Goal: Task Accomplishment & Management: Complete application form

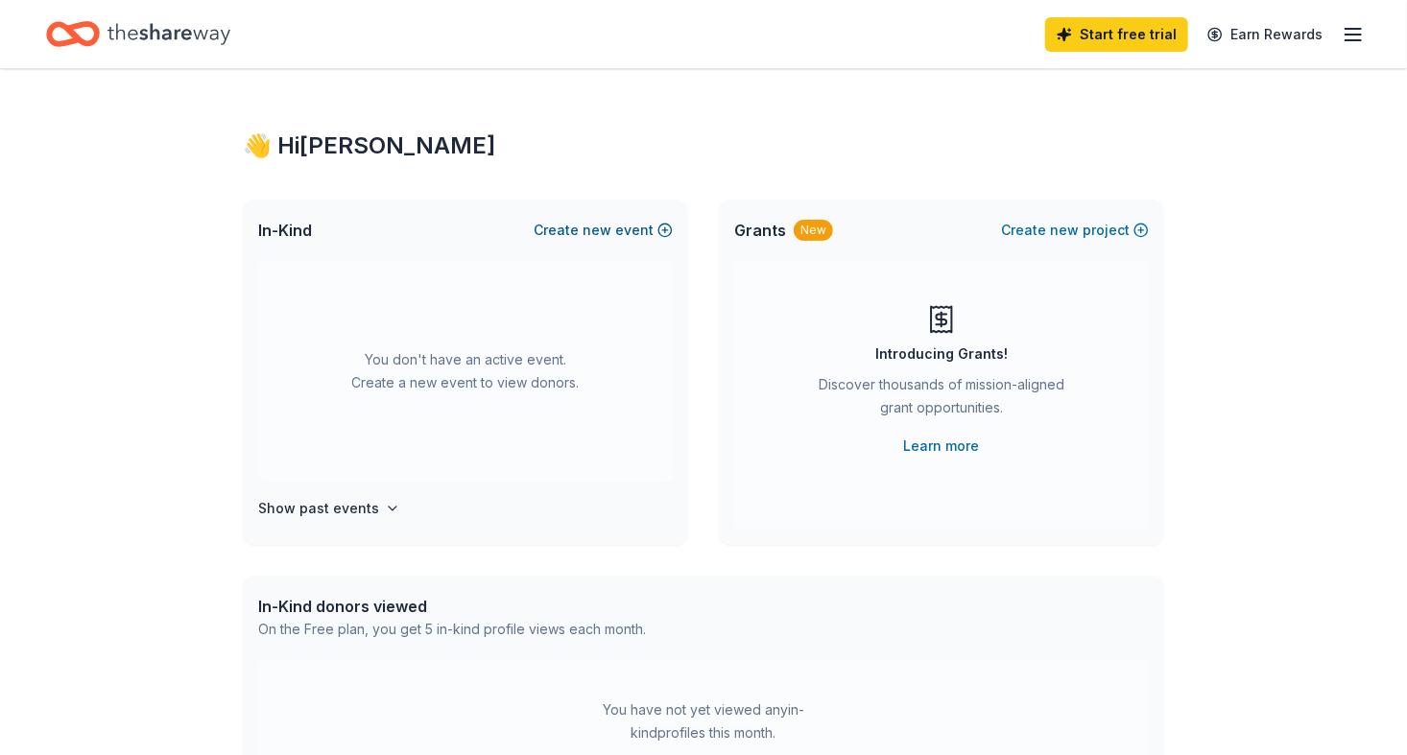
click at [597, 228] on span "new" at bounding box center [597, 230] width 29 height 23
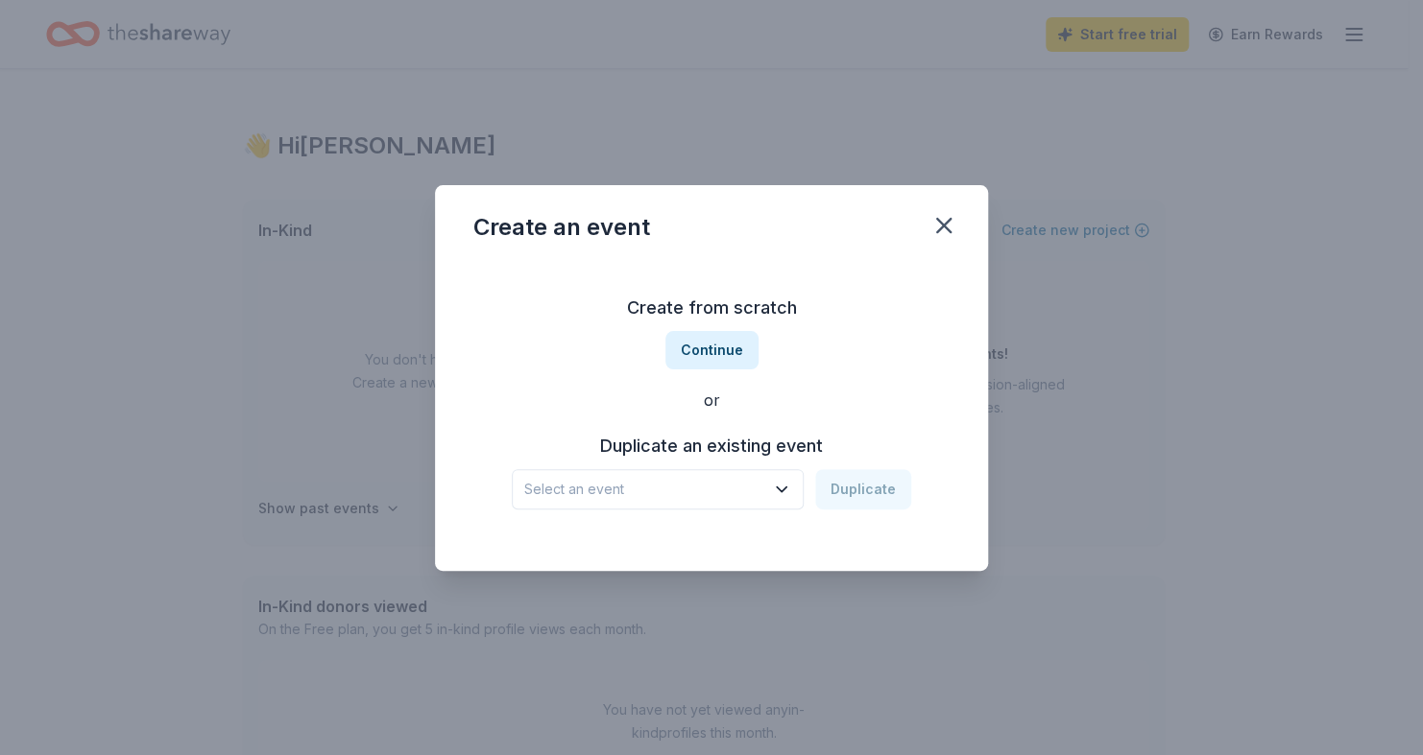
click at [784, 499] on button "Select an event" at bounding box center [658, 489] width 292 height 40
click at [563, 544] on div "Tricky Tray" at bounding box center [569, 541] width 74 height 23
click at [873, 491] on button "Duplicate" at bounding box center [863, 489] width 96 height 40
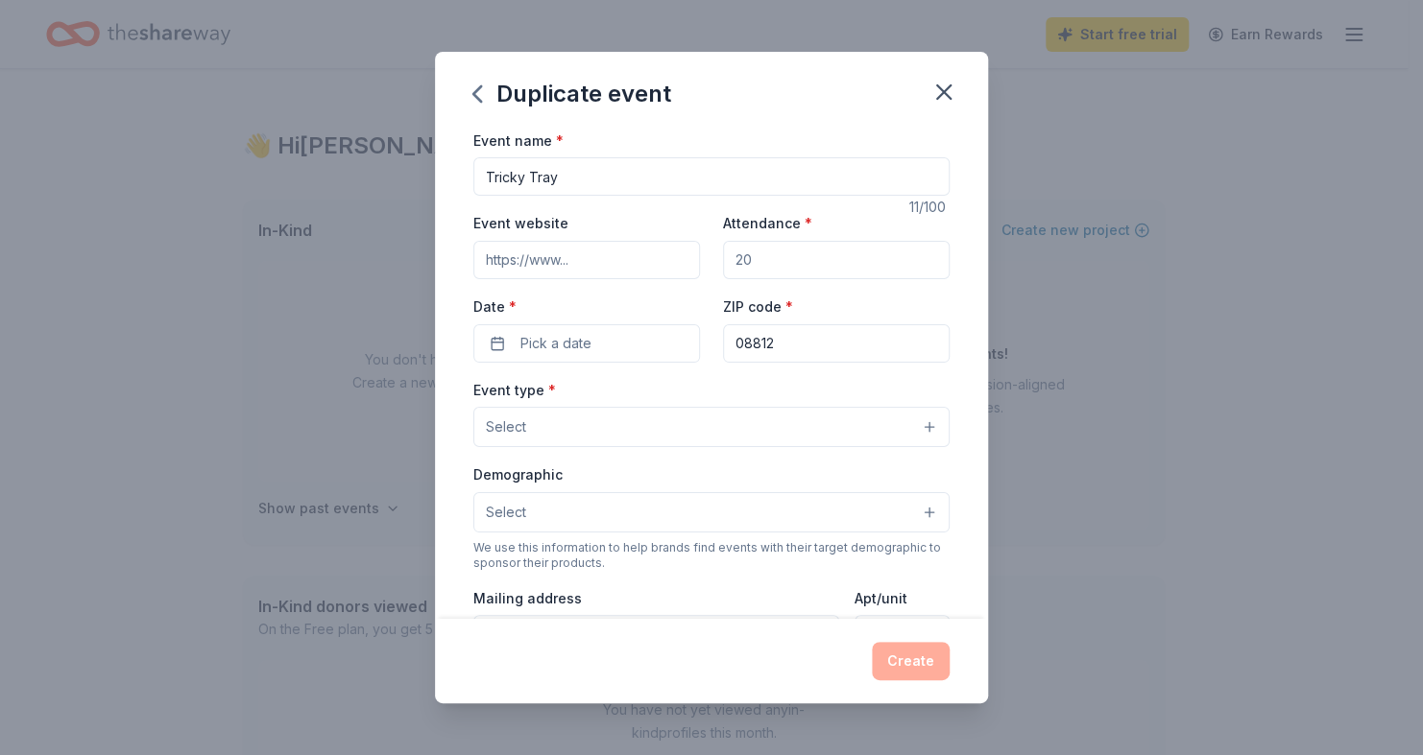
click at [609, 261] on input "Event website" at bounding box center [586, 260] width 227 height 38
click at [797, 263] on input "Attendance *" at bounding box center [836, 260] width 227 height 38
drag, startPoint x: 784, startPoint y: 261, endPoint x: 719, endPoint y: 257, distance: 65.4
click at [723, 257] on input "Attendance *" at bounding box center [836, 260] width 227 height 38
type input "110"
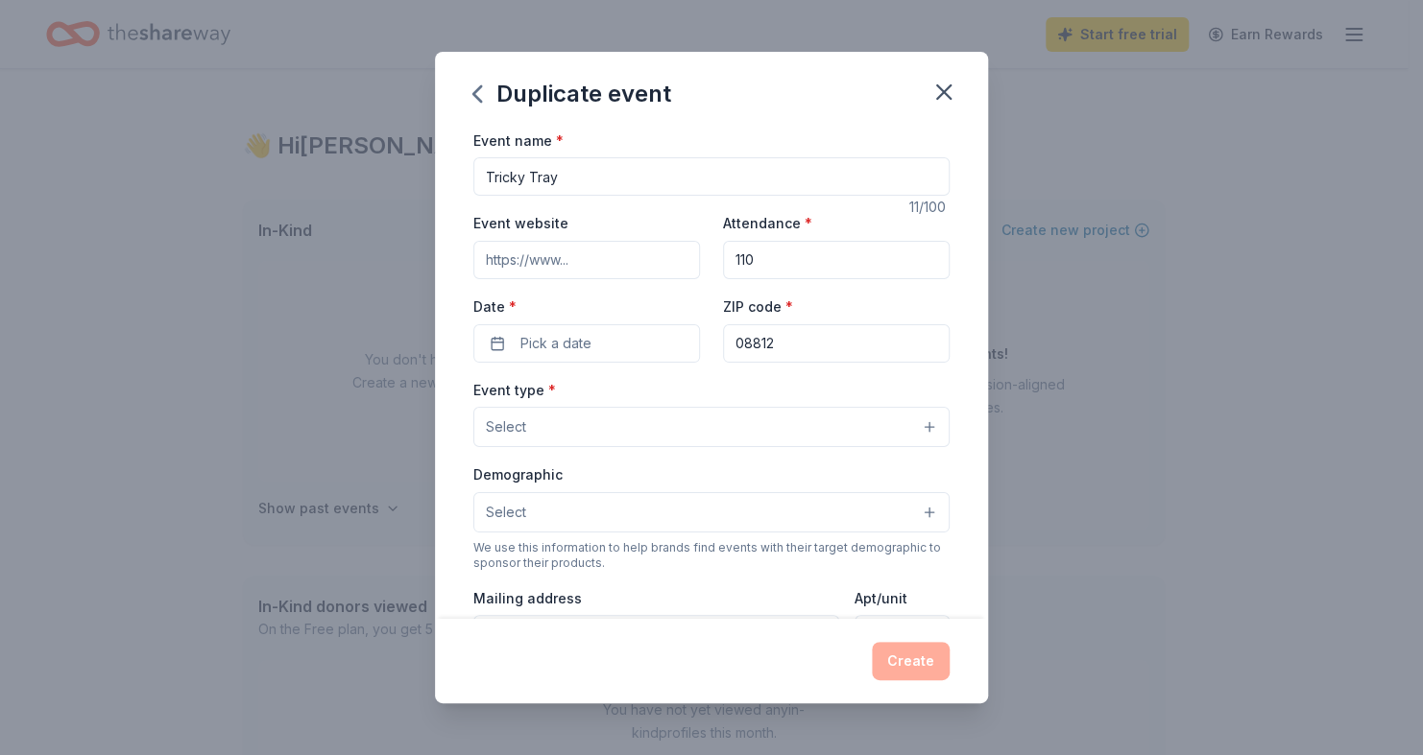
drag, startPoint x: 613, startPoint y: 261, endPoint x: 509, endPoint y: 250, distance: 105.3
click at [509, 250] on input "Event website" at bounding box center [586, 260] width 227 height 38
drag, startPoint x: 630, startPoint y: 257, endPoint x: 531, endPoint y: 233, distance: 101.7
click at [531, 233] on div "Event website" at bounding box center [586, 245] width 227 height 68
click at [638, 261] on input "Event website" at bounding box center [586, 260] width 227 height 38
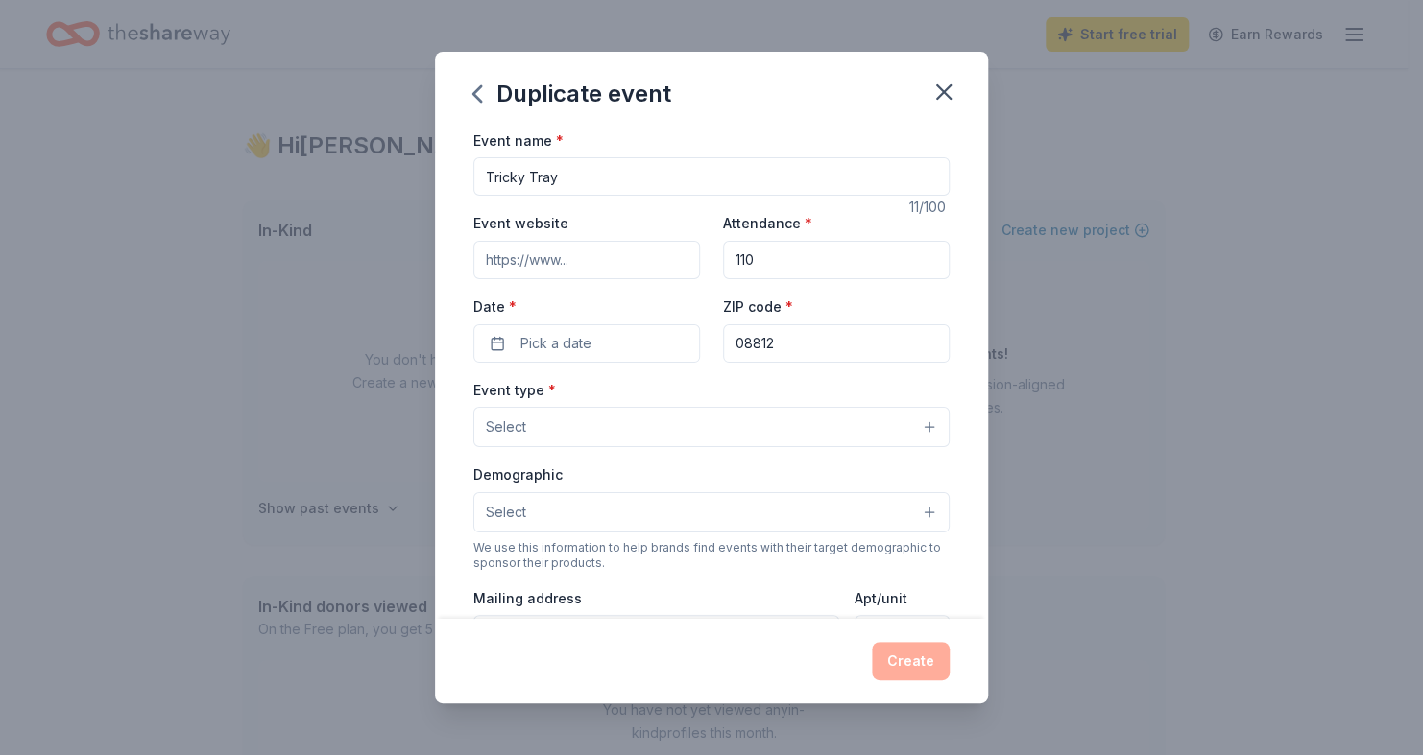
paste input "https://tinyurl.com/St-John-Tricky-Tray"
type input "https://tinyurl.com/St-John-Tricky-Tray"
click at [595, 341] on button "Pick a date" at bounding box center [586, 343] width 227 height 38
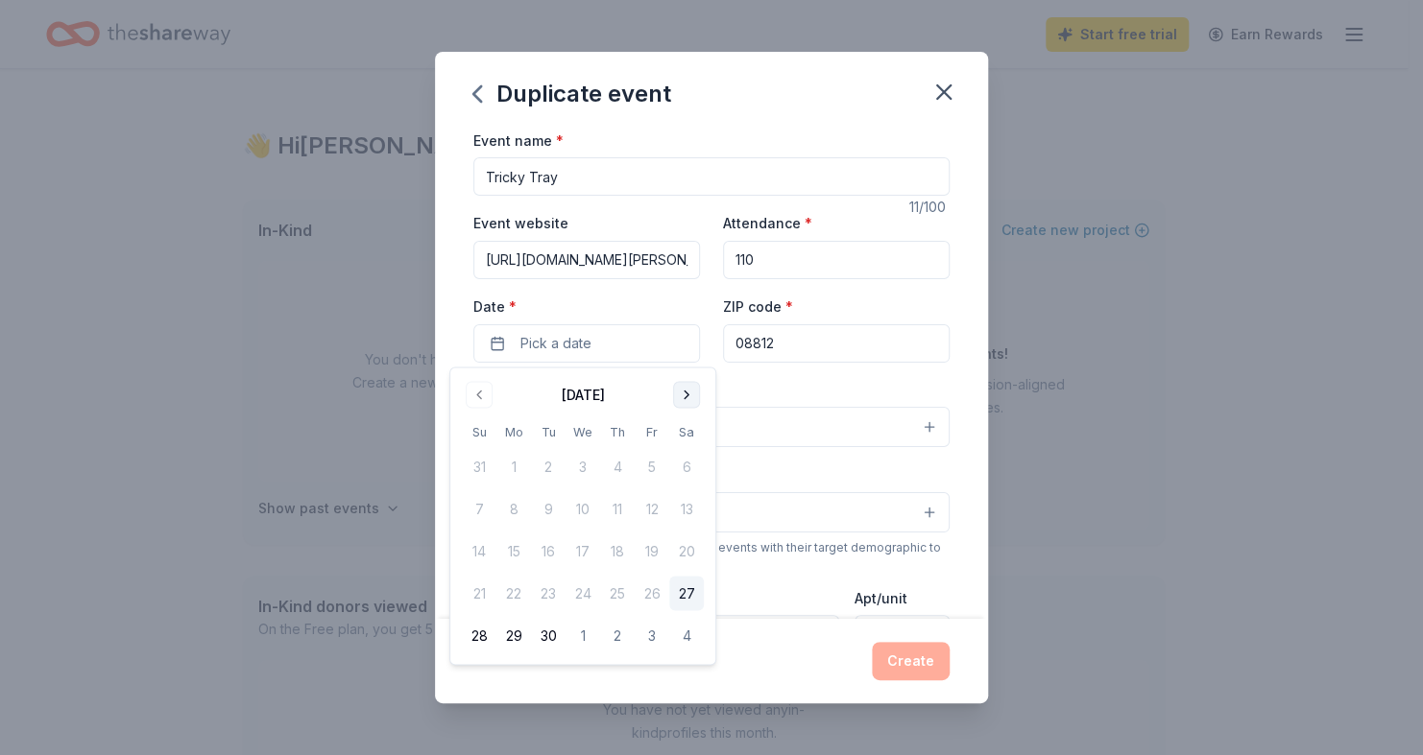
click at [688, 397] on button "Go to next month" at bounding box center [686, 394] width 27 height 27
click at [681, 554] on button "15" at bounding box center [686, 552] width 35 height 35
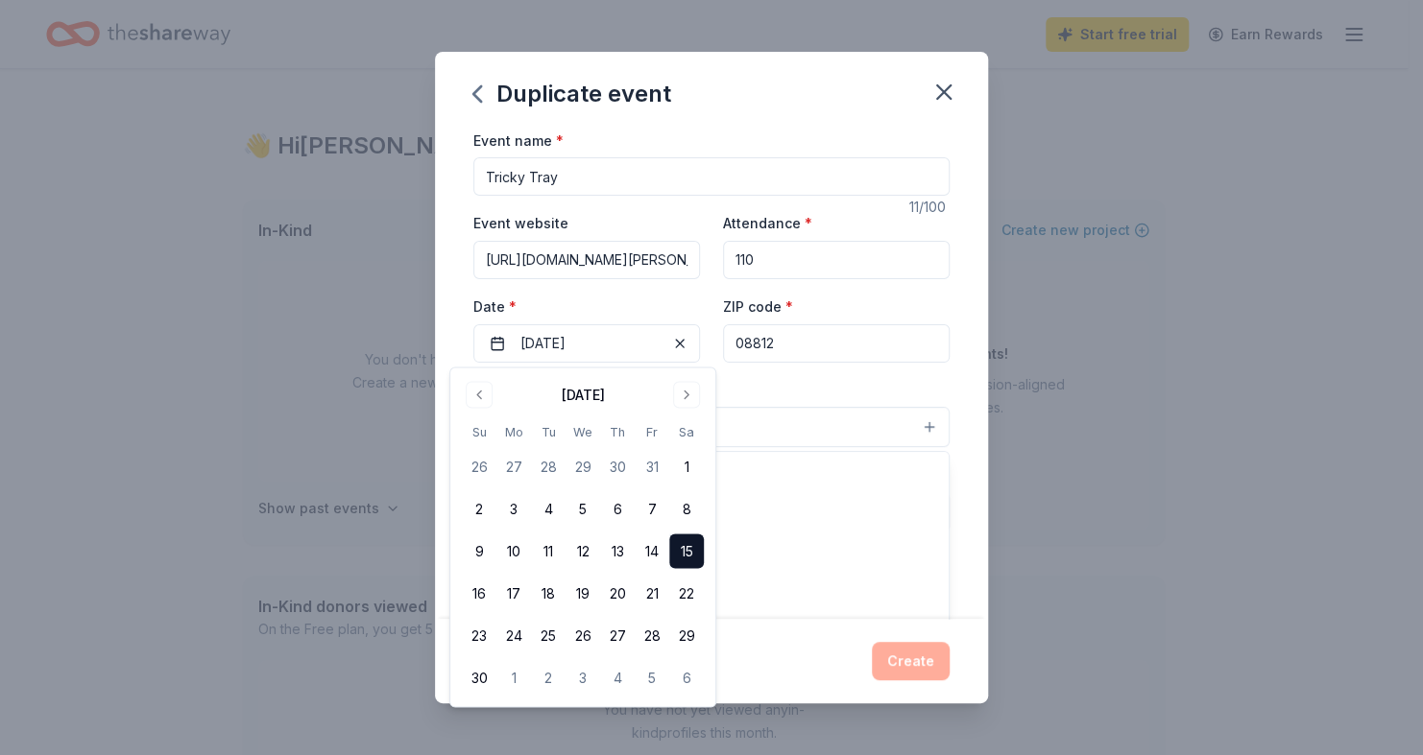
click at [805, 425] on button "Select" at bounding box center [711, 427] width 476 height 40
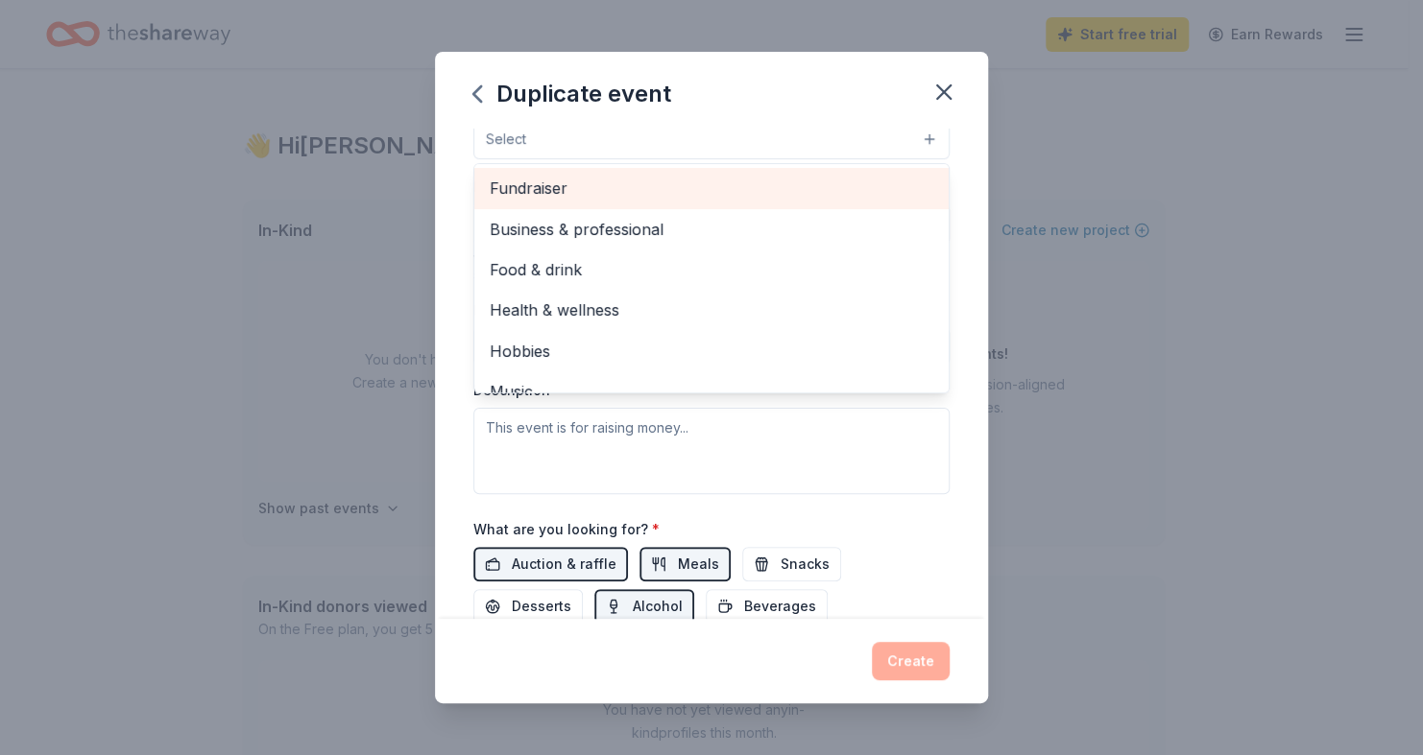
click at [617, 187] on span "Fundraiser" at bounding box center [711, 188] width 443 height 25
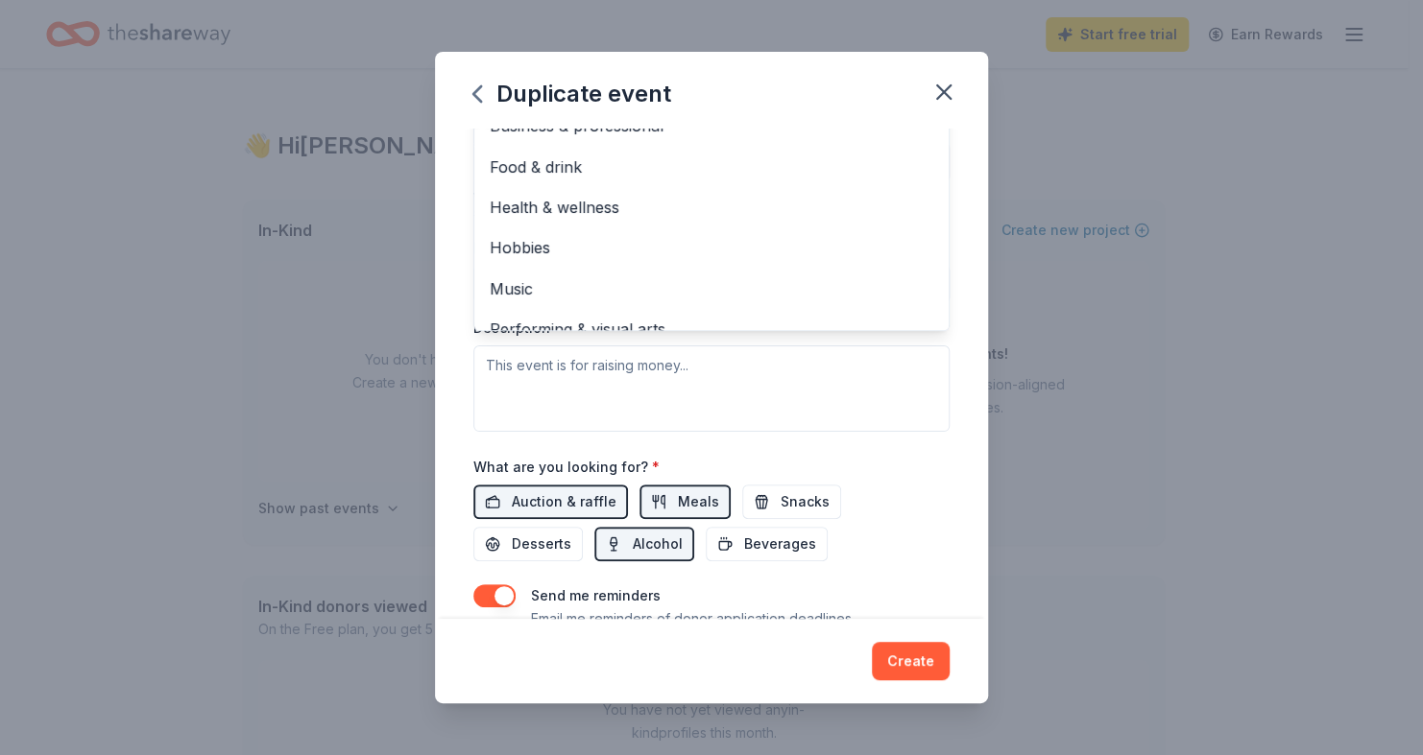
scroll to position [384, 0]
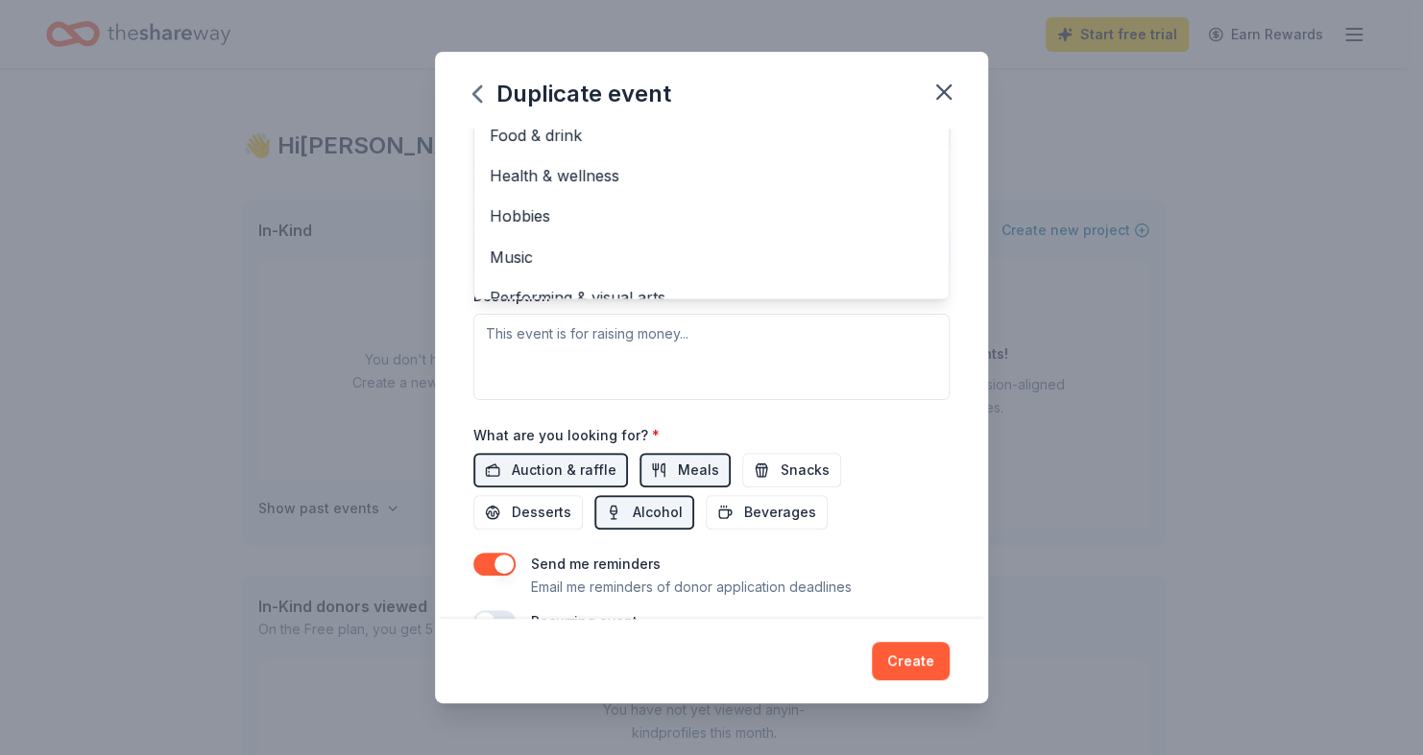
click at [817, 342] on div "Event type * Fundraiser Business & professional Food & drink Health & wellness …" at bounding box center [711, 197] width 476 height 406
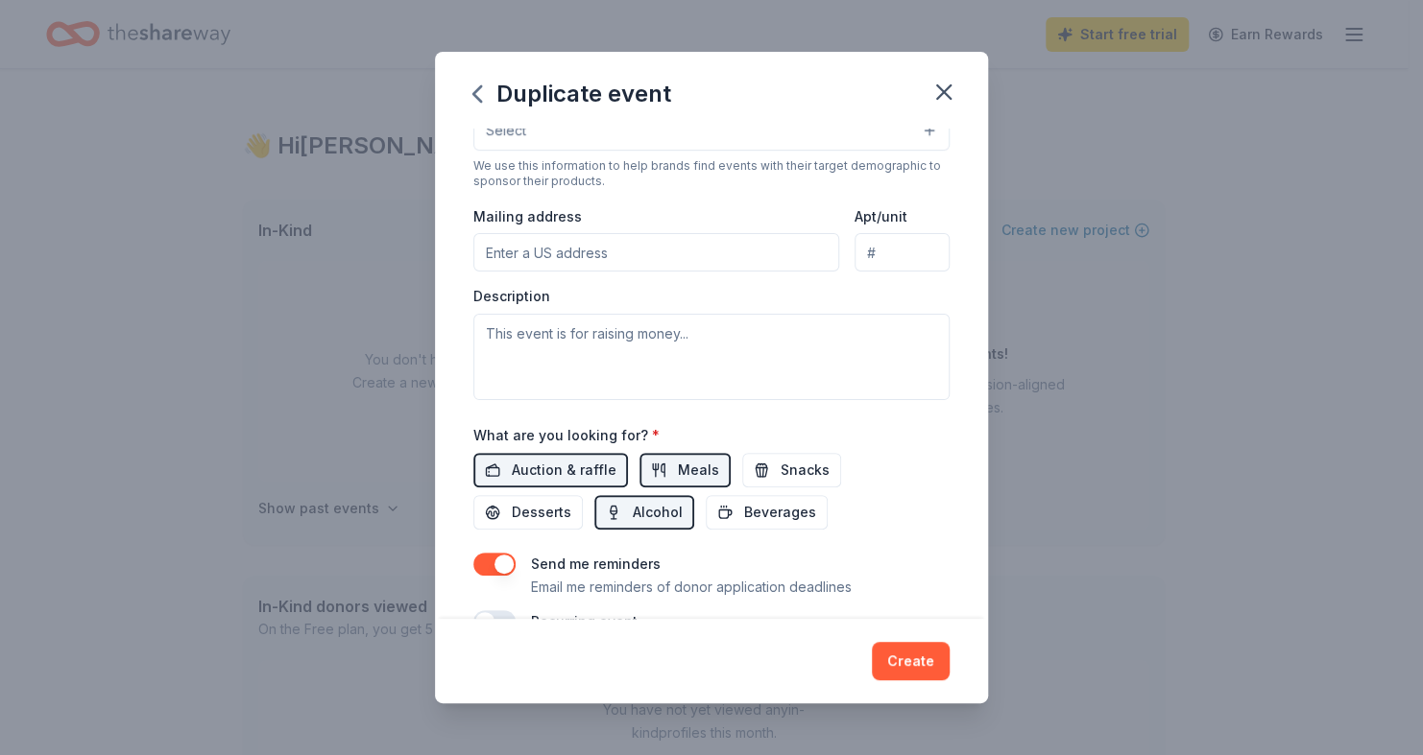
scroll to position [54, 0]
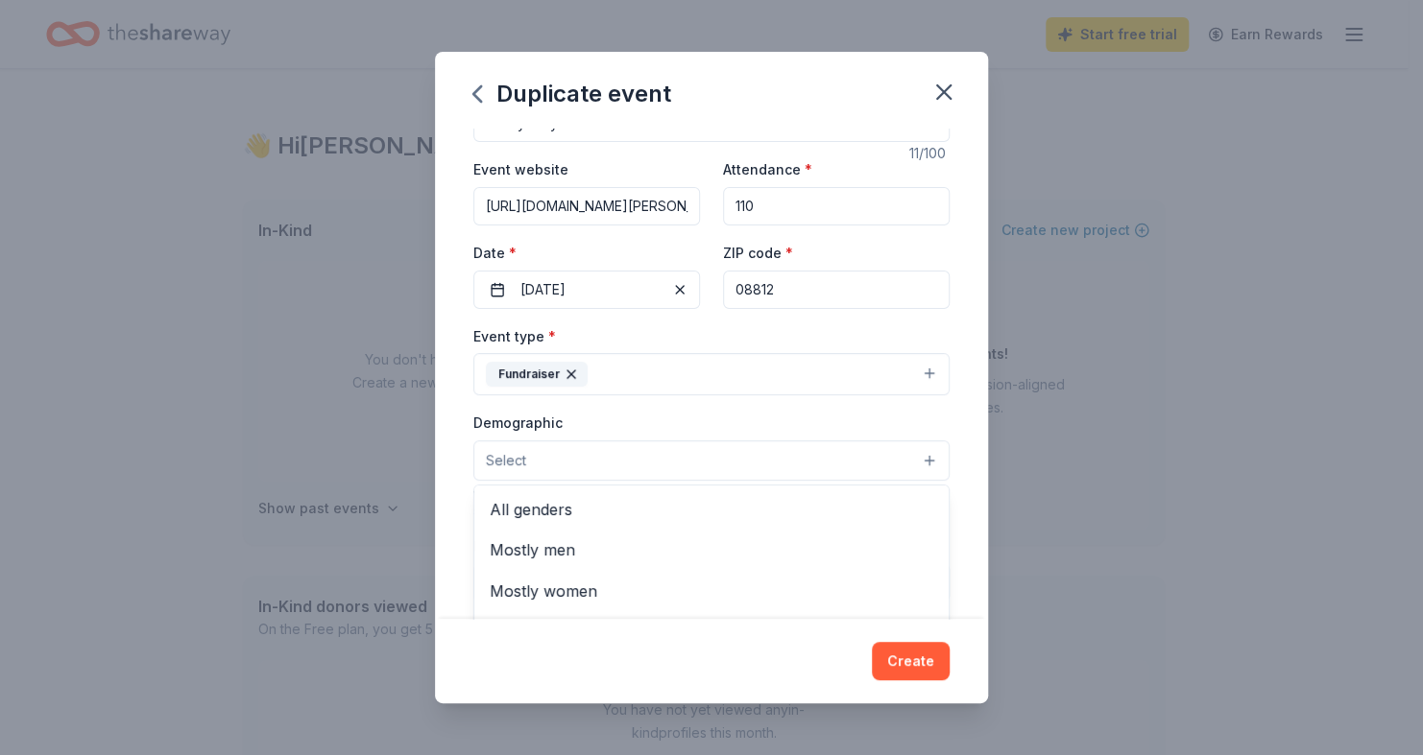
click at [637, 457] on button "Select" at bounding box center [711, 461] width 476 height 40
click at [575, 587] on span "Mostly women" at bounding box center [711, 591] width 443 height 25
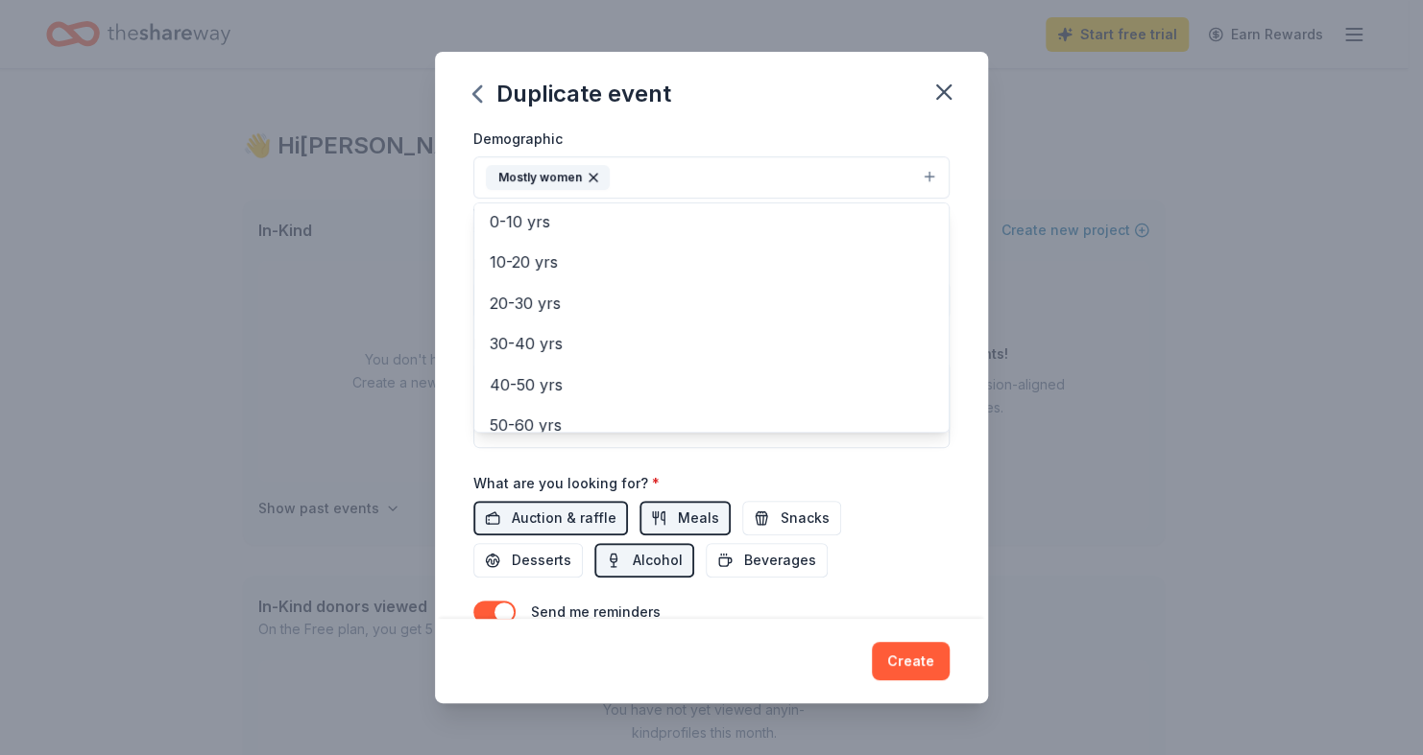
scroll to position [138, 0]
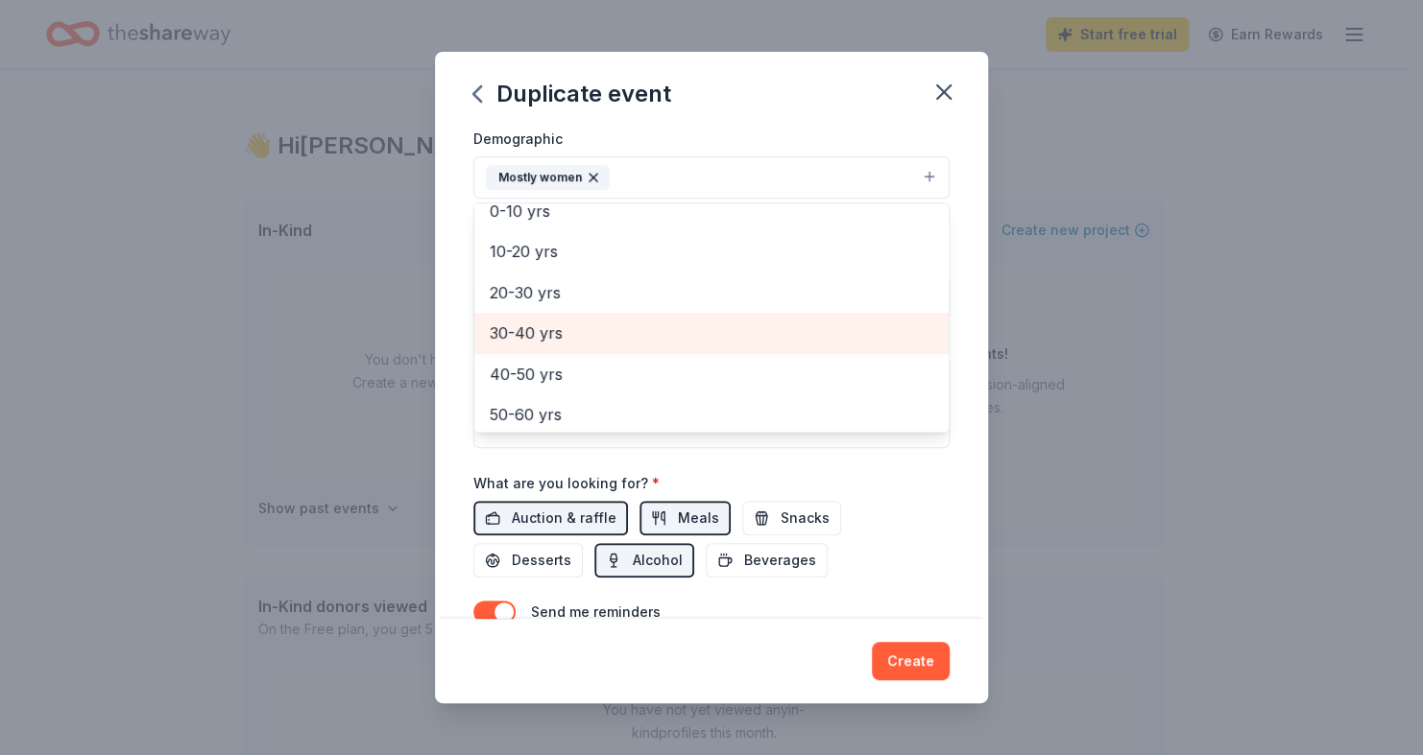
click at [534, 324] on span "30-40 yrs" at bounding box center [711, 333] width 443 height 25
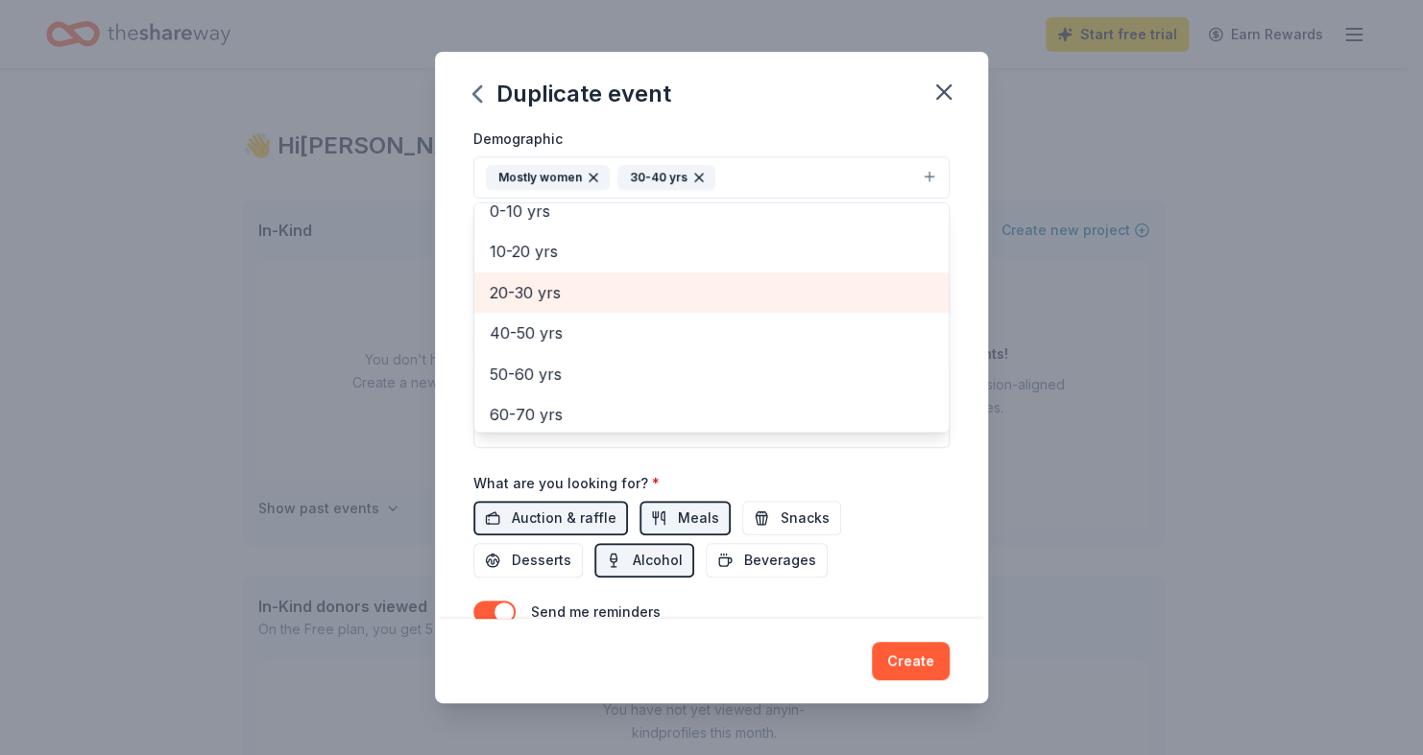
click at [518, 286] on span "20-30 yrs" at bounding box center [711, 292] width 443 height 25
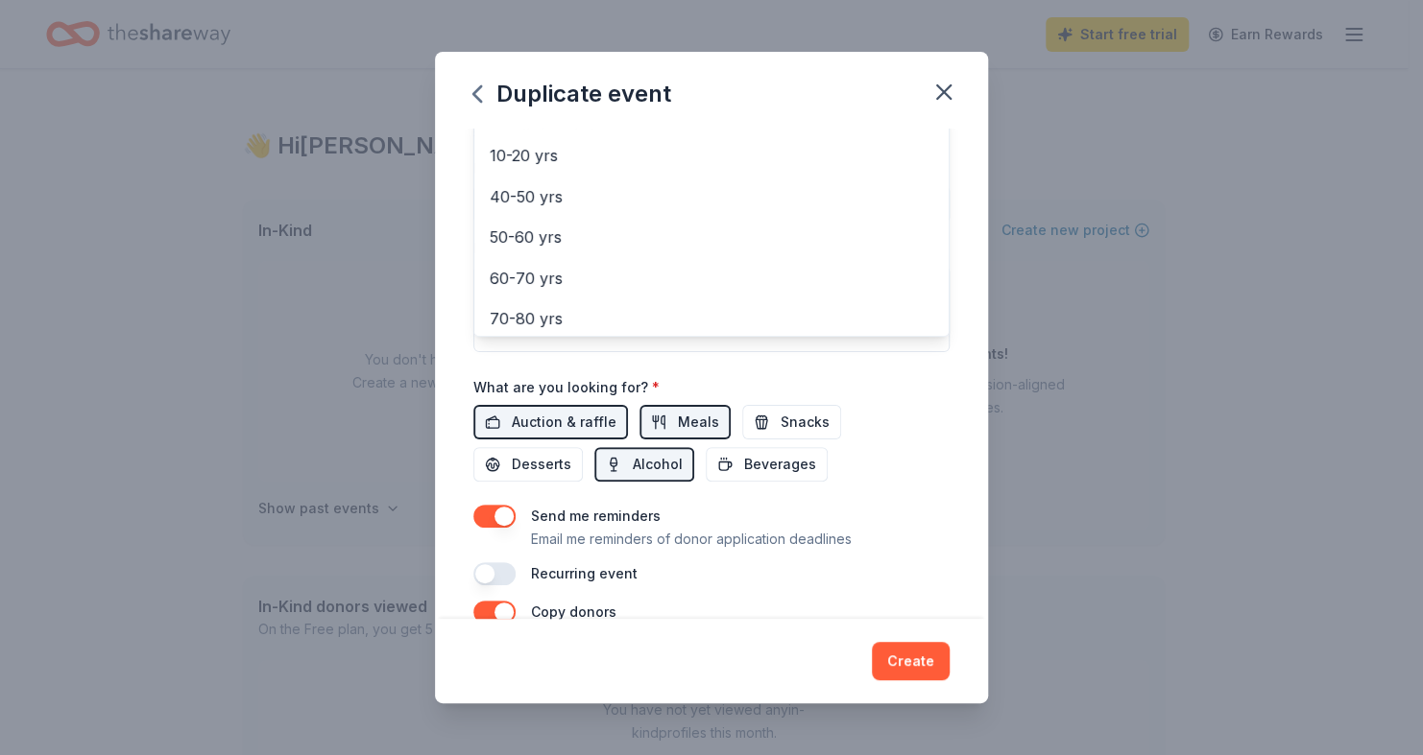
scroll to position [530, 0]
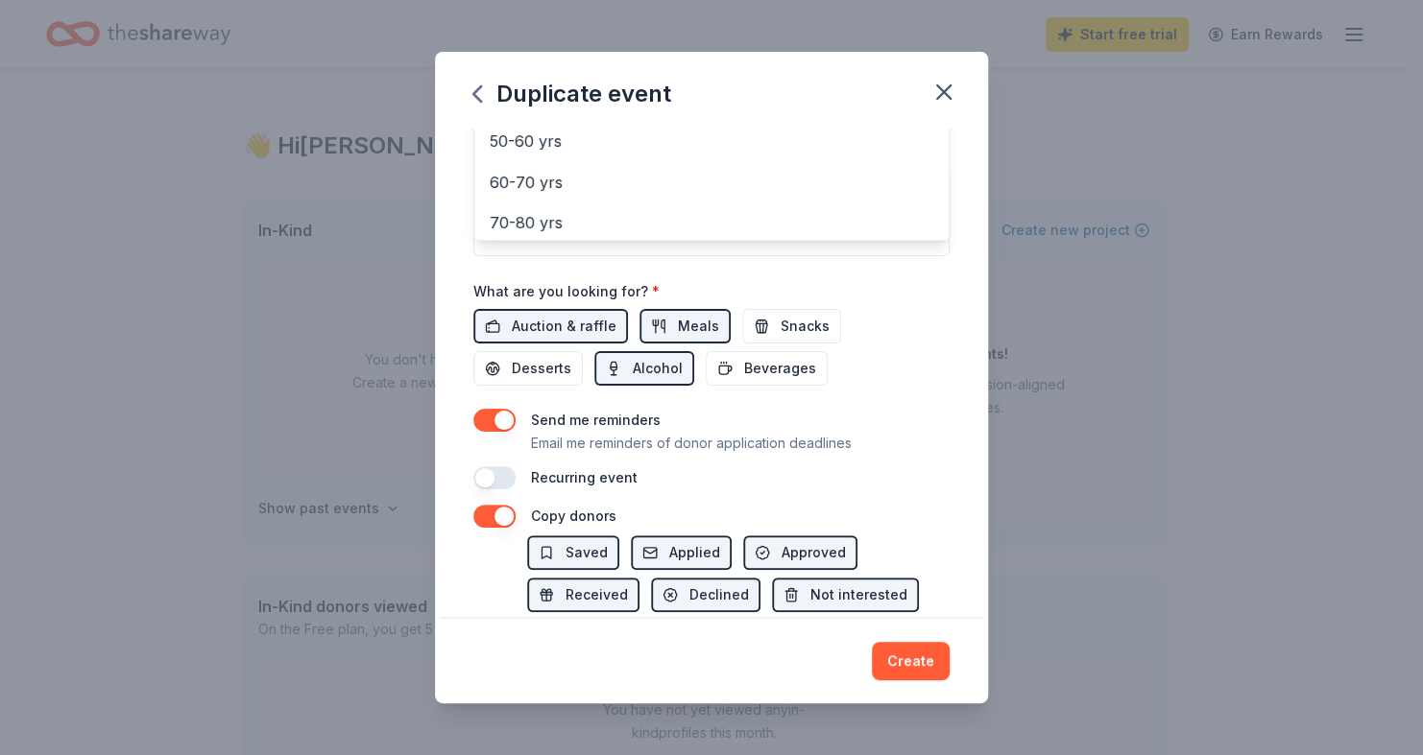
click at [539, 365] on div "Event name * Tricky Tray 11 /100 Event website https://tinyurl.com/St-John-Tric…" at bounding box center [711, 44] width 476 height 891
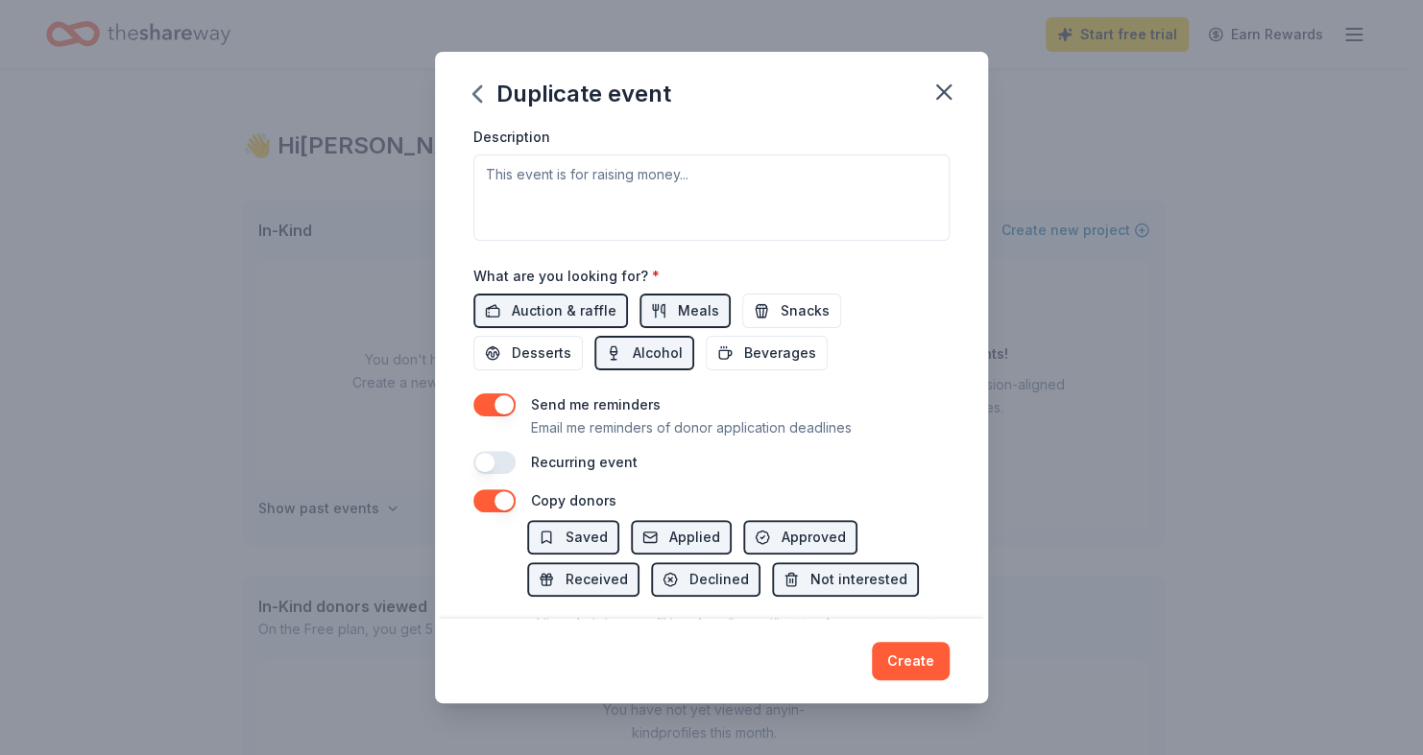
scroll to position [548, 0]
click at [744, 353] on span "Beverages" at bounding box center [780, 350] width 72 height 23
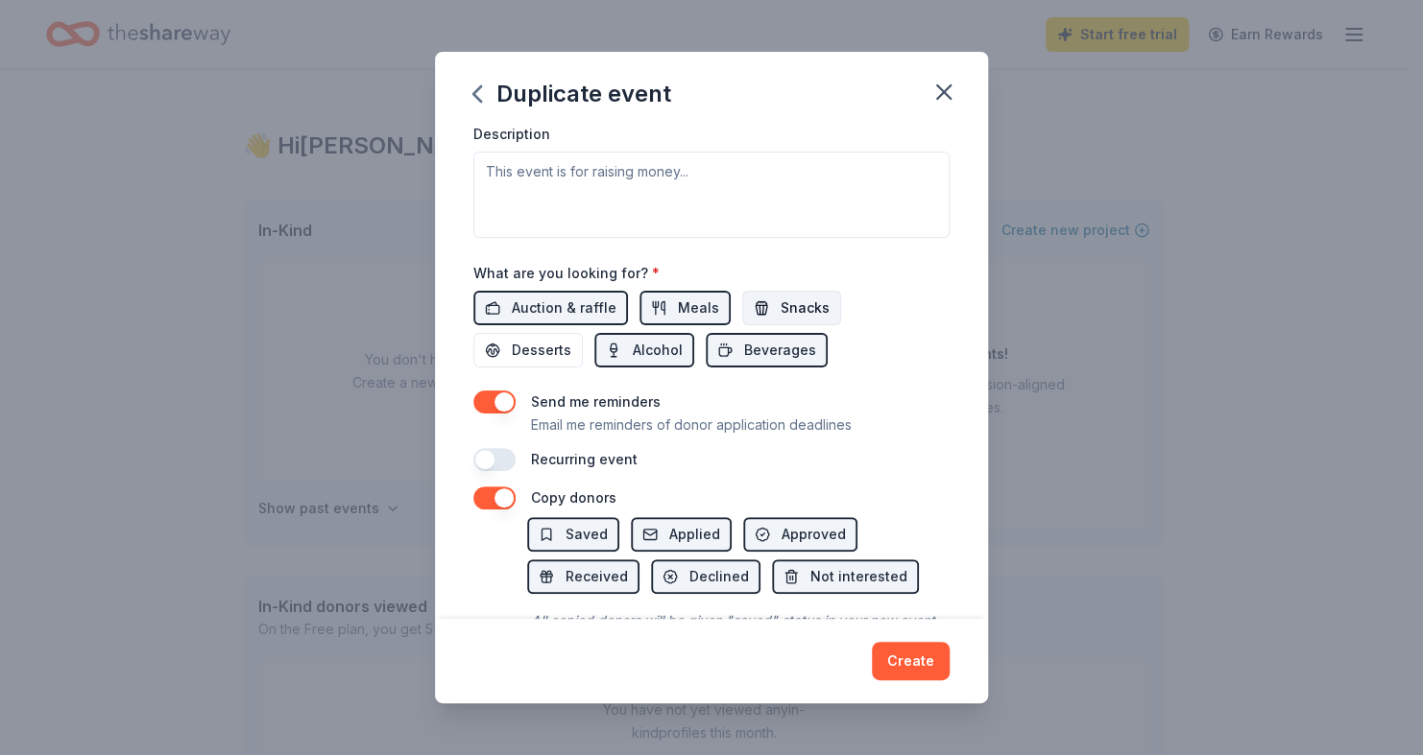
click at [780, 309] on span "Snacks" at bounding box center [804, 308] width 49 height 23
click at [516, 343] on span "Desserts" at bounding box center [542, 350] width 60 height 23
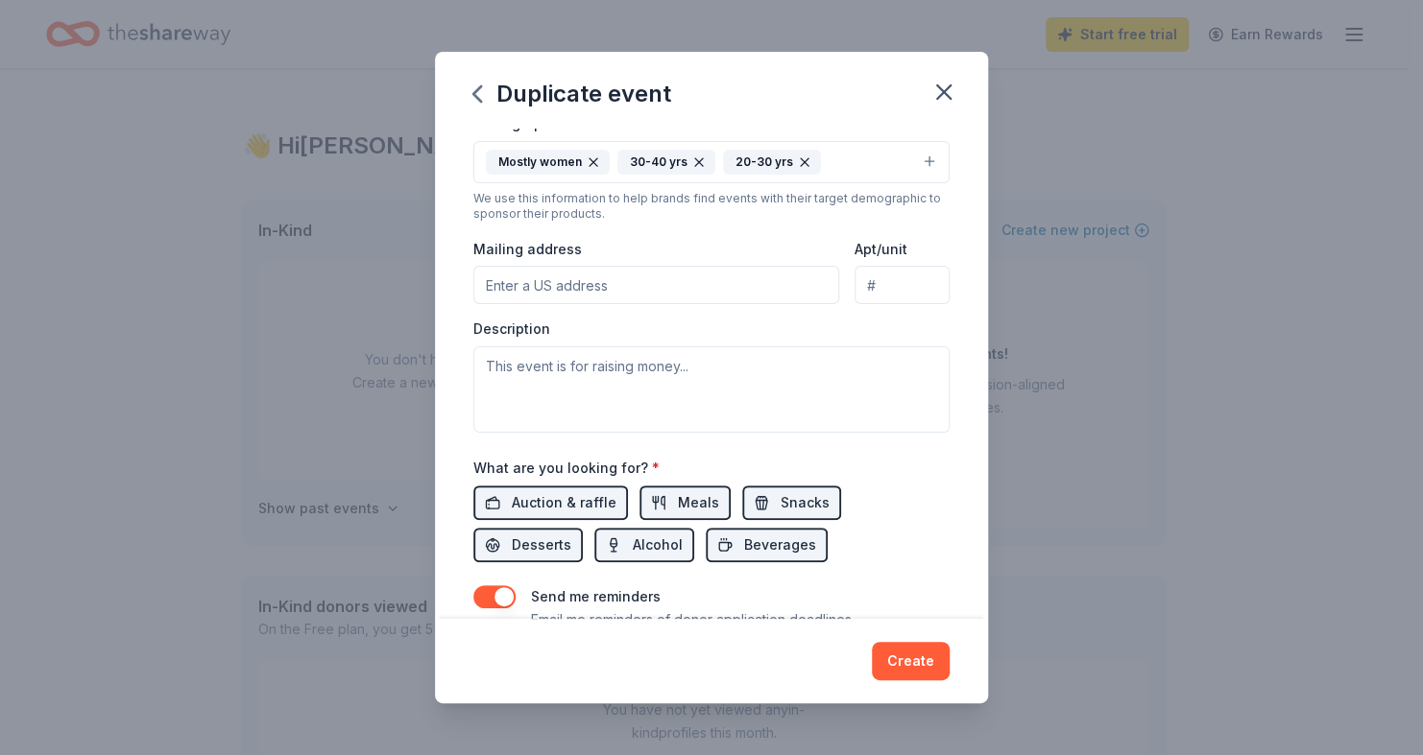
scroll to position [352, 0]
click at [647, 374] on textarea at bounding box center [711, 390] width 476 height 86
click at [708, 299] on input "Mailing address" at bounding box center [656, 286] width 366 height 38
type input "St. John's Church - 317 1st St. Dunellen NJ 08812"
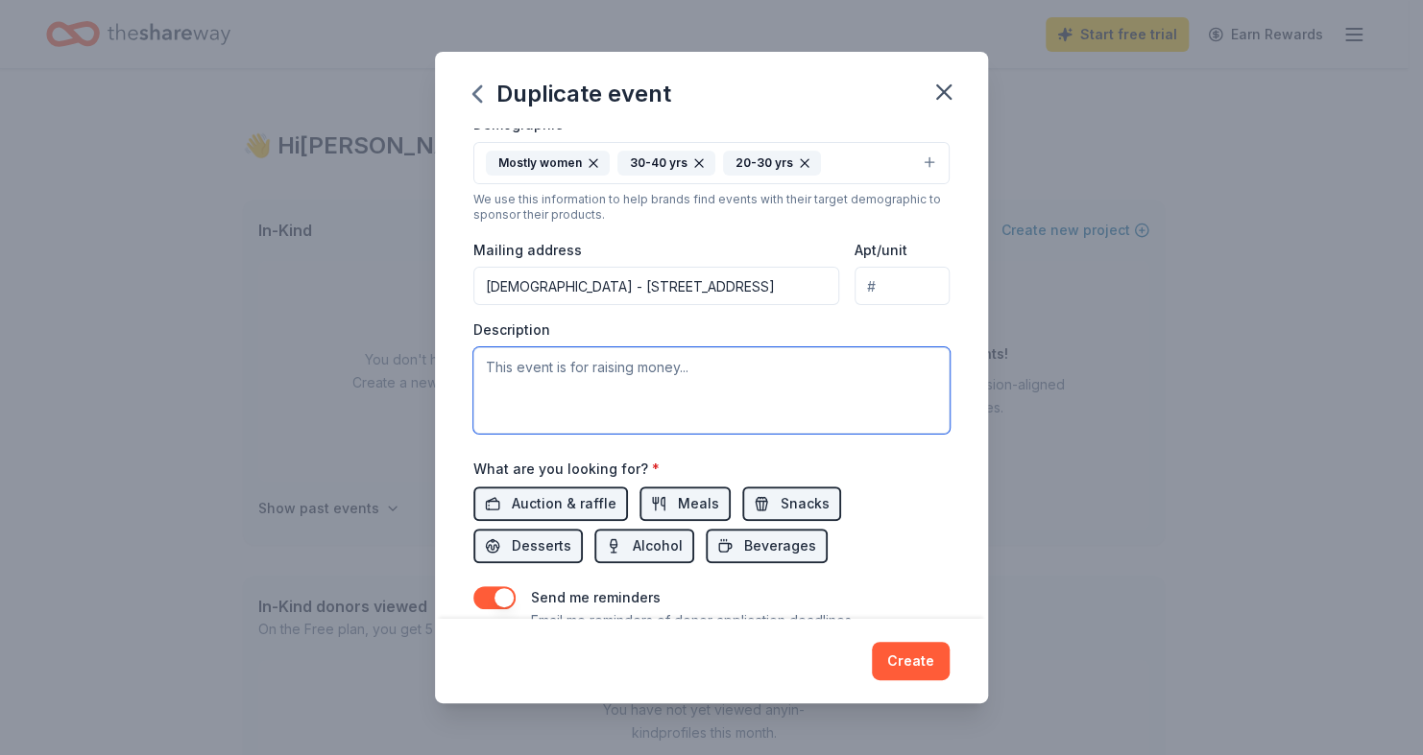
click at [576, 369] on textarea at bounding box center [711, 390] width 476 height 86
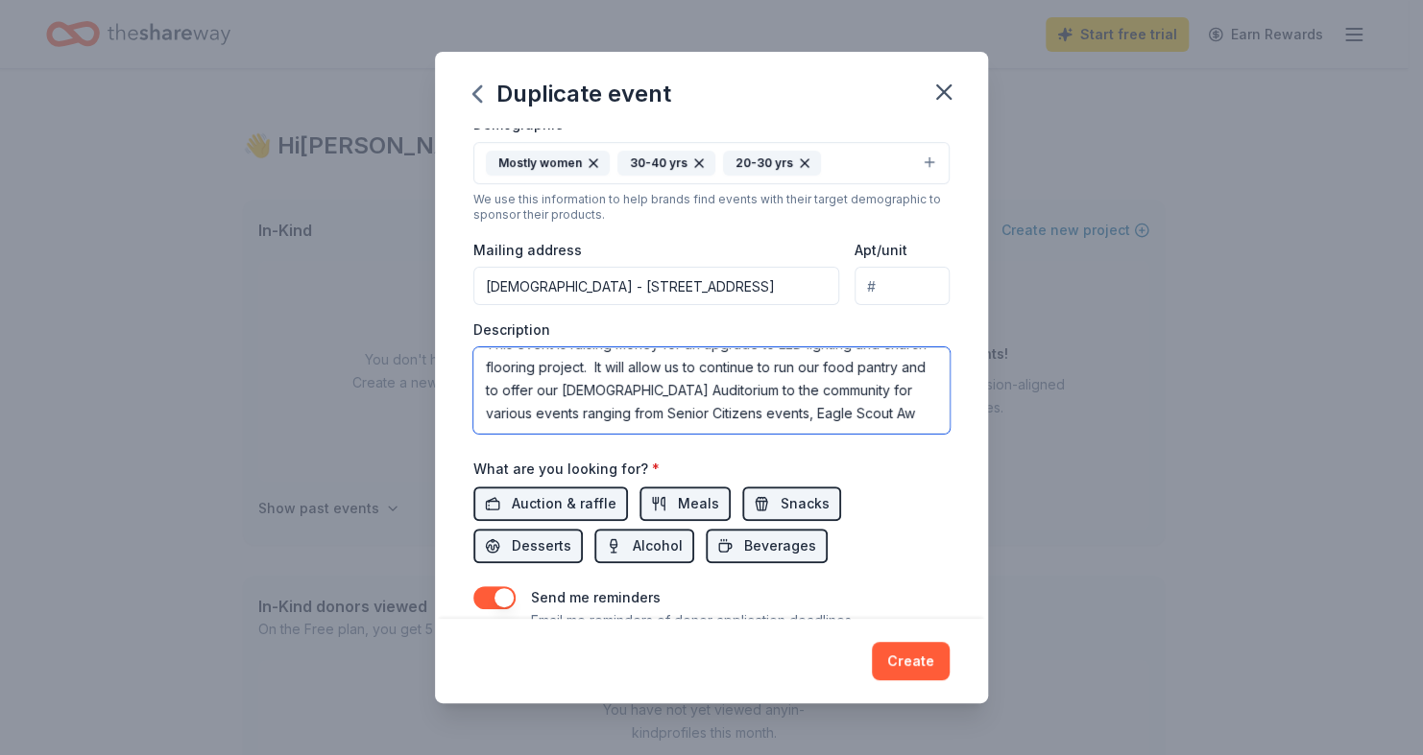
scroll to position [35, 0]
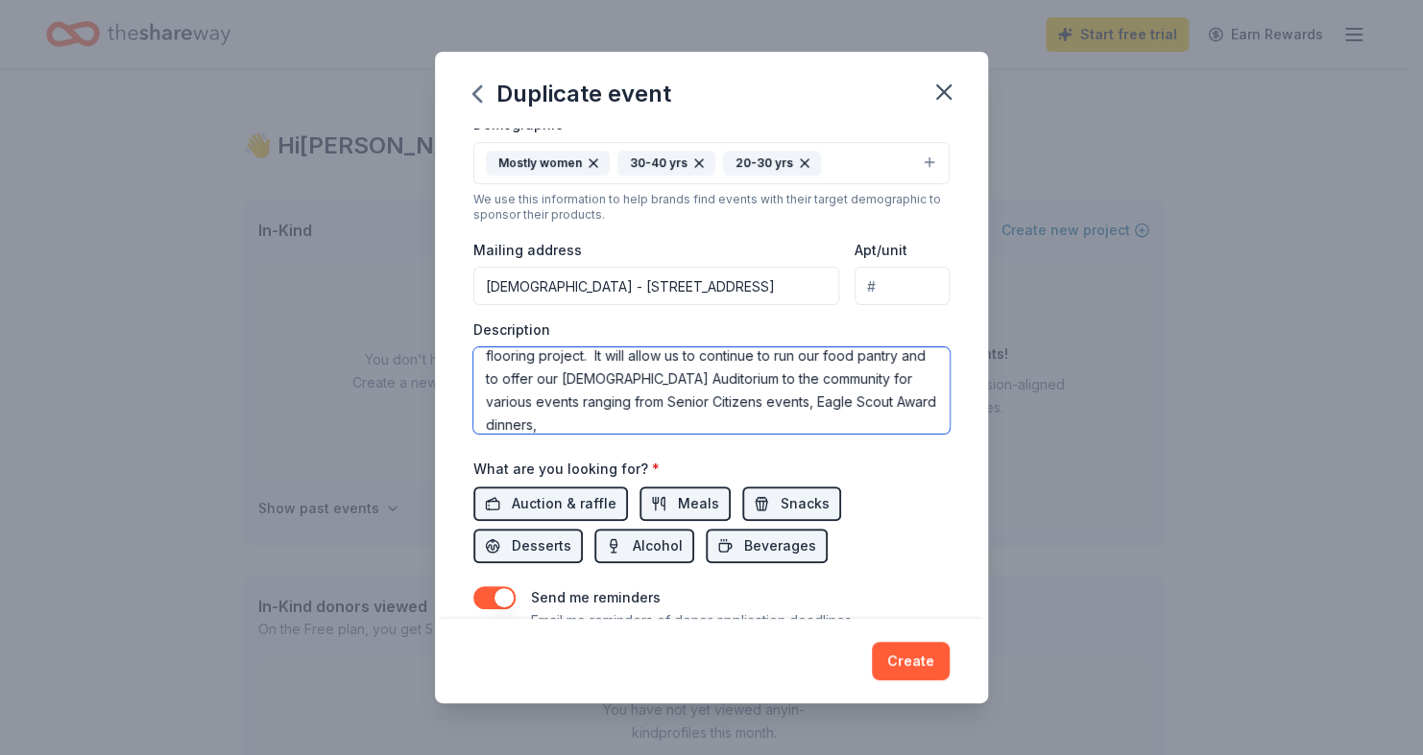
drag, startPoint x: 764, startPoint y: 396, endPoint x: 800, endPoint y: 397, distance: 35.5
click at [800, 397] on textarea "This event is raising money for an upgrade to LED lighting and church flooring …" at bounding box center [711, 390] width 476 height 86
drag, startPoint x: 808, startPoint y: 396, endPoint x: 792, endPoint y: 395, distance: 16.4
click at [771, 395] on textarea "This event is raising money for an upgrade to LED lighting and church flooring …" at bounding box center [711, 390] width 476 height 86
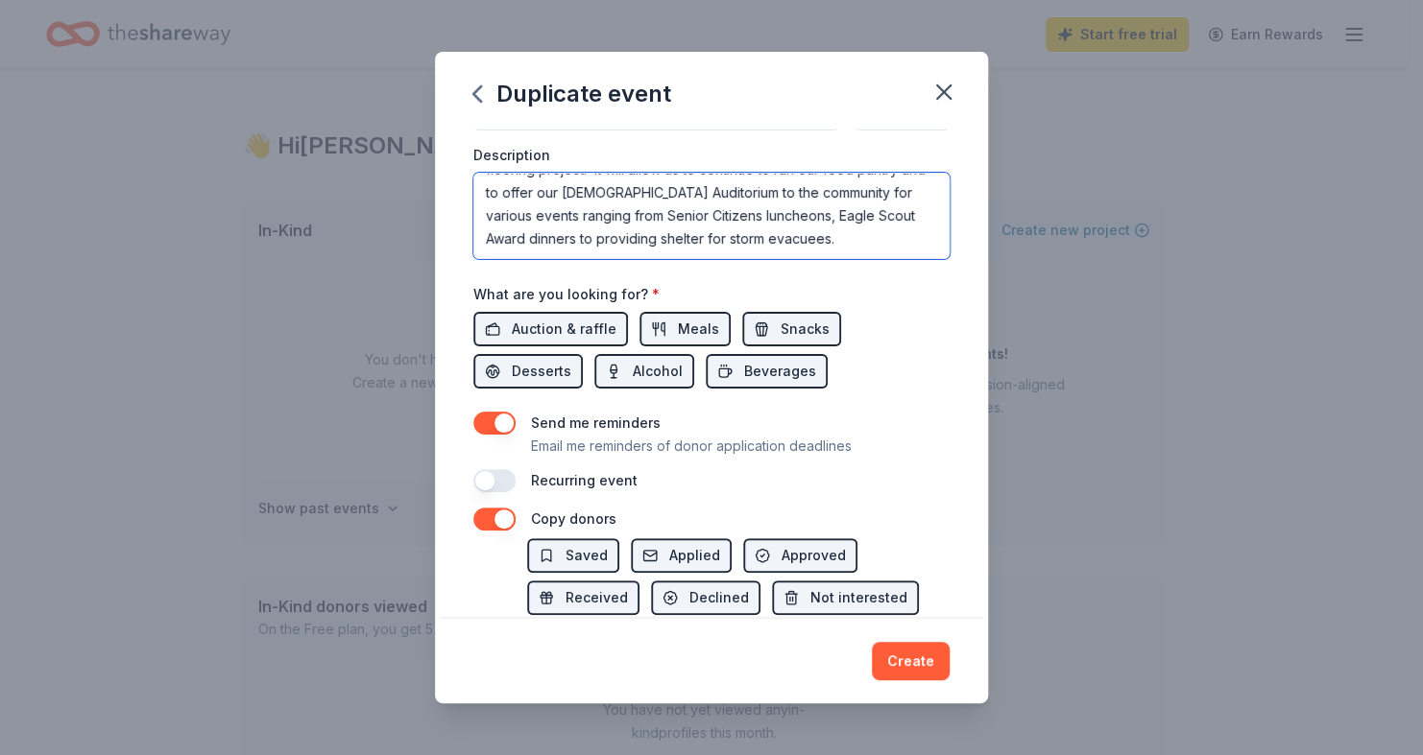
scroll to position [544, 0]
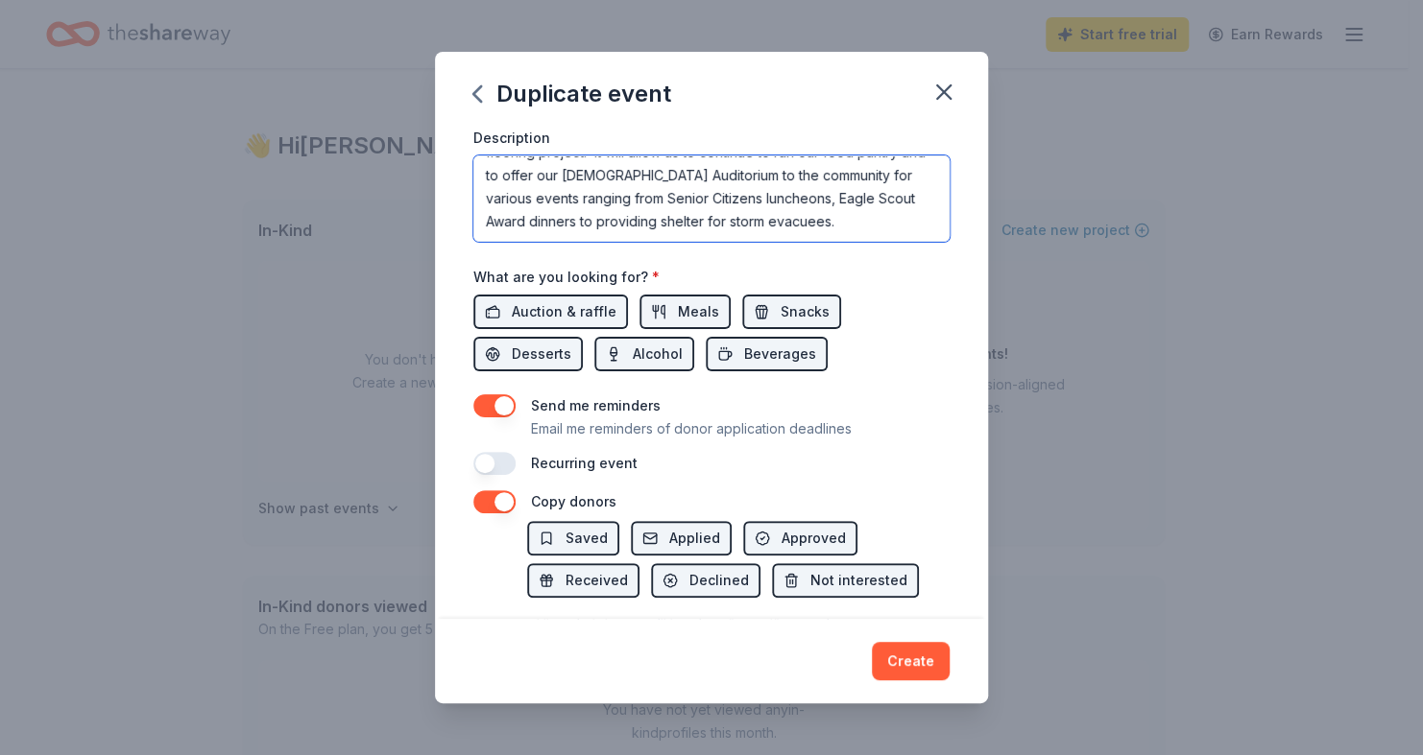
type textarea "This event is raising money for an upgrade to LED lighting and church flooring …"
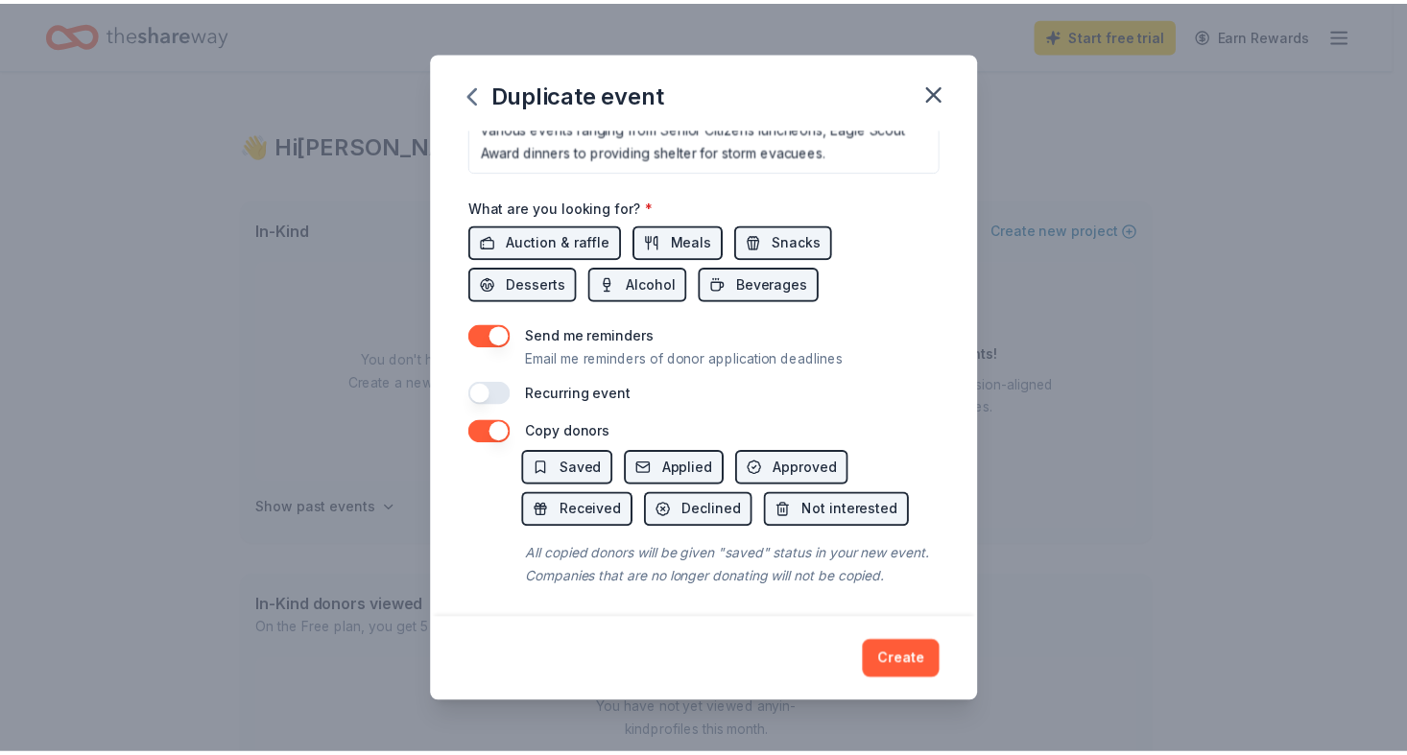
scroll to position [640, 0]
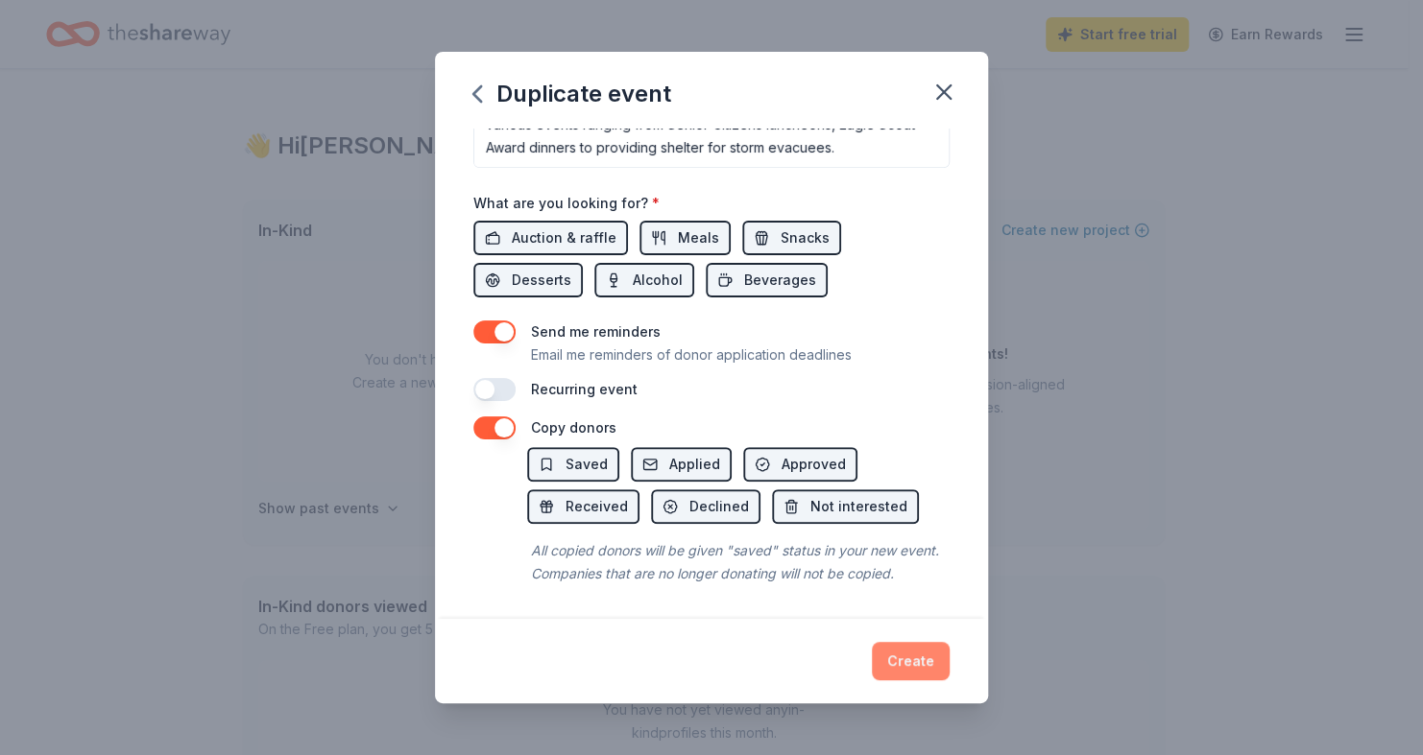
click at [907, 668] on button "Create" at bounding box center [911, 661] width 78 height 38
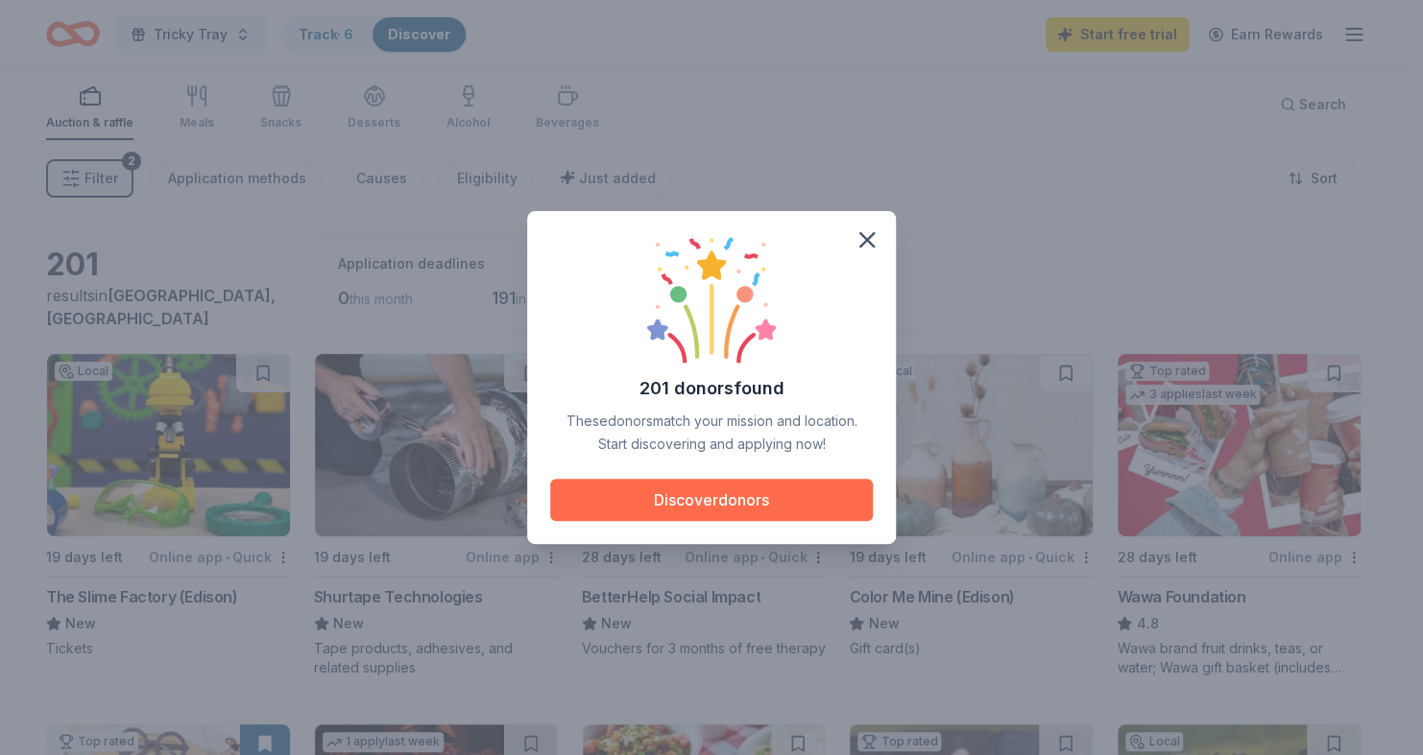
click at [778, 503] on button "Discover donors" at bounding box center [711, 500] width 323 height 42
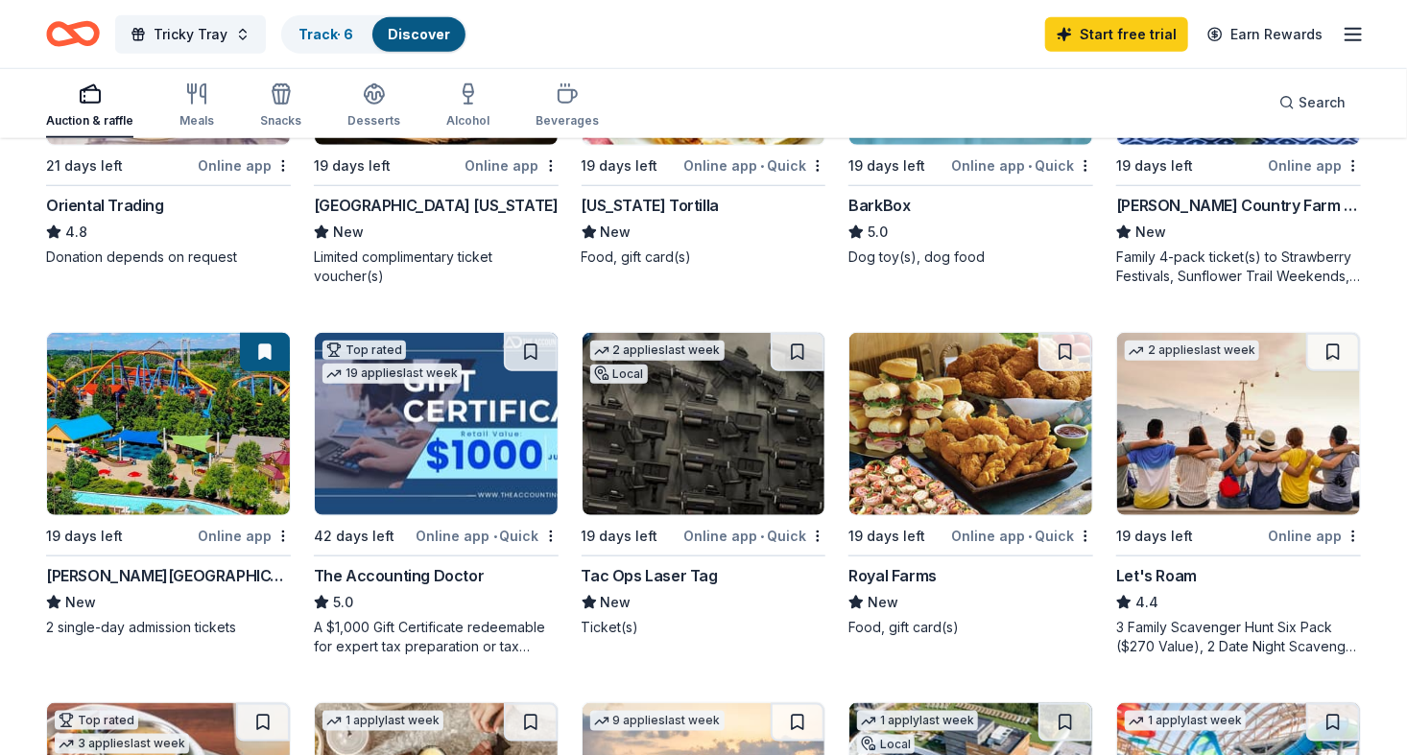
scroll to position [768, 0]
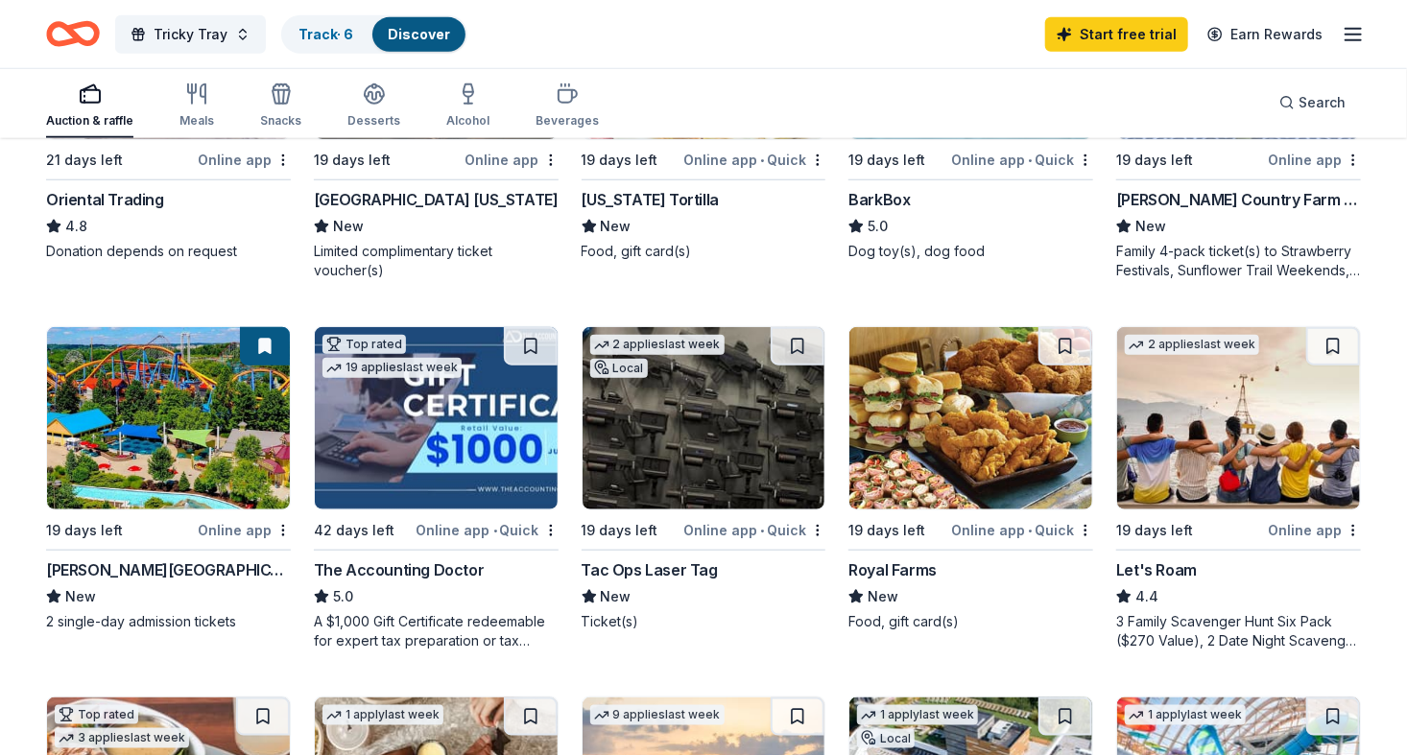
click at [212, 572] on div "Dorney Park & Wildwater Kingdom" at bounding box center [168, 570] width 245 height 23
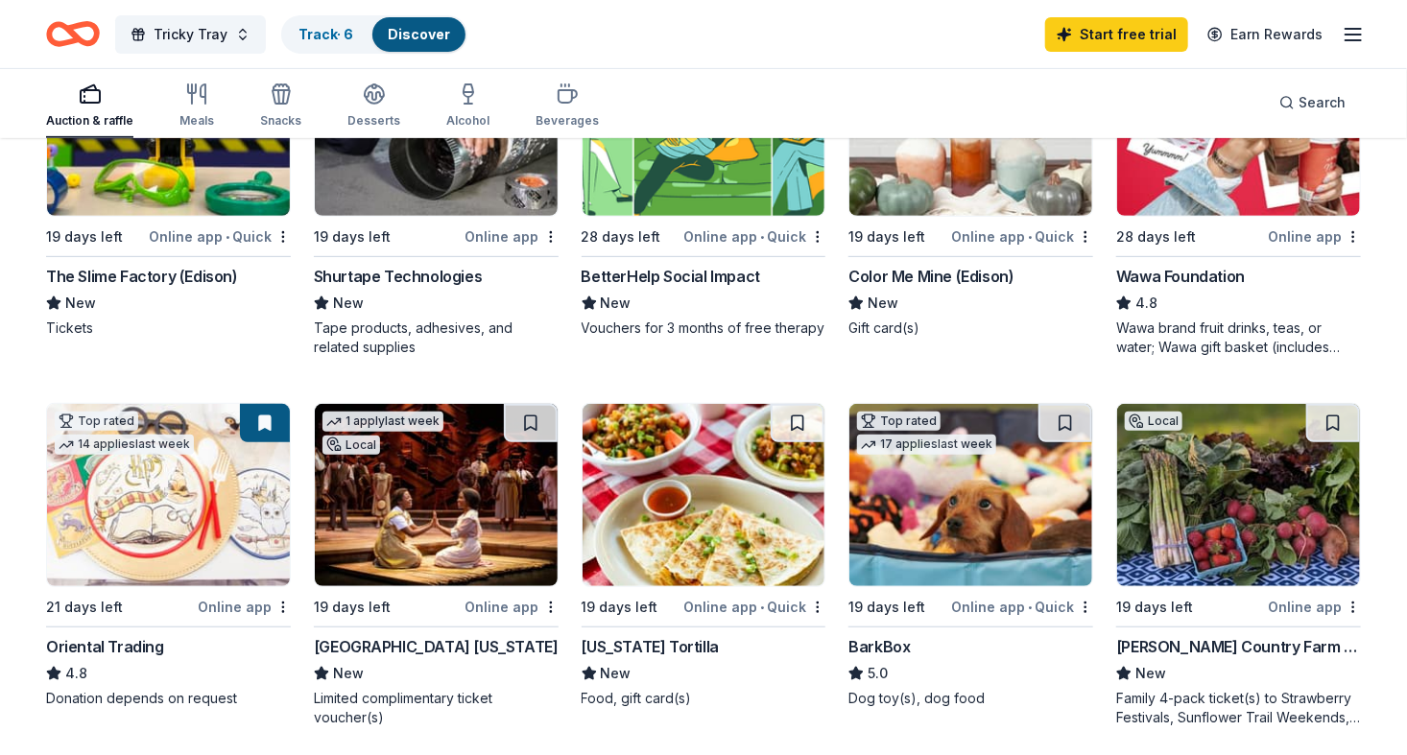
scroll to position [288, 0]
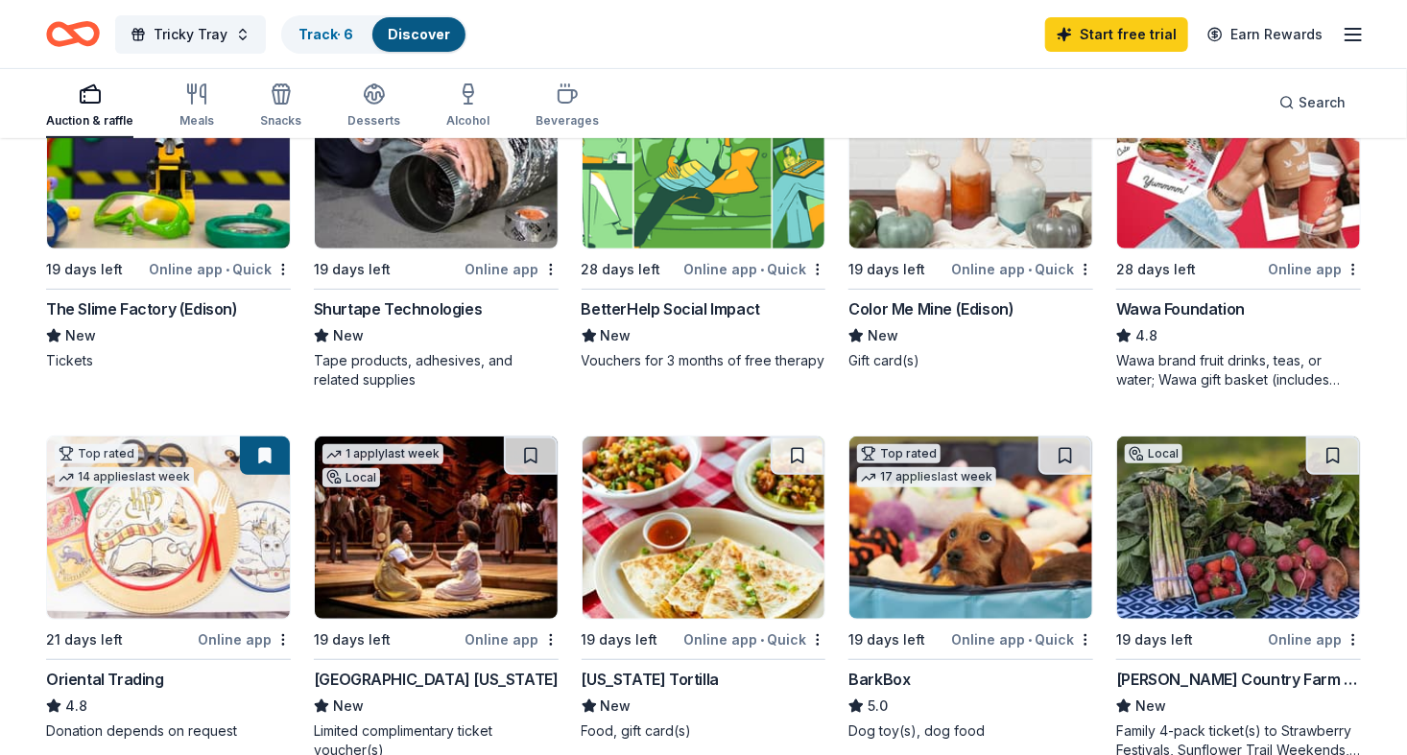
click at [905, 672] on div "BarkBox" at bounding box center [879, 679] width 61 height 23
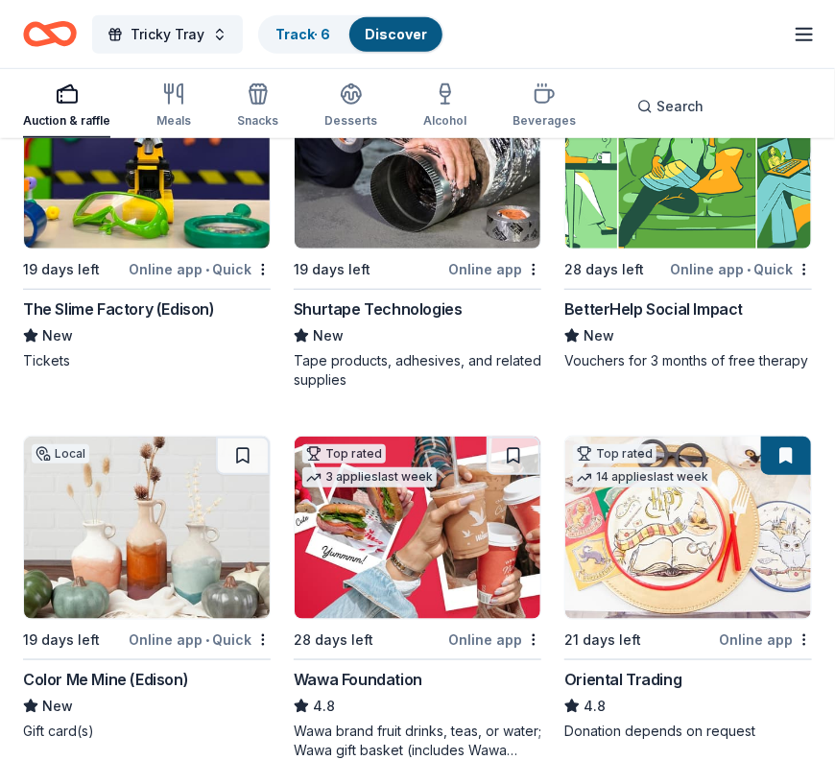
click at [582, 60] on div "Tricky Tray Track · 6 Discover Start free trial Earn Rewards" at bounding box center [417, 34] width 835 height 68
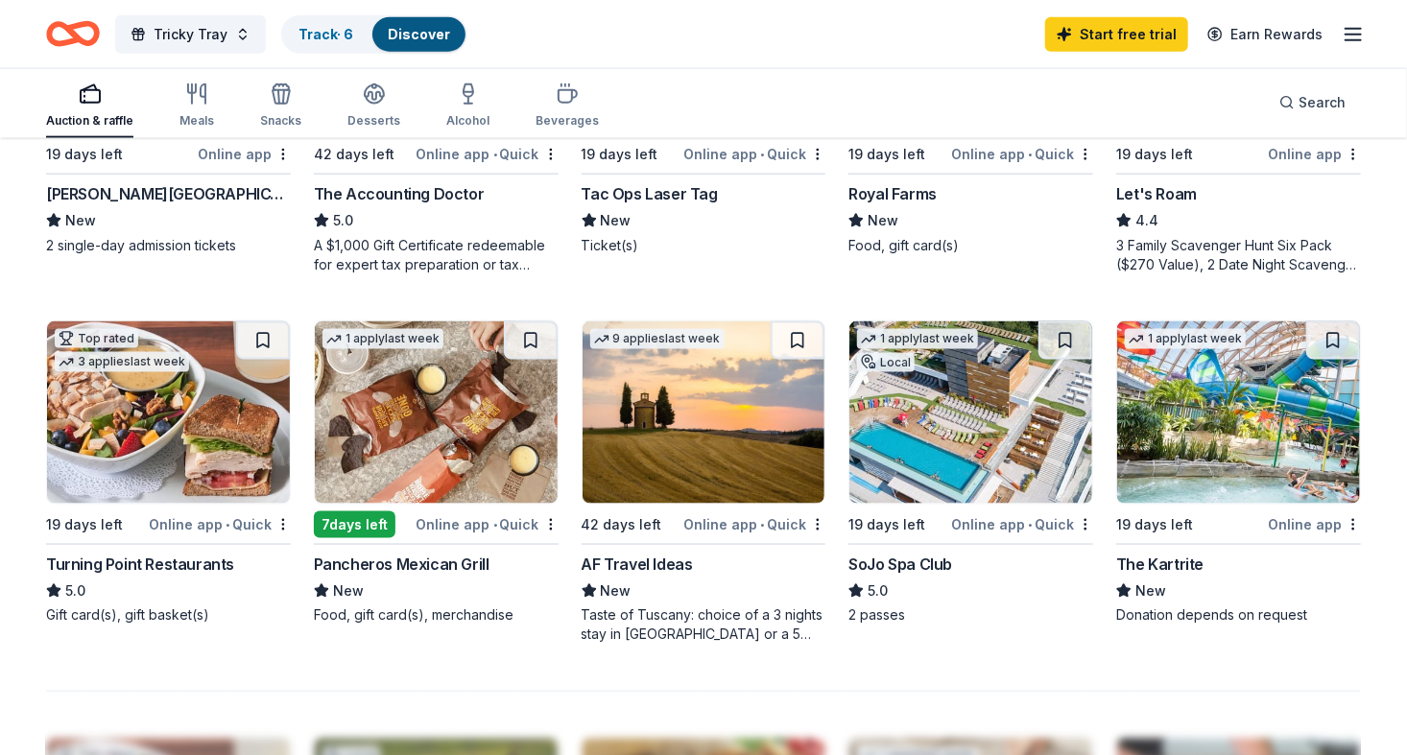
scroll to position [1152, 0]
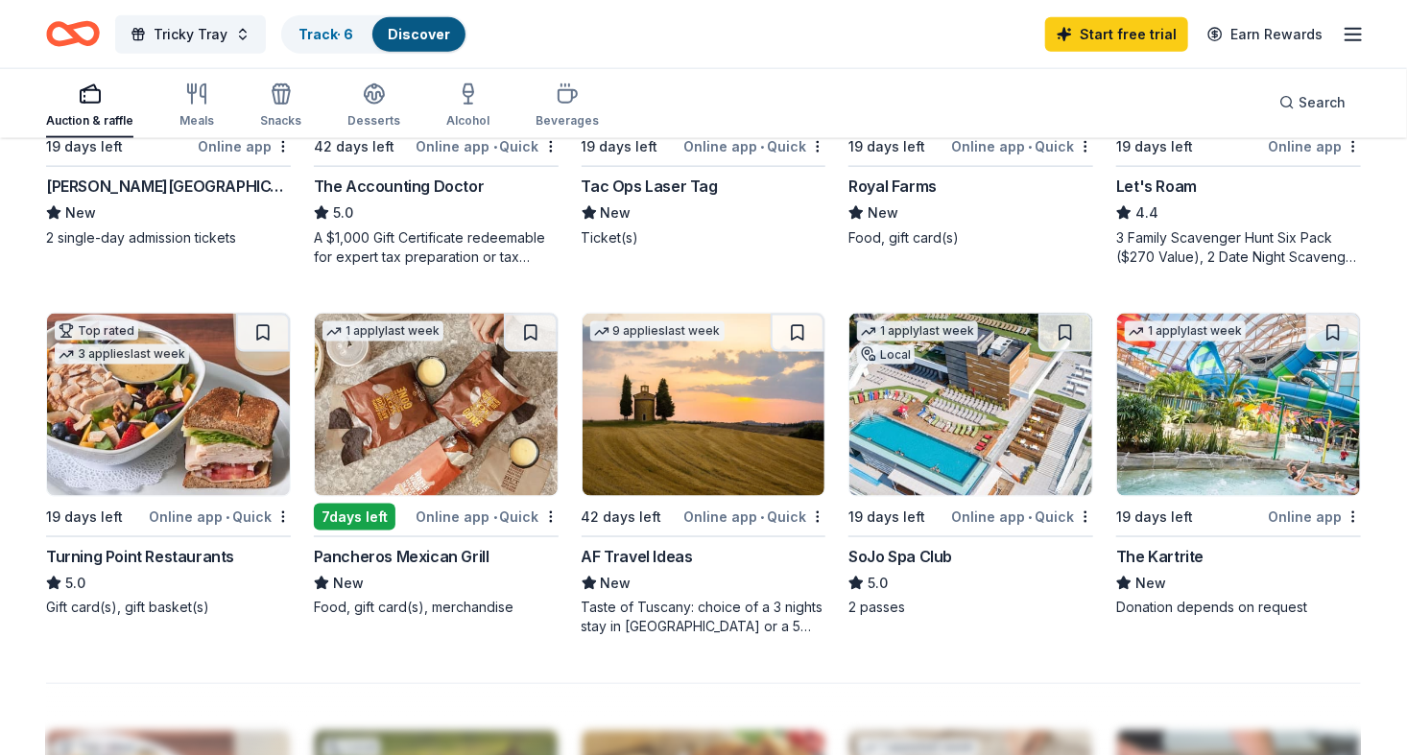
click at [942, 476] on img at bounding box center [971, 405] width 243 height 182
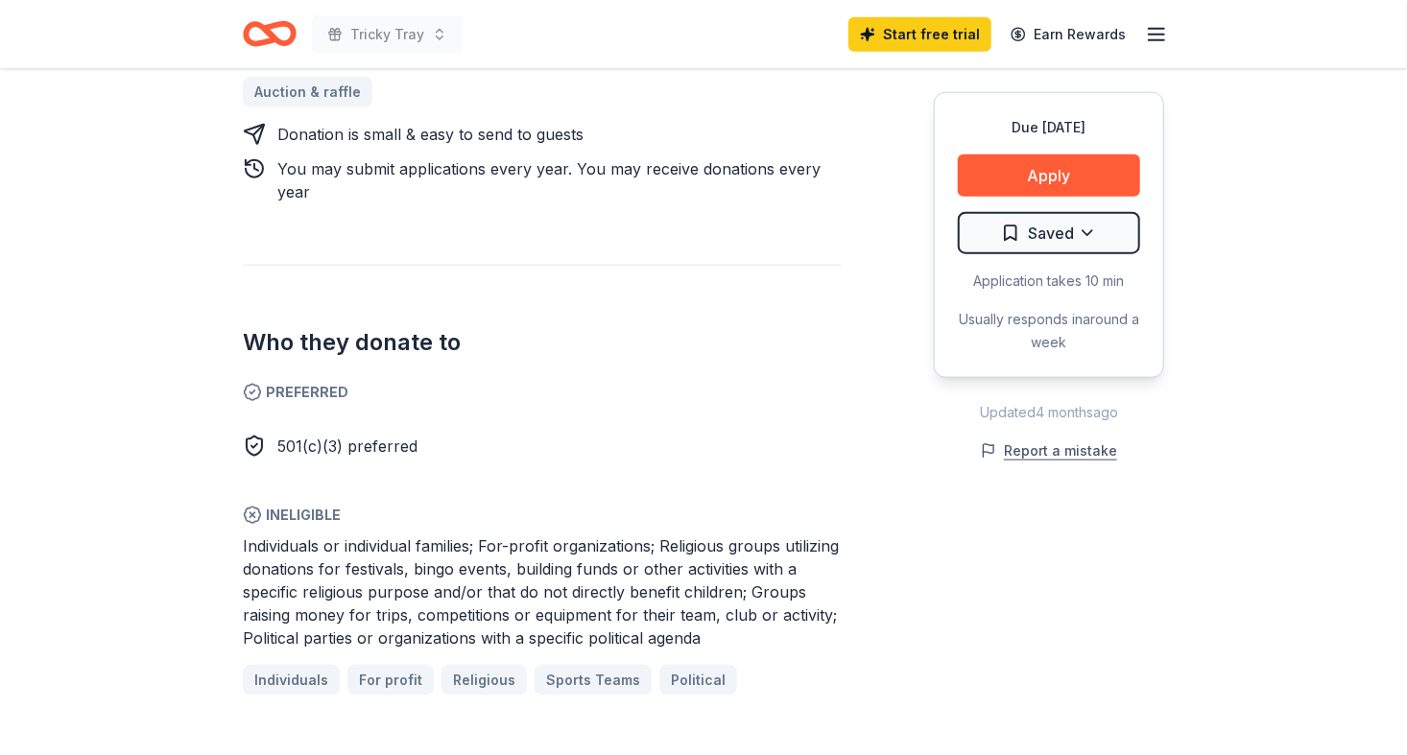
scroll to position [960, 0]
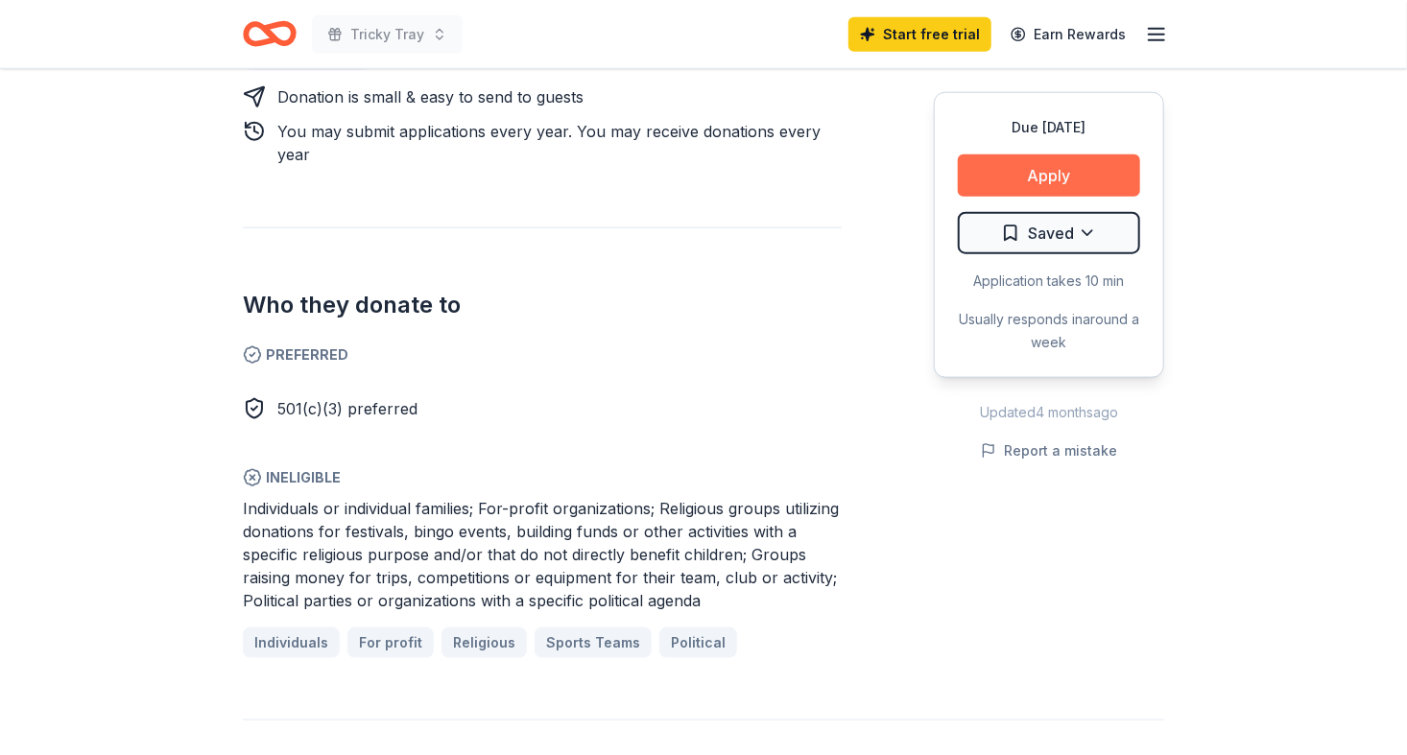
click at [1081, 176] on button "Apply" at bounding box center [1049, 176] width 182 height 42
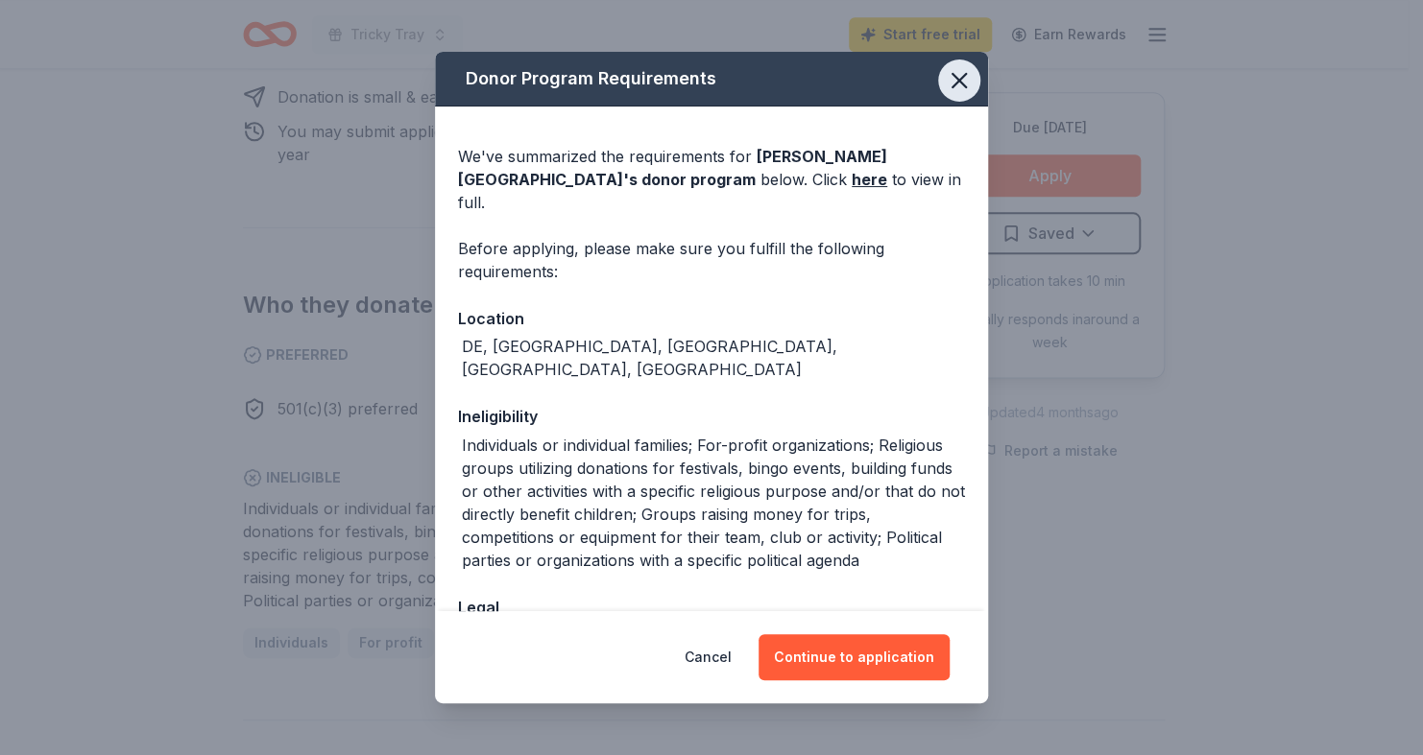
click at [952, 81] on icon "button" at bounding box center [958, 80] width 13 height 13
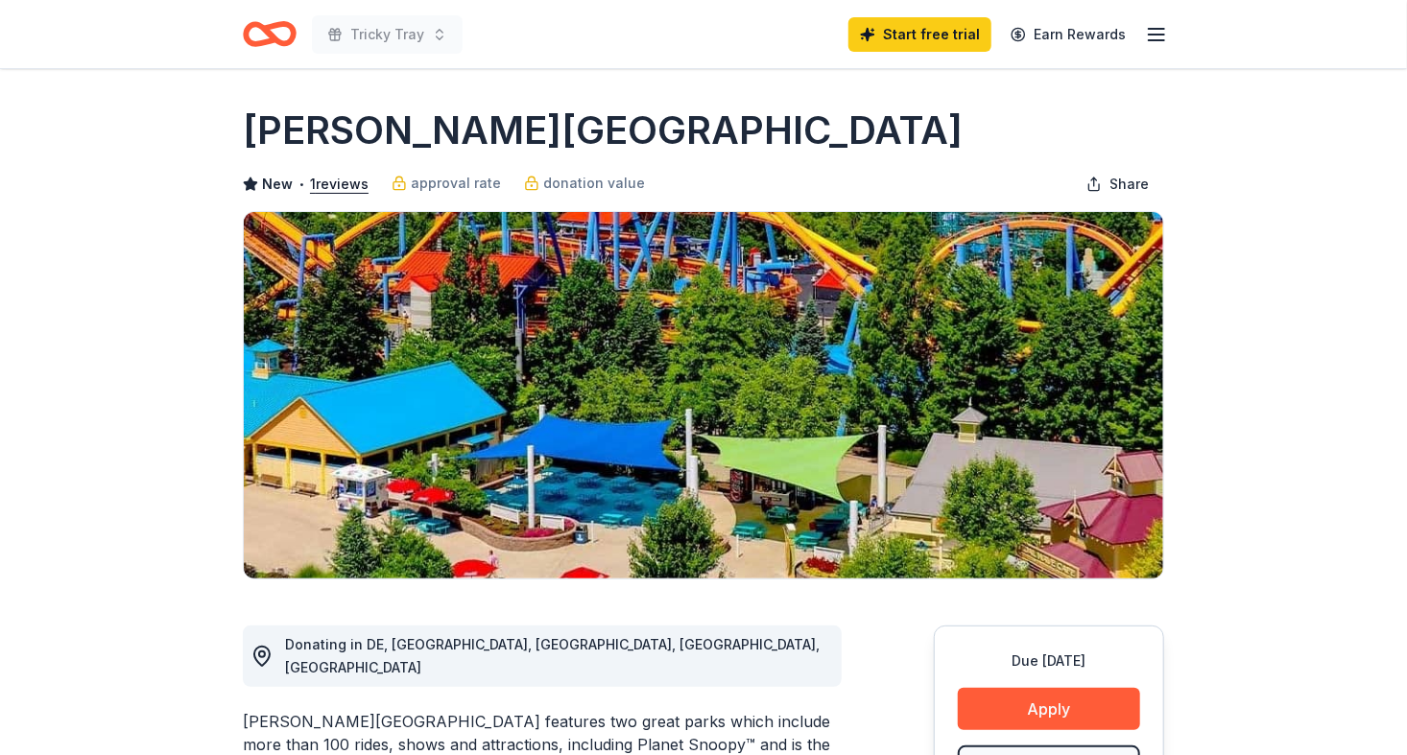
scroll to position [0, 0]
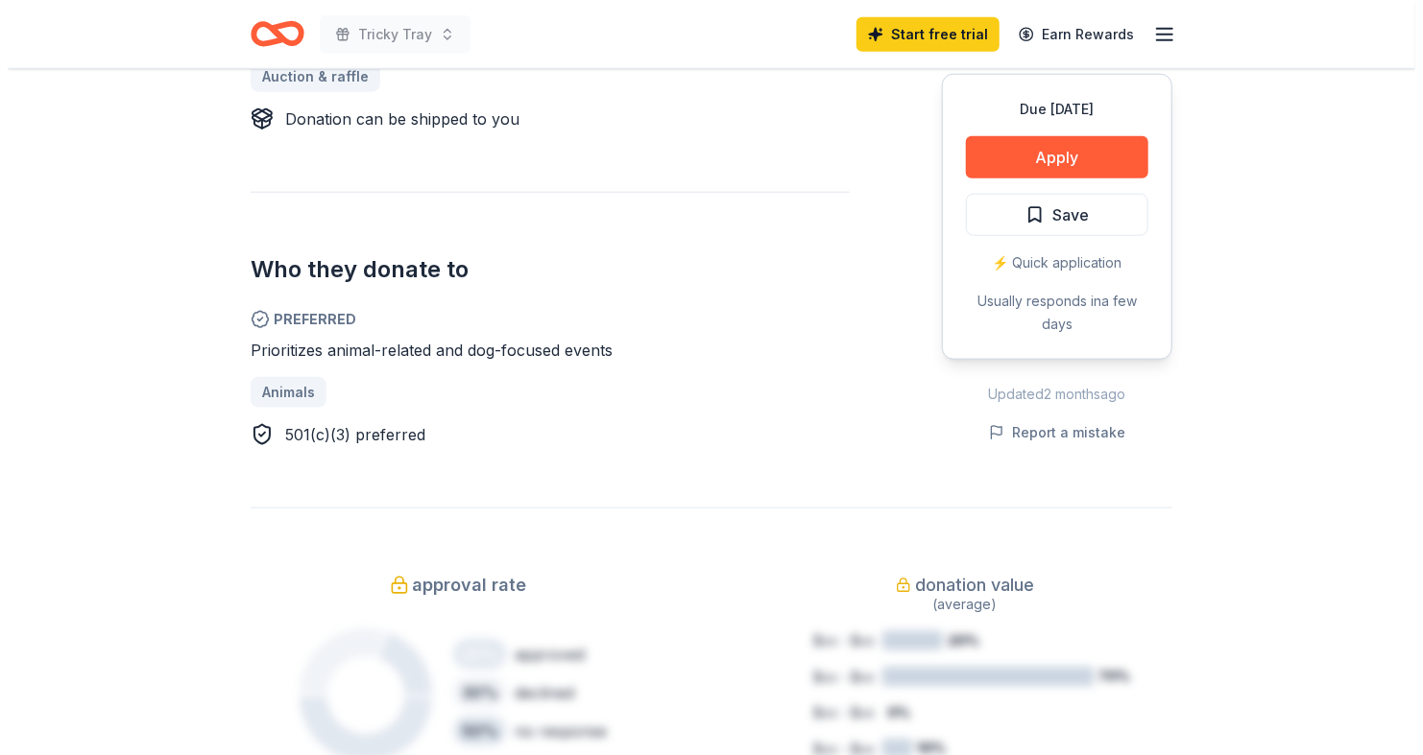
scroll to position [672, 0]
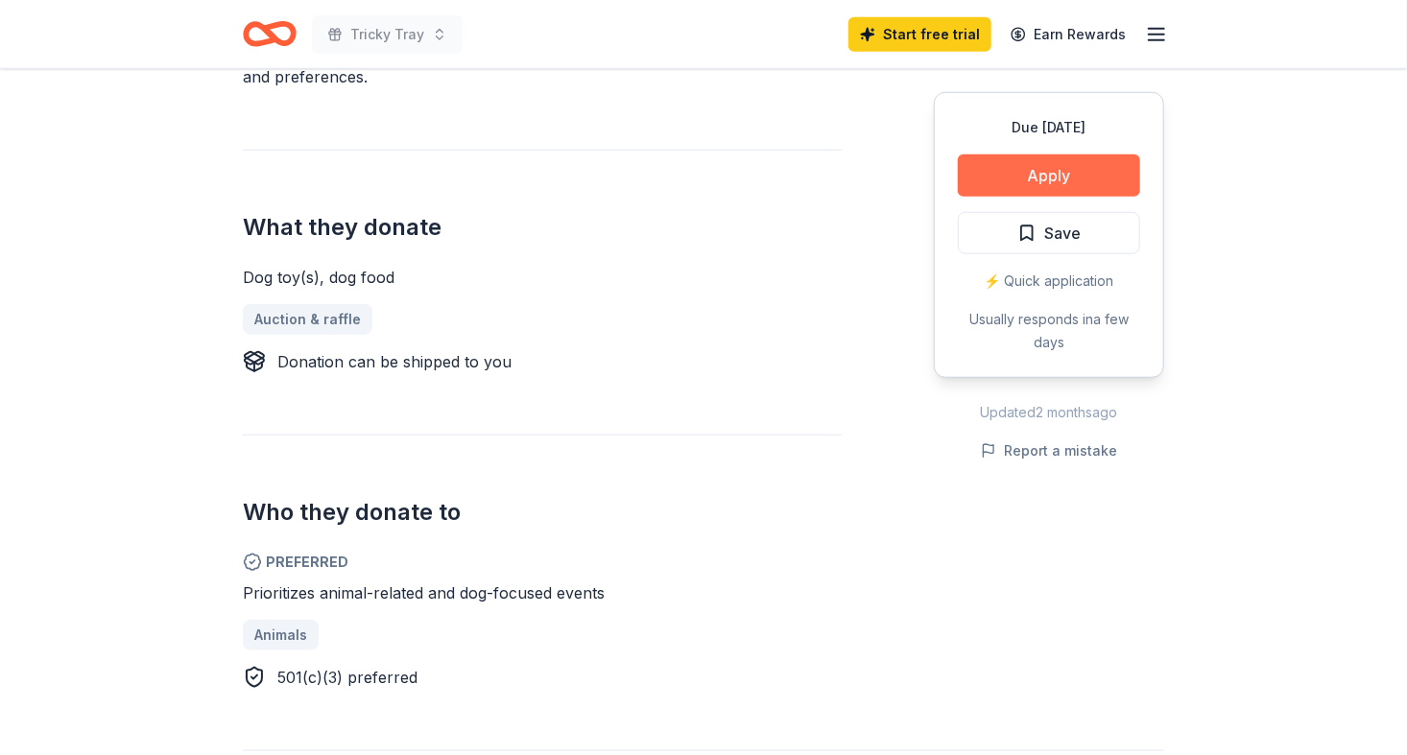
click at [1072, 161] on button "Apply" at bounding box center [1049, 176] width 182 height 42
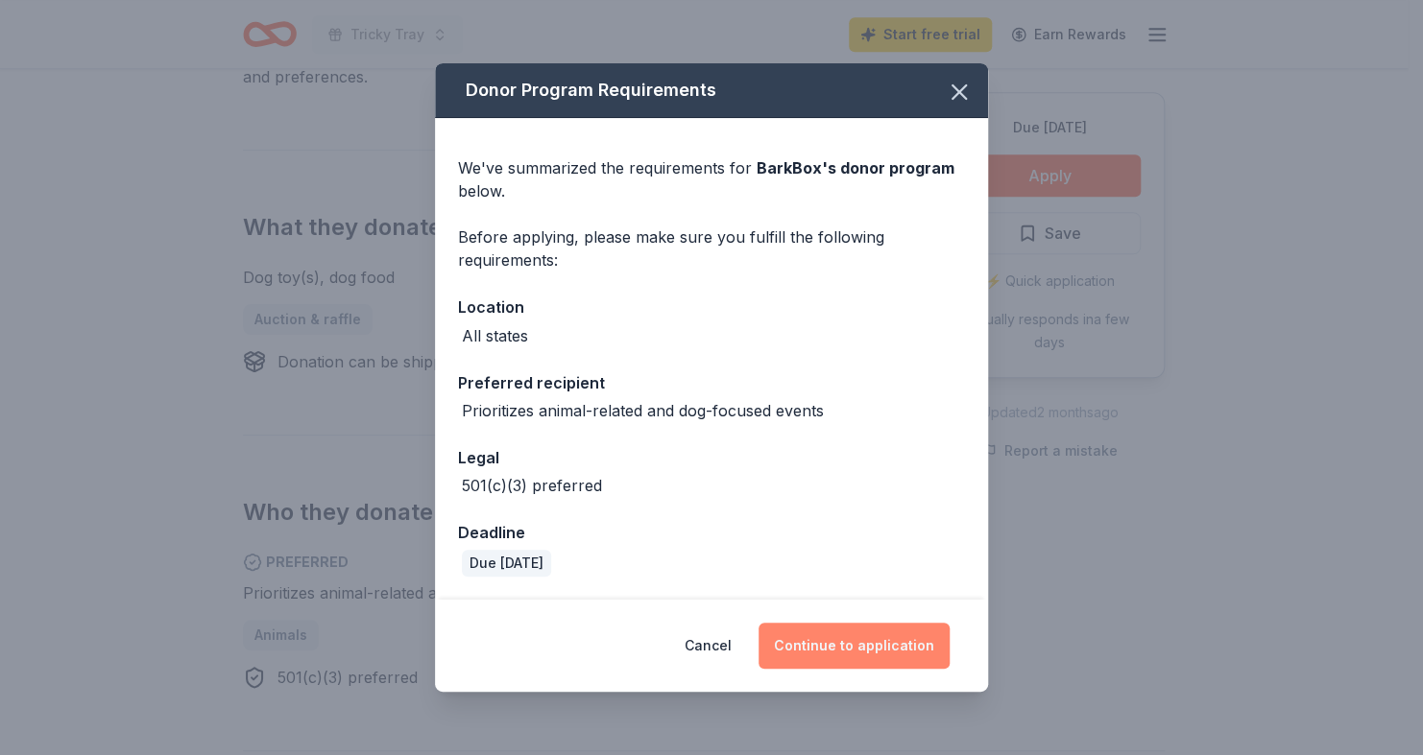
click at [863, 645] on button "Continue to application" at bounding box center [853, 646] width 191 height 46
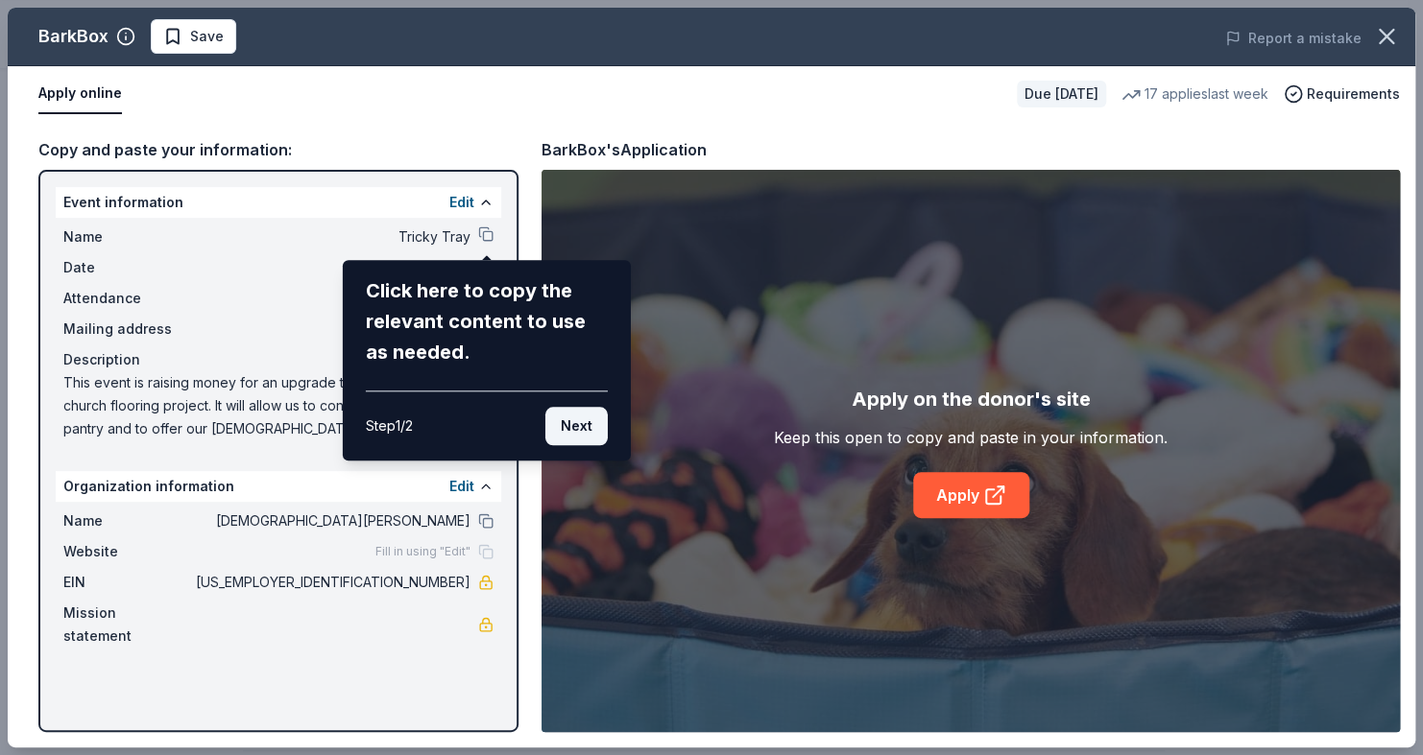
click at [578, 430] on button "Next" at bounding box center [576, 426] width 62 height 38
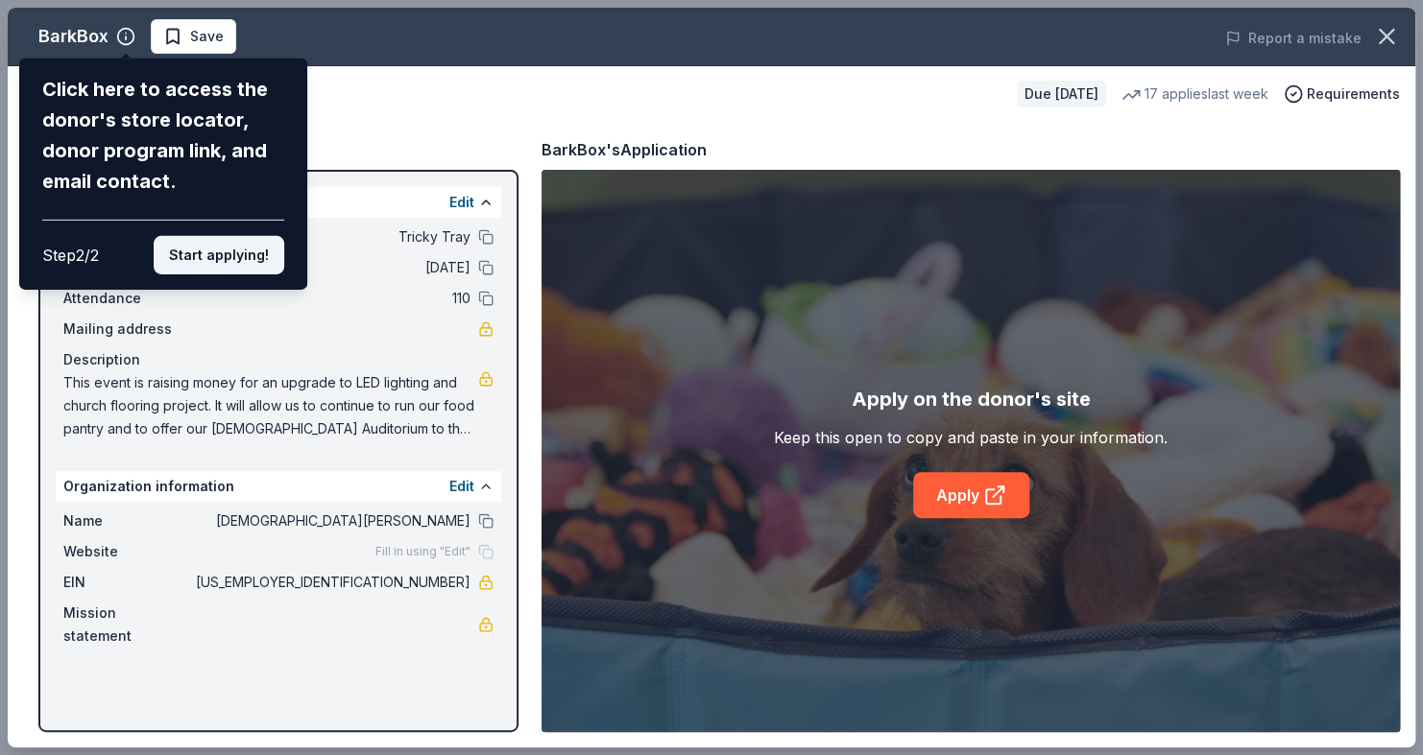
click at [209, 257] on button "Start applying!" at bounding box center [219, 255] width 131 height 38
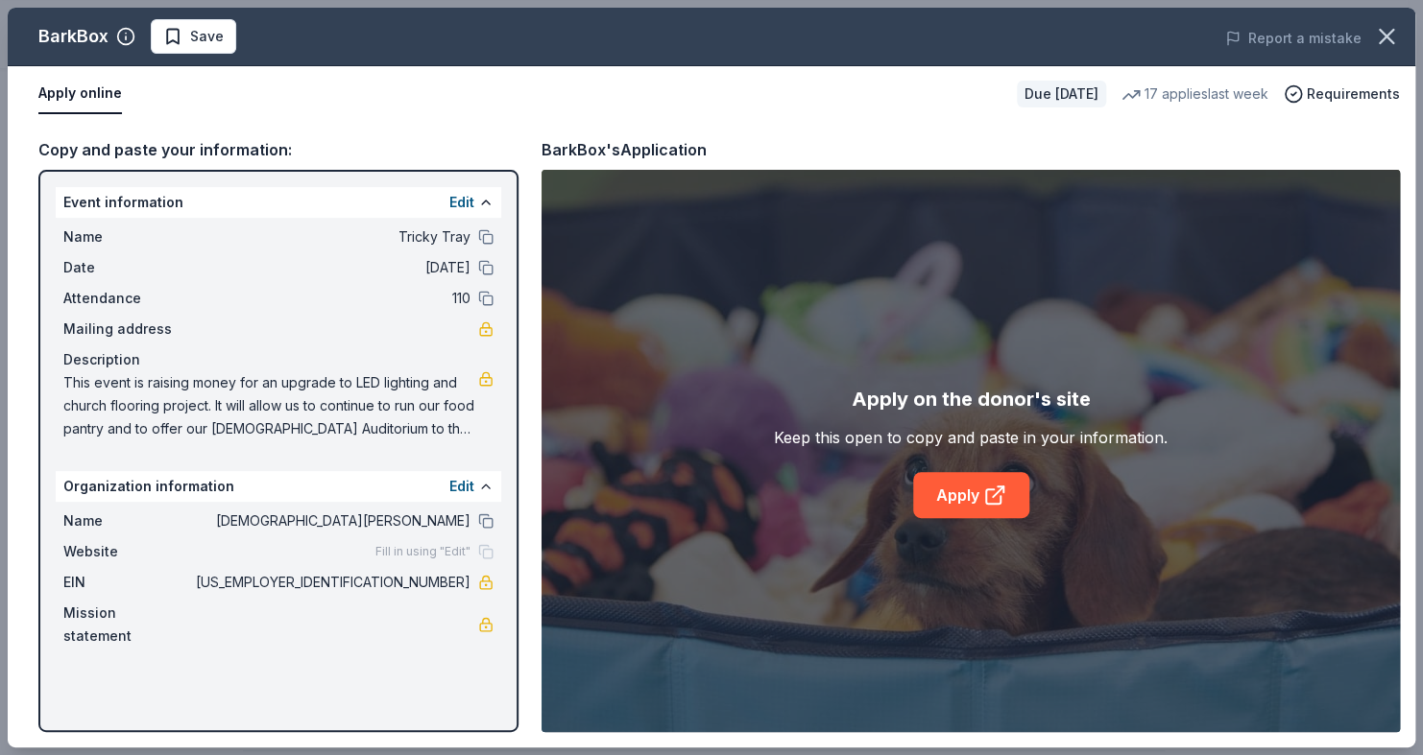
click at [324, 318] on div "Mailing address" at bounding box center [278, 329] width 430 height 23
click at [968, 491] on link "Apply" at bounding box center [971, 495] width 116 height 46
drag, startPoint x: 93, startPoint y: 373, endPoint x: 206, endPoint y: 422, distance: 123.4
click at [206, 422] on span "This event is raising money for an upgrade to LED lighting and church flooring …" at bounding box center [270, 405] width 415 height 69
click at [963, 499] on link "Apply" at bounding box center [971, 495] width 116 height 46
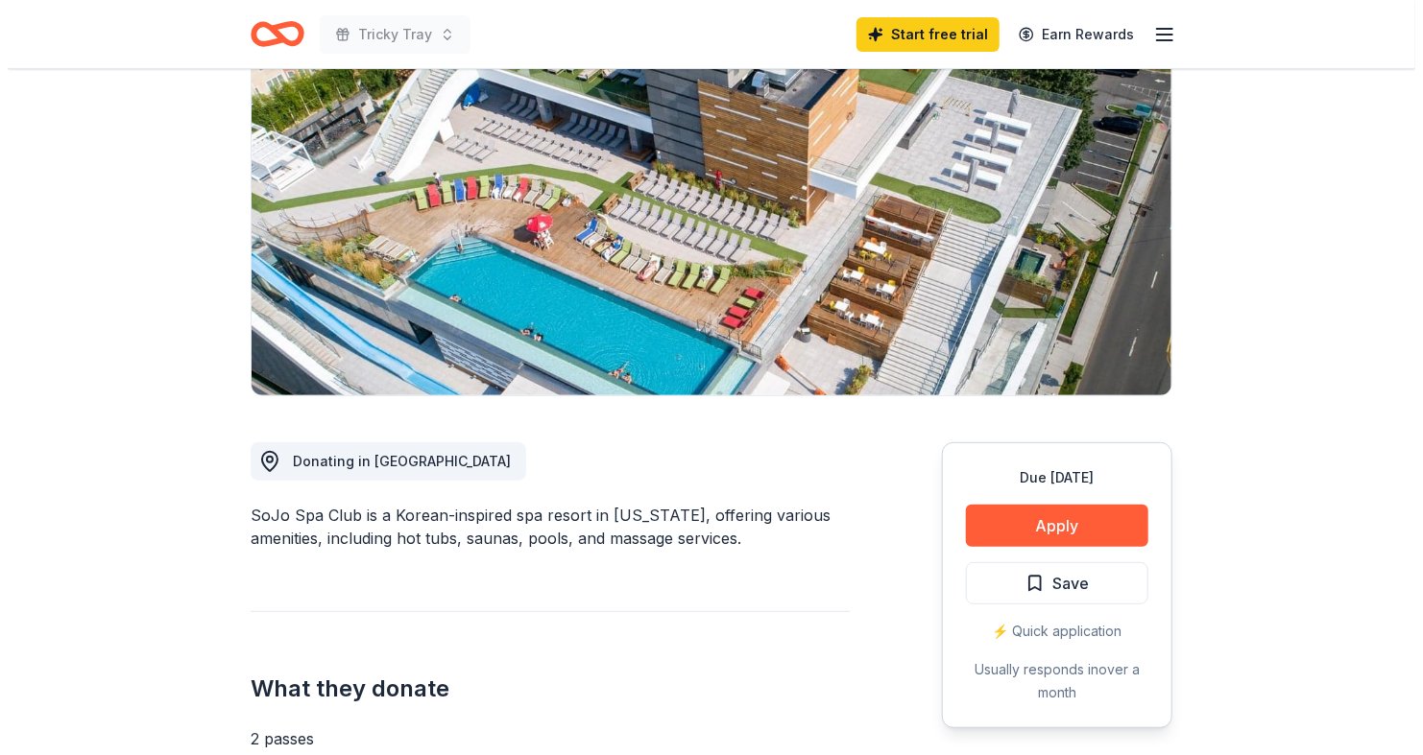
scroll to position [288, 0]
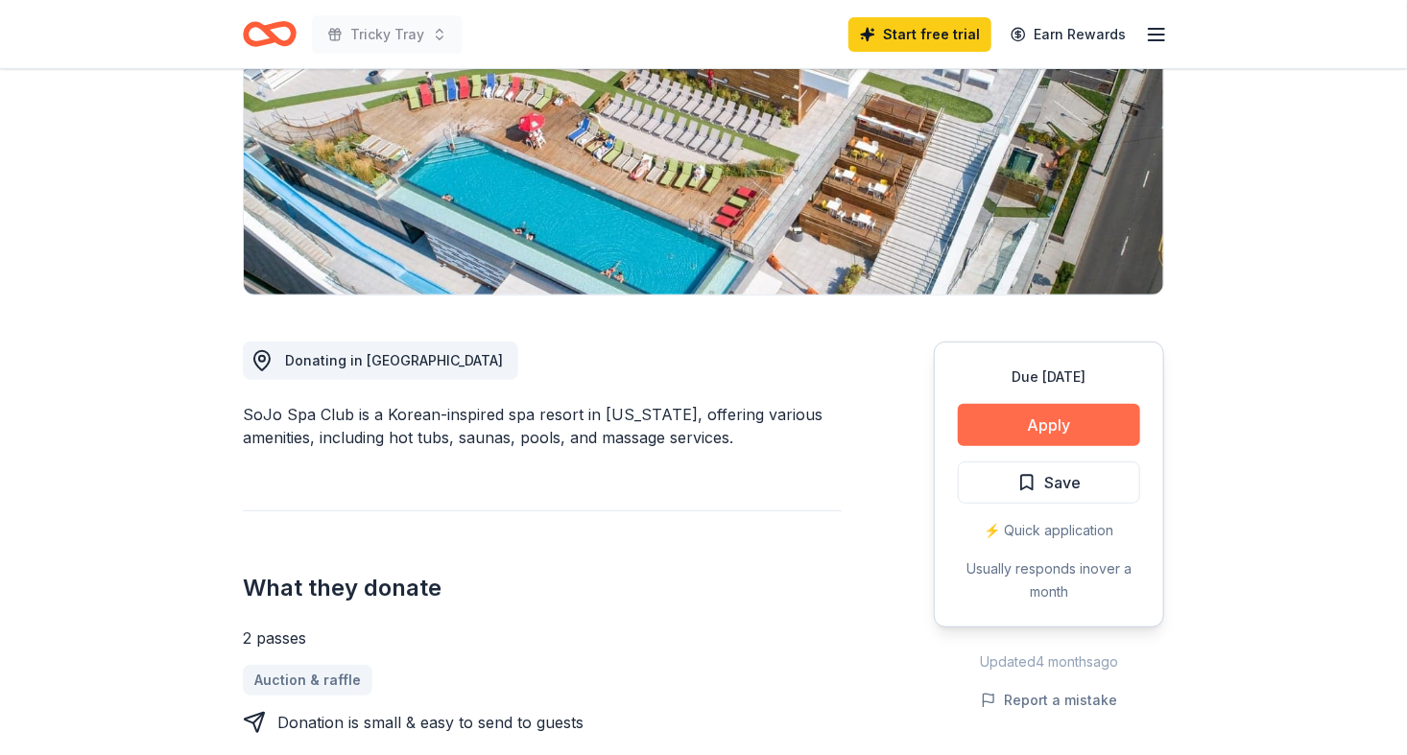
click at [1052, 422] on button "Apply" at bounding box center [1049, 425] width 182 height 42
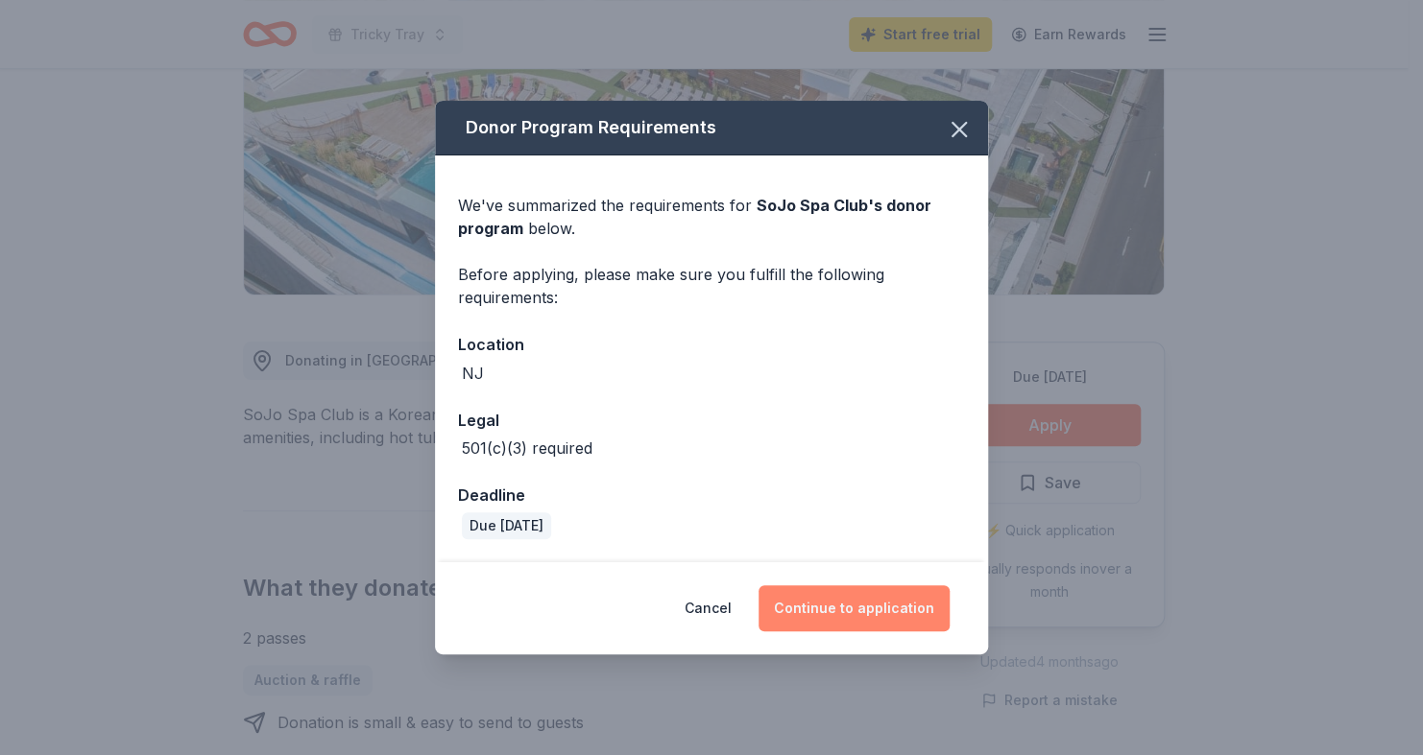
click at [843, 616] on button "Continue to application" at bounding box center [853, 609] width 191 height 46
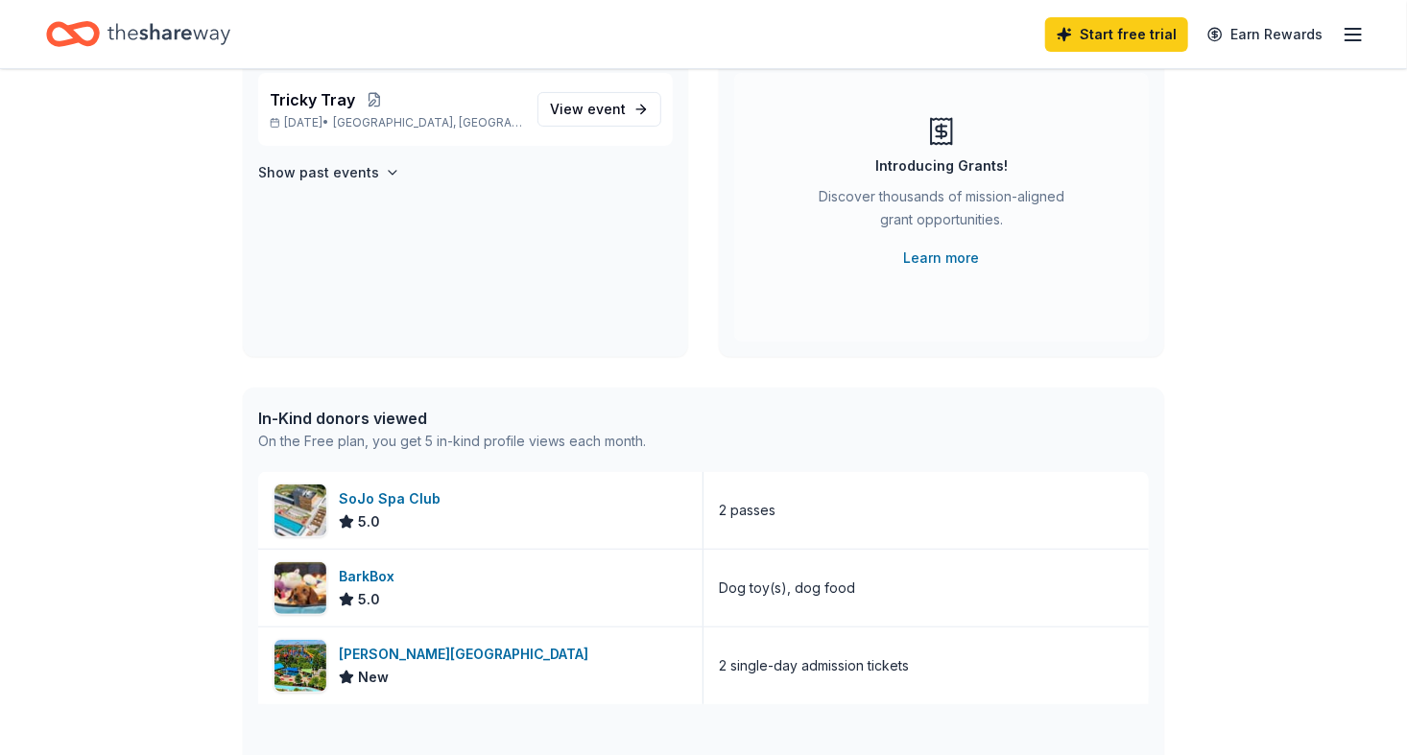
scroll to position [192, 0]
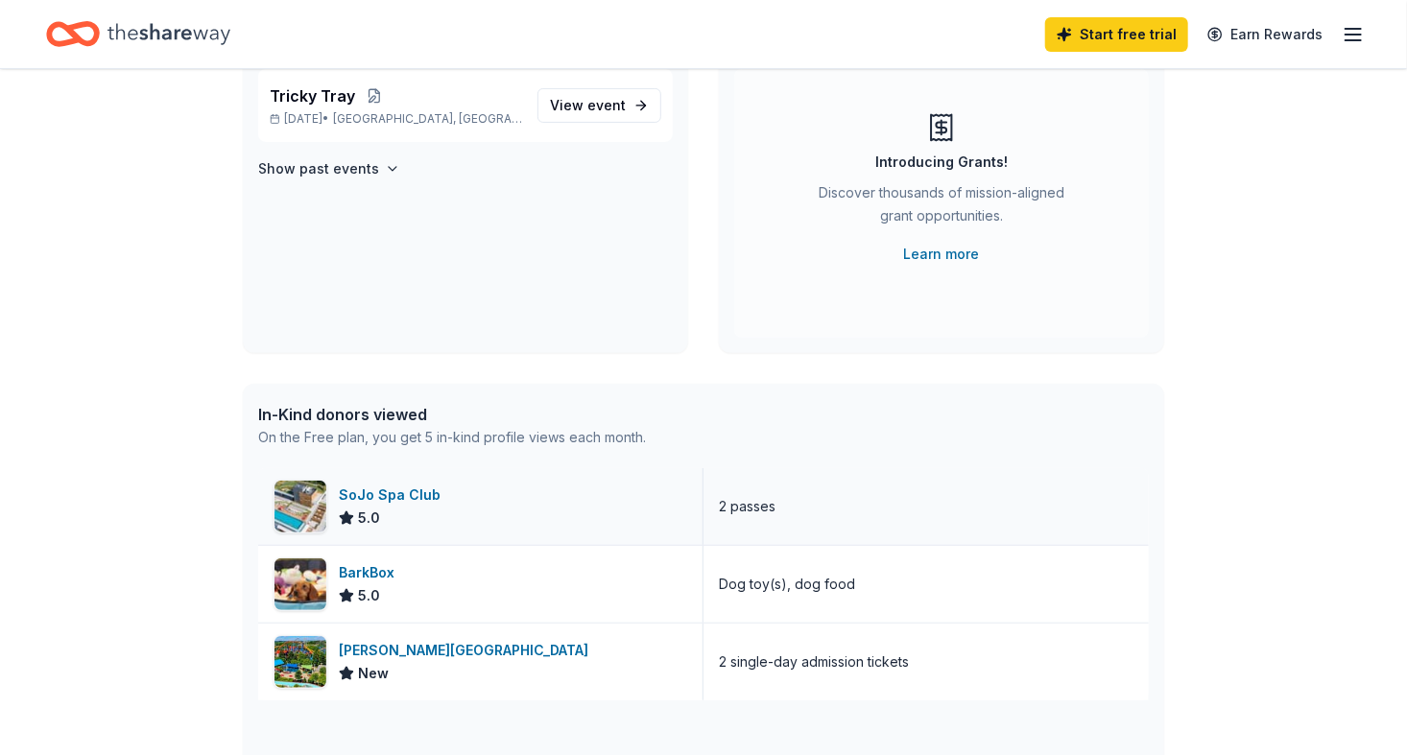
click at [364, 491] on div "SoJo Spa Club" at bounding box center [393, 495] width 109 height 23
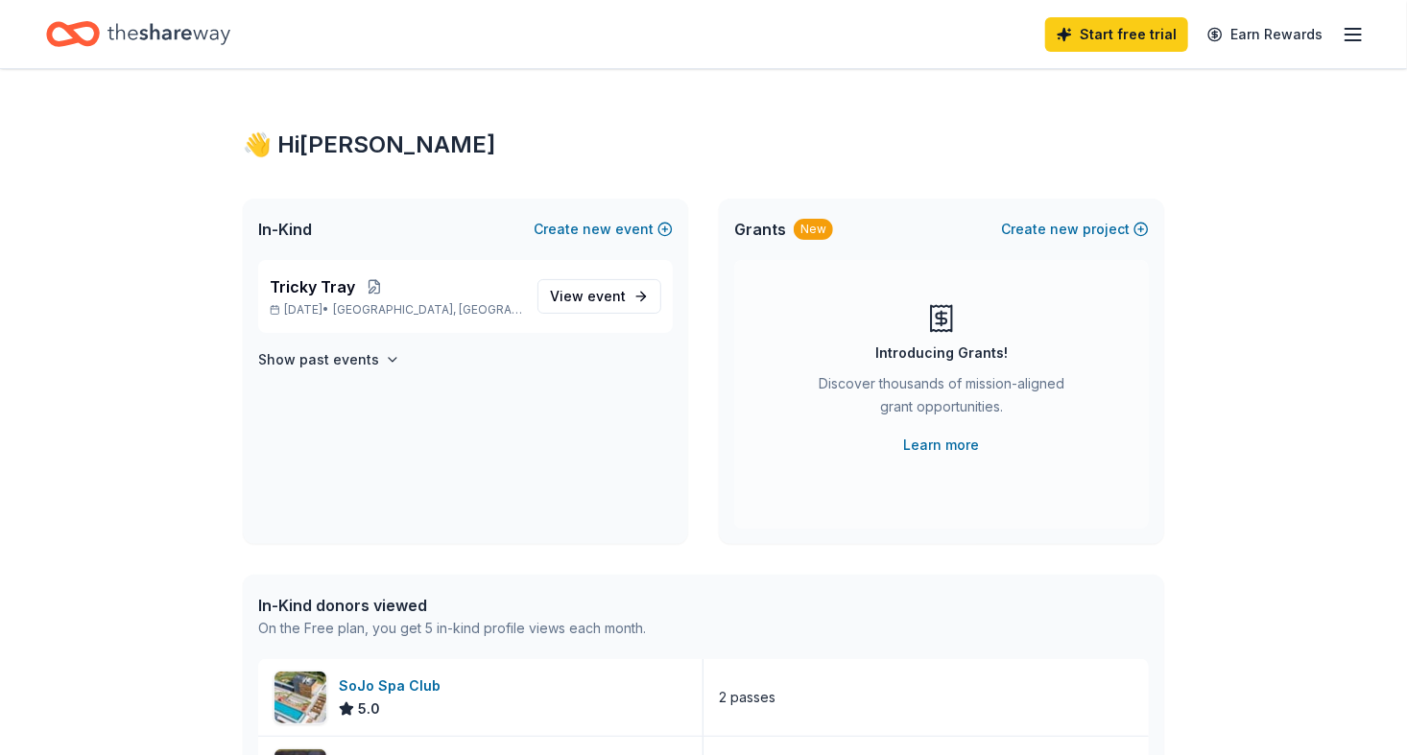
scroll to position [0, 0]
click at [337, 299] on div "Tricky Tray [DATE] • [GEOGRAPHIC_DATA], [GEOGRAPHIC_DATA]" at bounding box center [396, 297] width 252 height 42
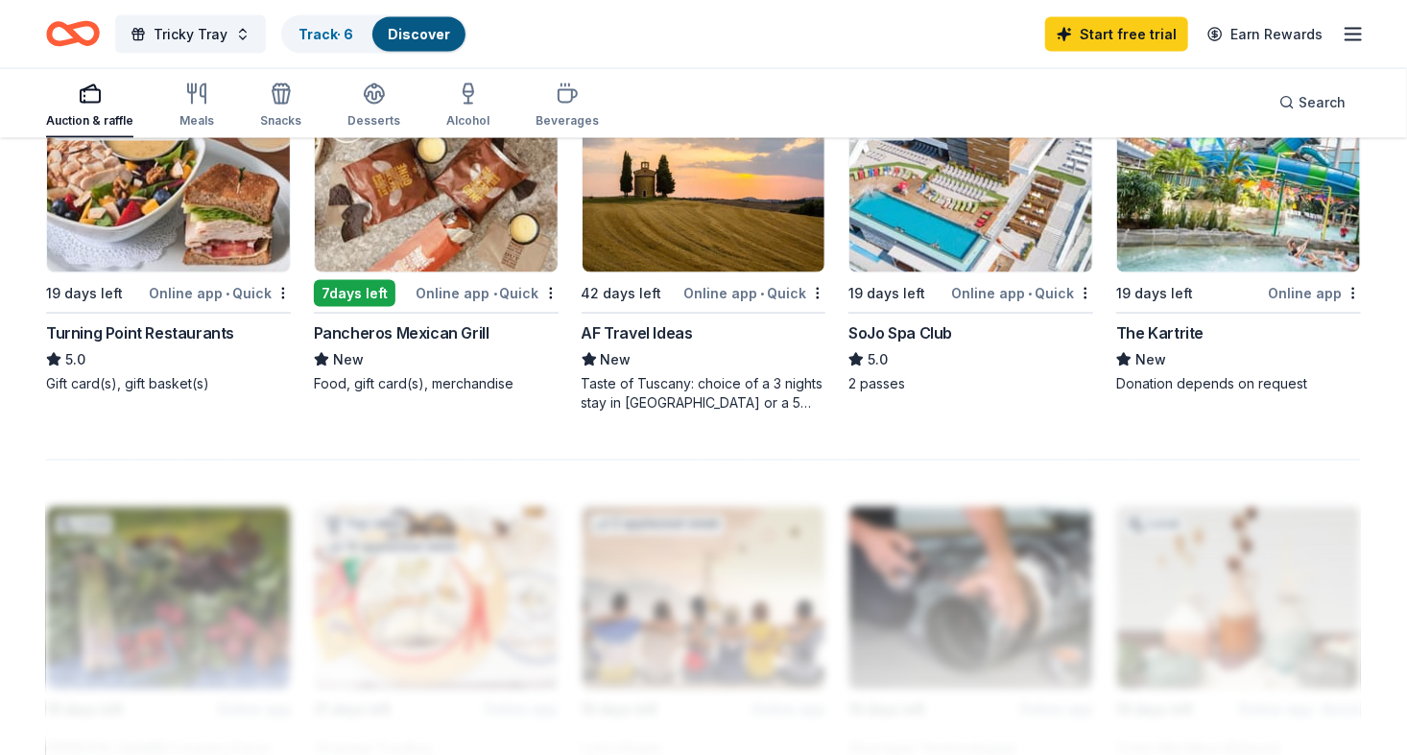
scroll to position [1367, 0]
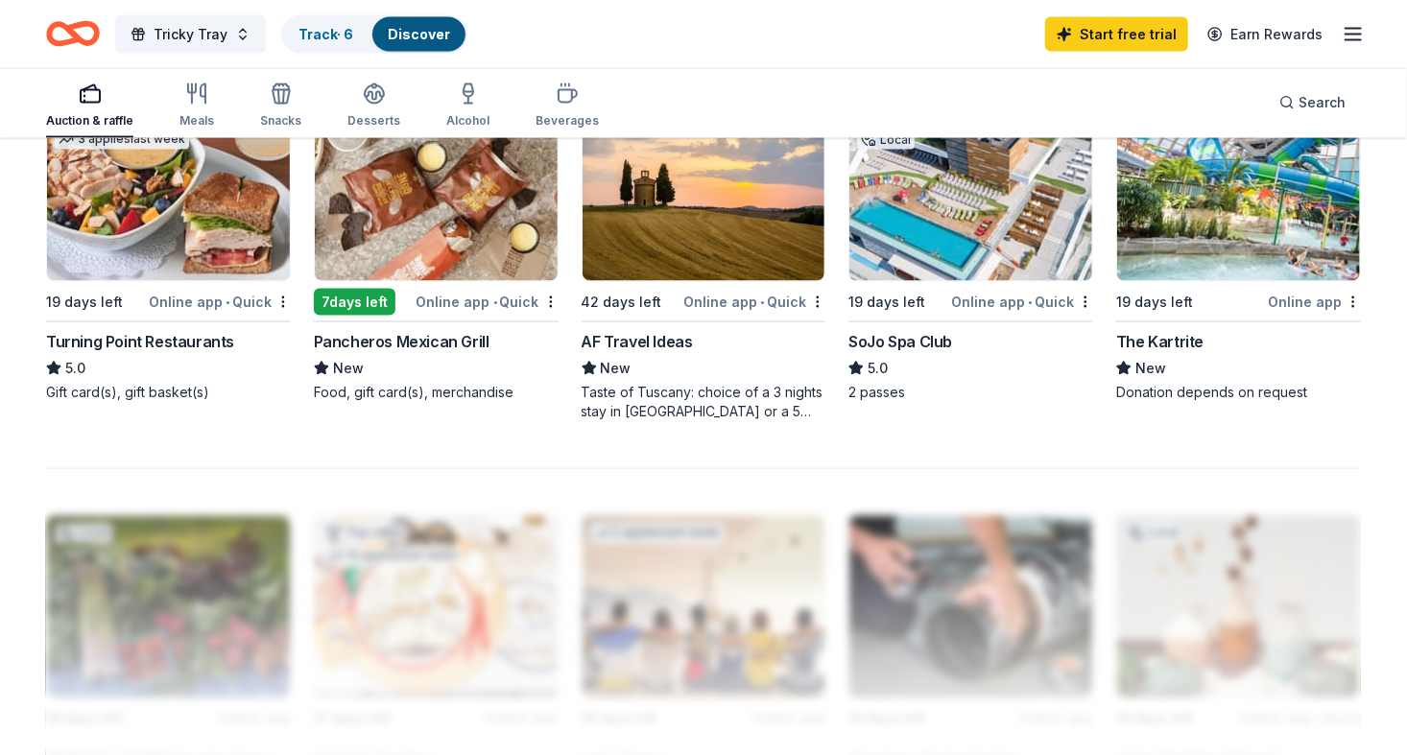
click at [1166, 339] on div "The Kartrite" at bounding box center [1159, 341] width 87 height 23
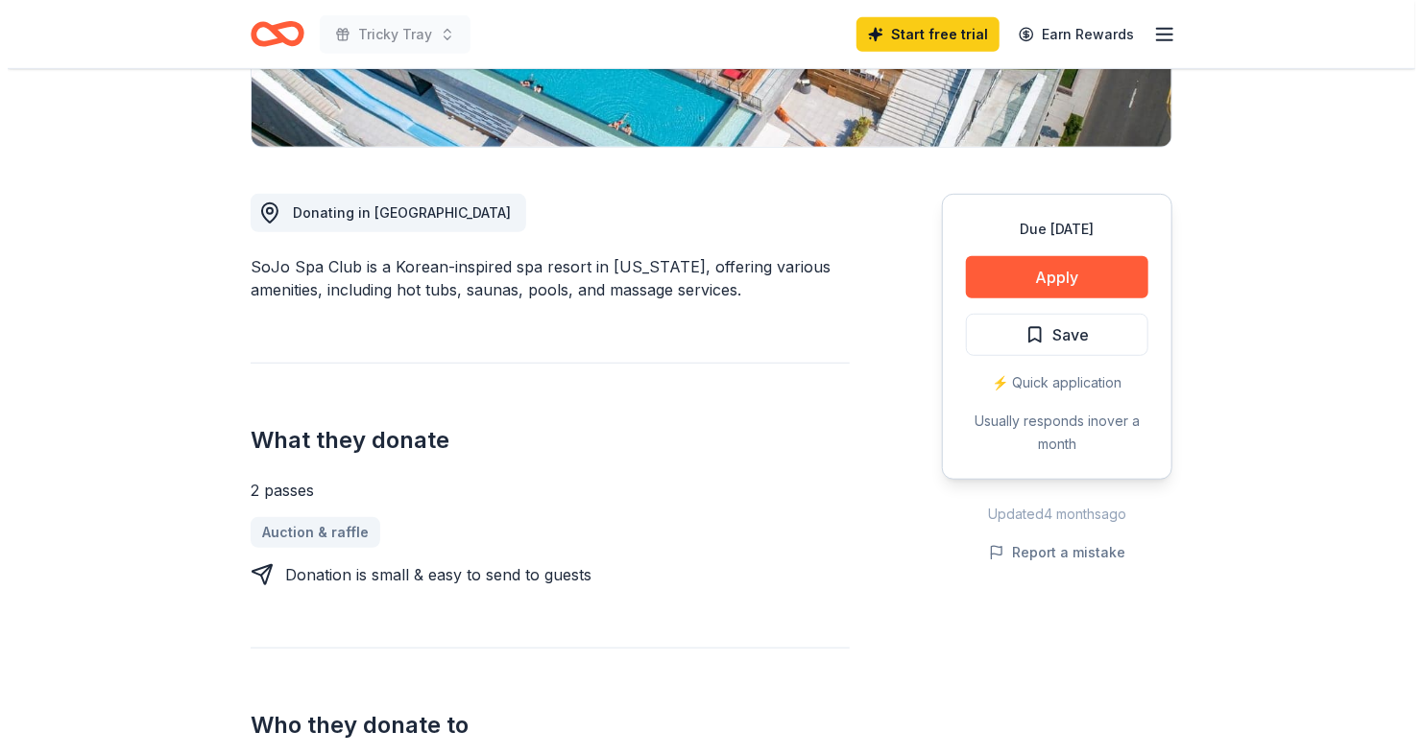
scroll to position [672, 0]
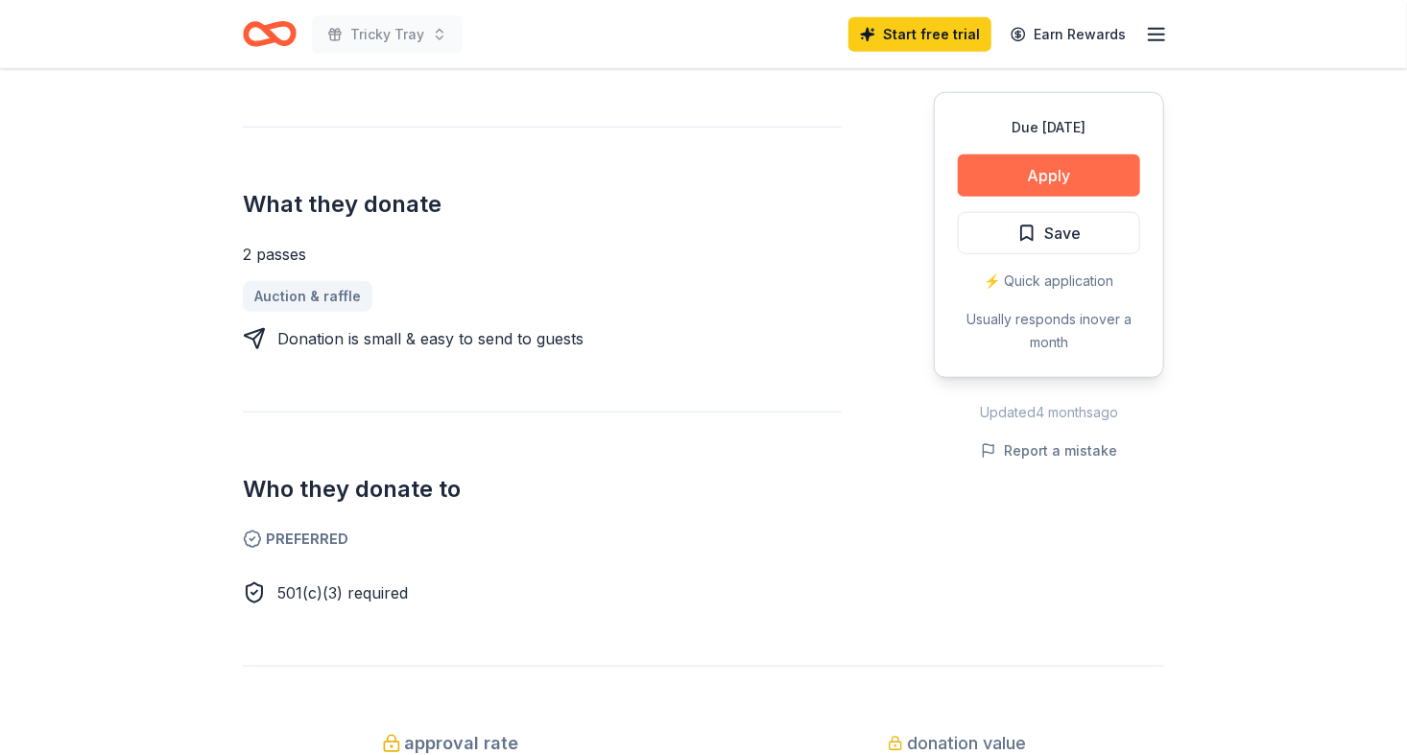
click at [1034, 170] on button "Apply" at bounding box center [1049, 176] width 182 height 42
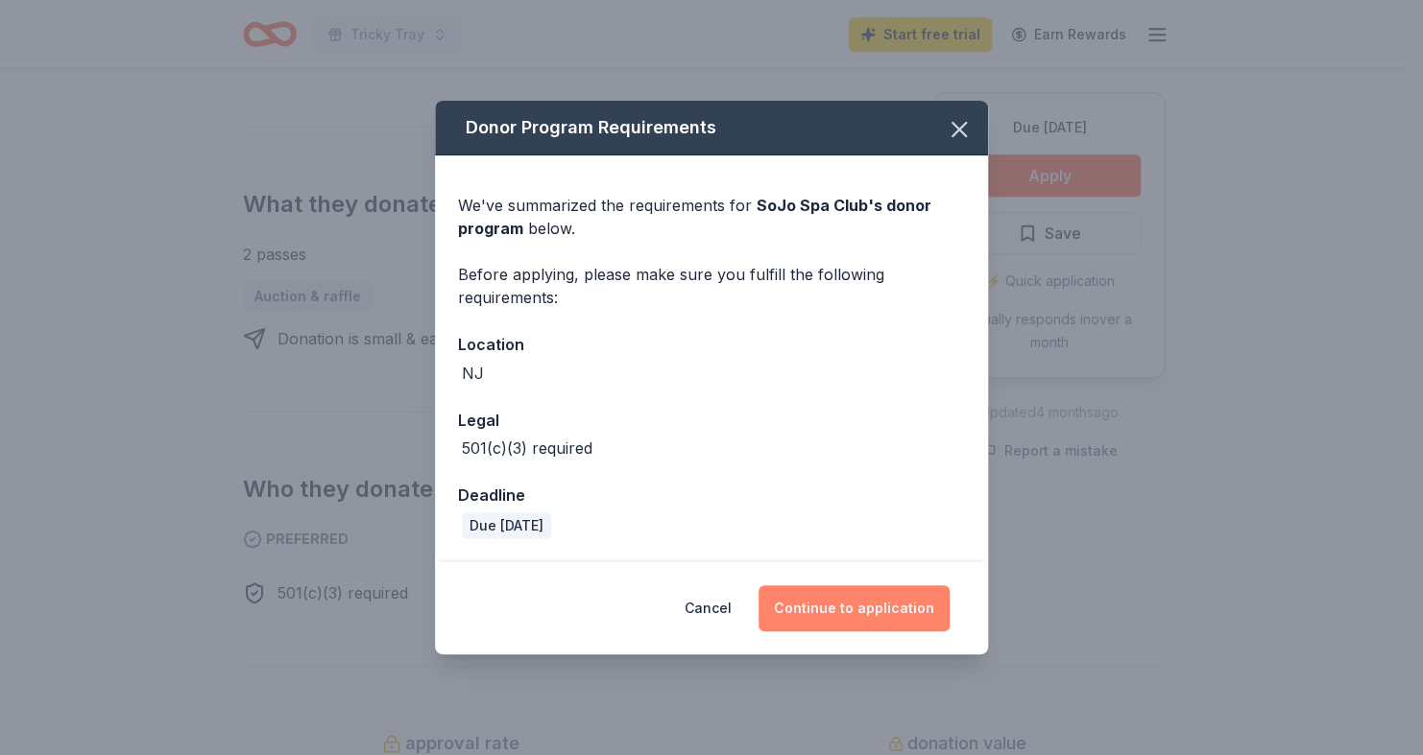
click at [838, 610] on button "Continue to application" at bounding box center [853, 609] width 191 height 46
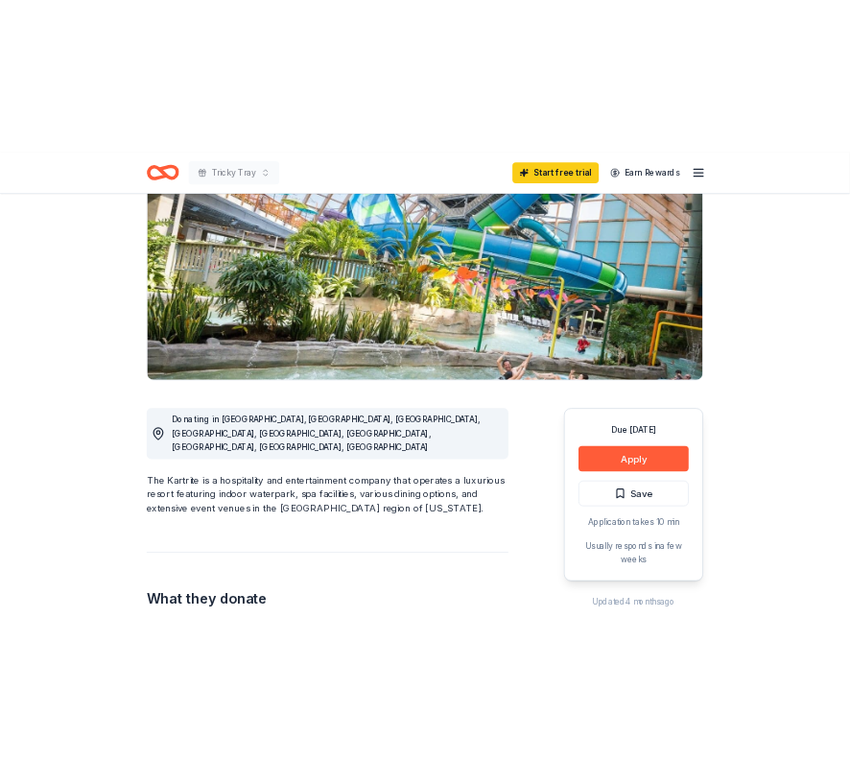
scroll to position [288, 0]
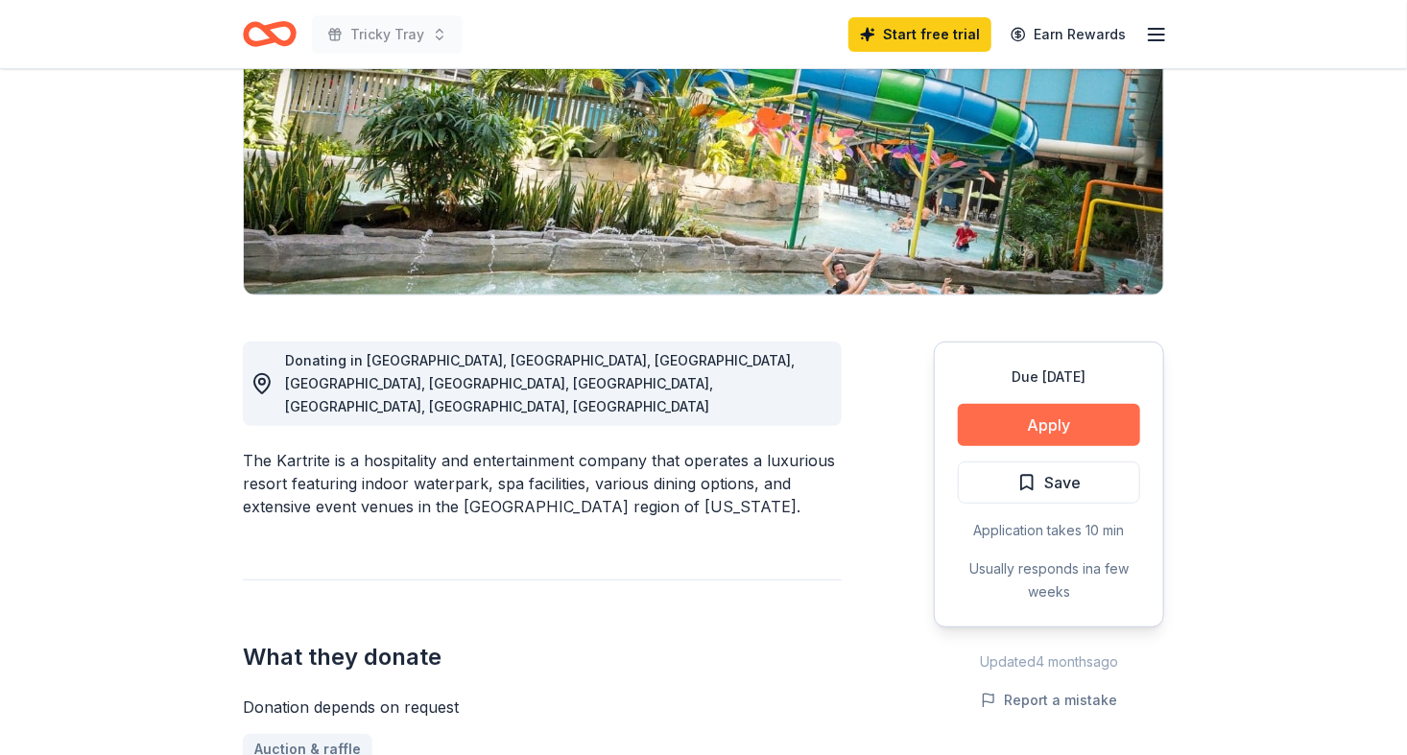
click at [1041, 425] on button "Apply" at bounding box center [1049, 425] width 182 height 42
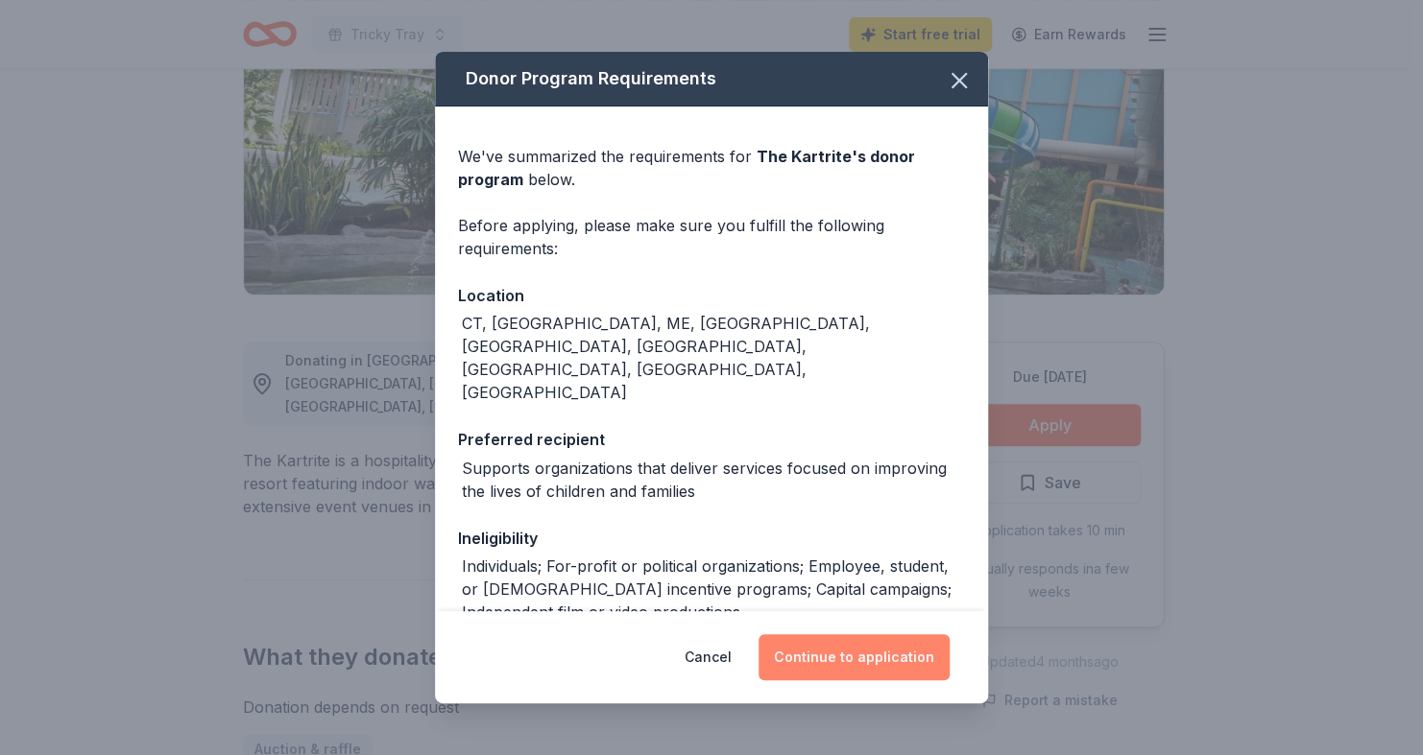
click at [858, 654] on button "Continue to application" at bounding box center [853, 658] width 191 height 46
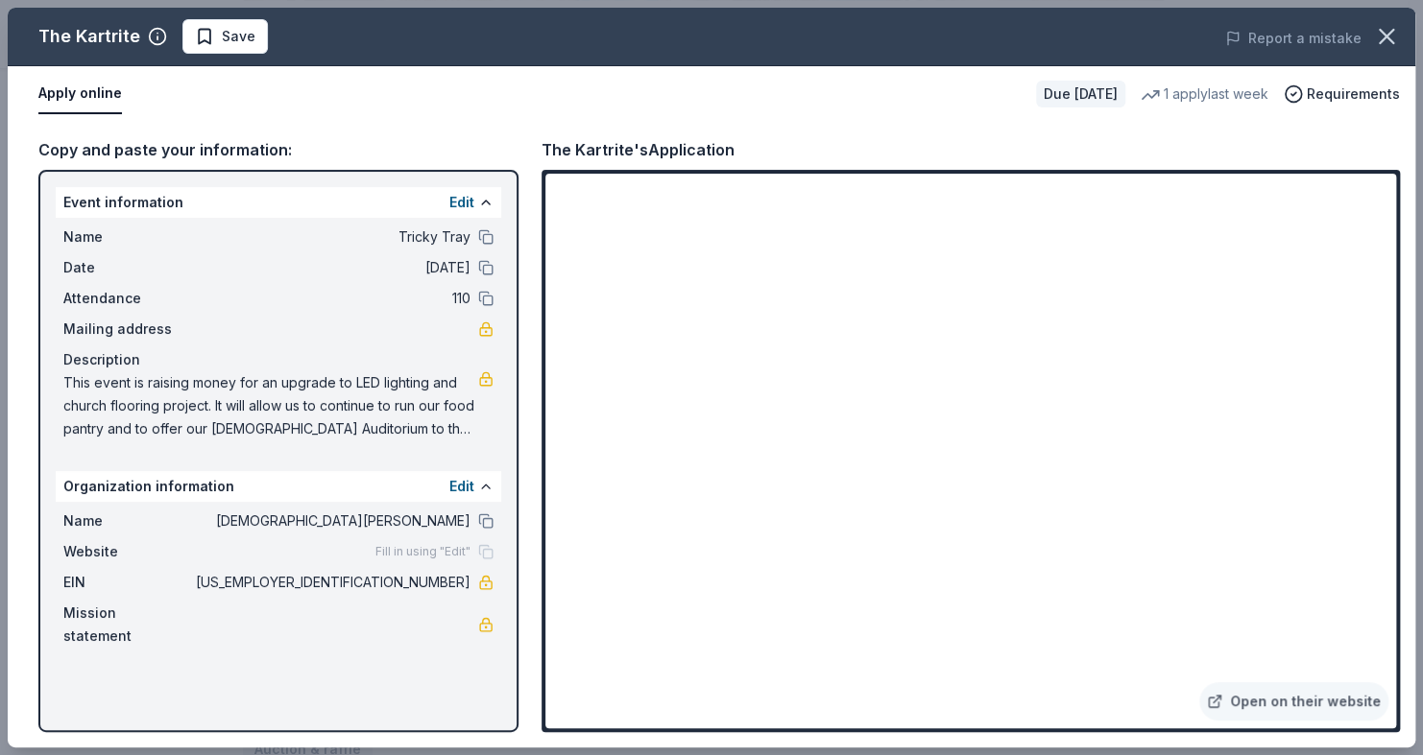
click at [1012, 125] on div "Copy and paste your information: Event information Edit Name Tricky Tray Date 1…" at bounding box center [711, 435] width 1407 height 626
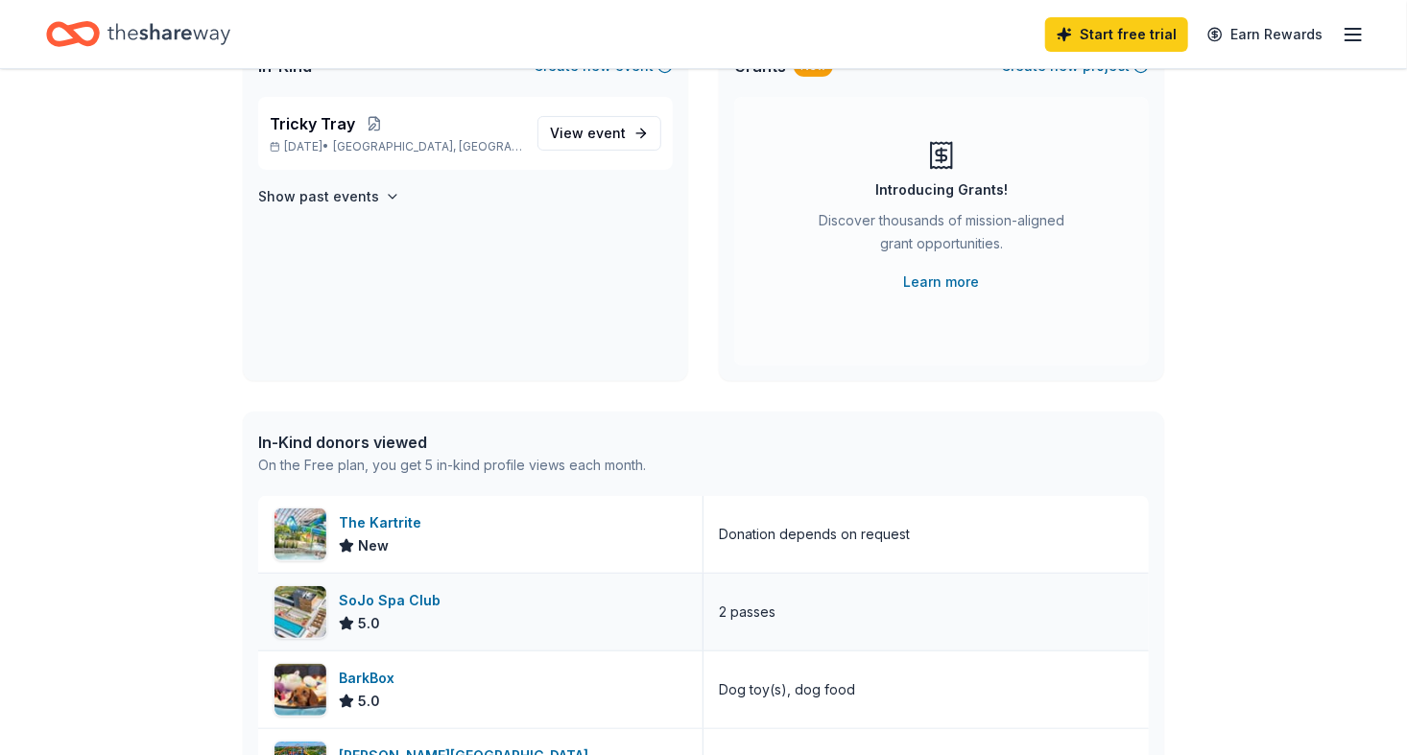
scroll to position [288, 0]
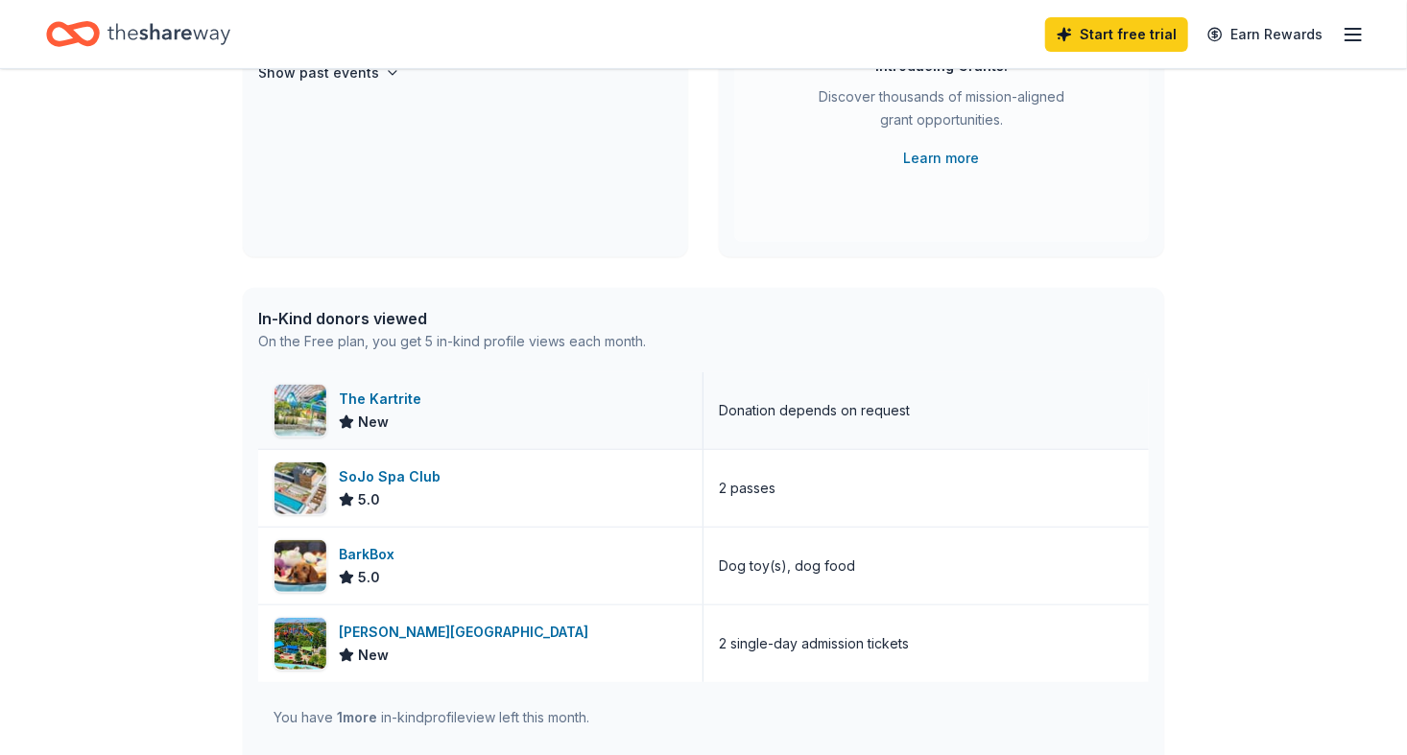
click at [359, 404] on div "The Kartrite" at bounding box center [384, 399] width 90 height 23
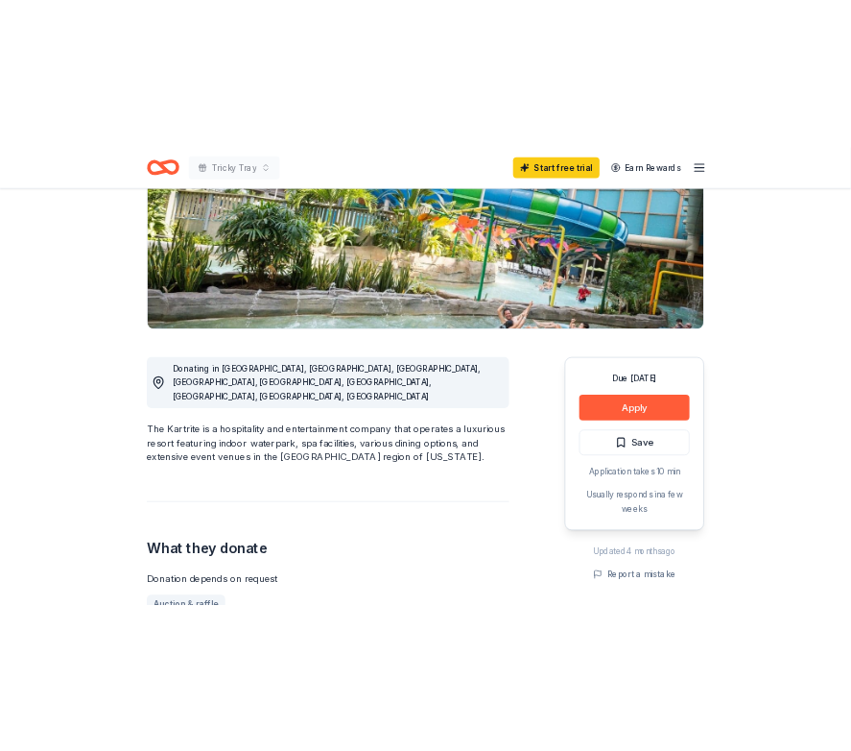
scroll to position [288, 0]
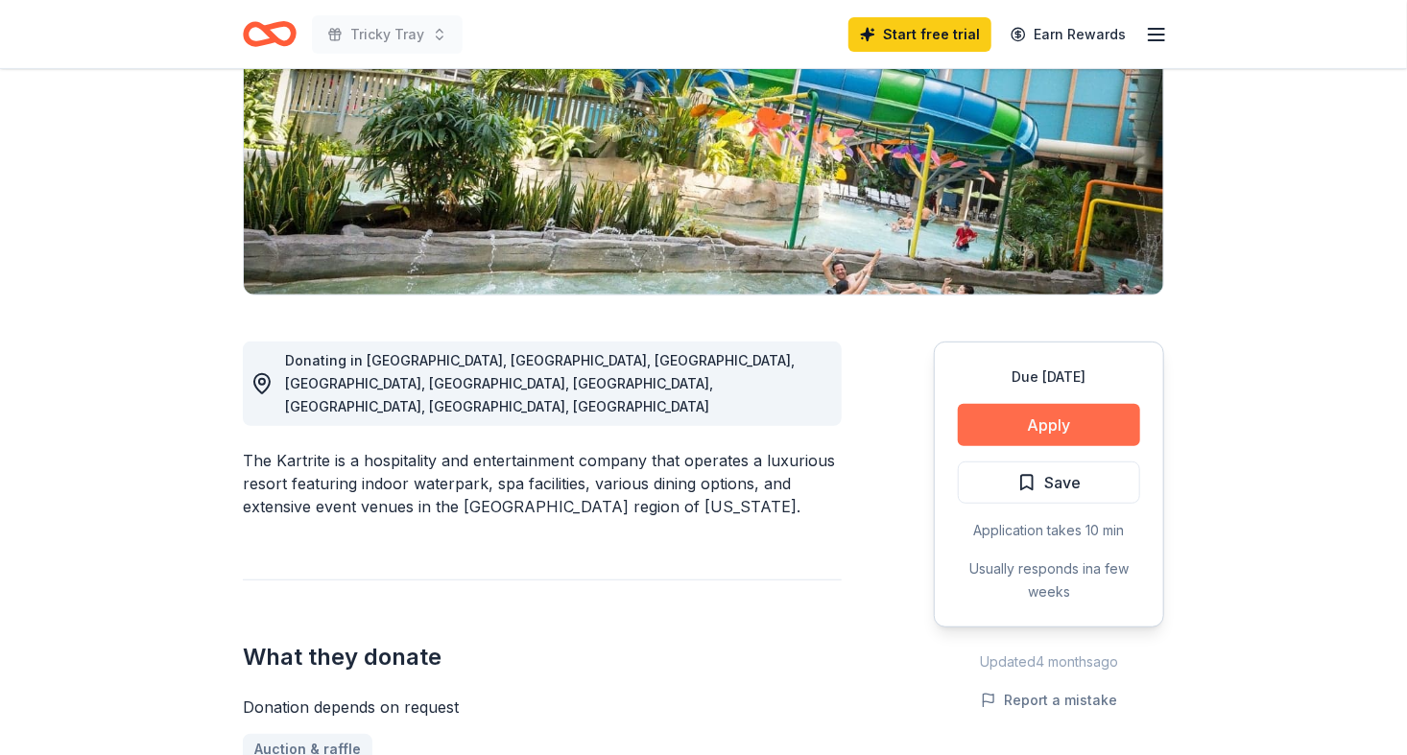
click at [1016, 419] on button "Apply" at bounding box center [1049, 425] width 182 height 42
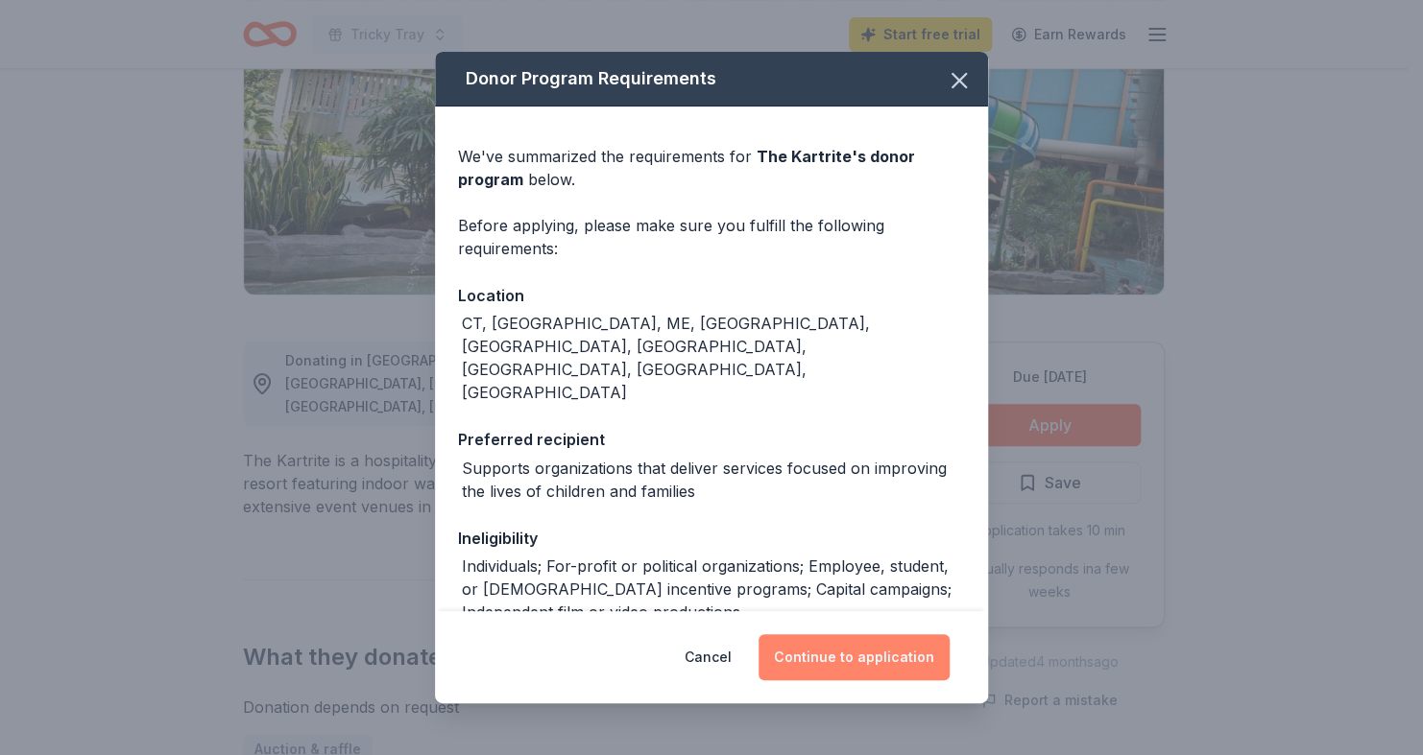
click at [861, 653] on button "Continue to application" at bounding box center [853, 658] width 191 height 46
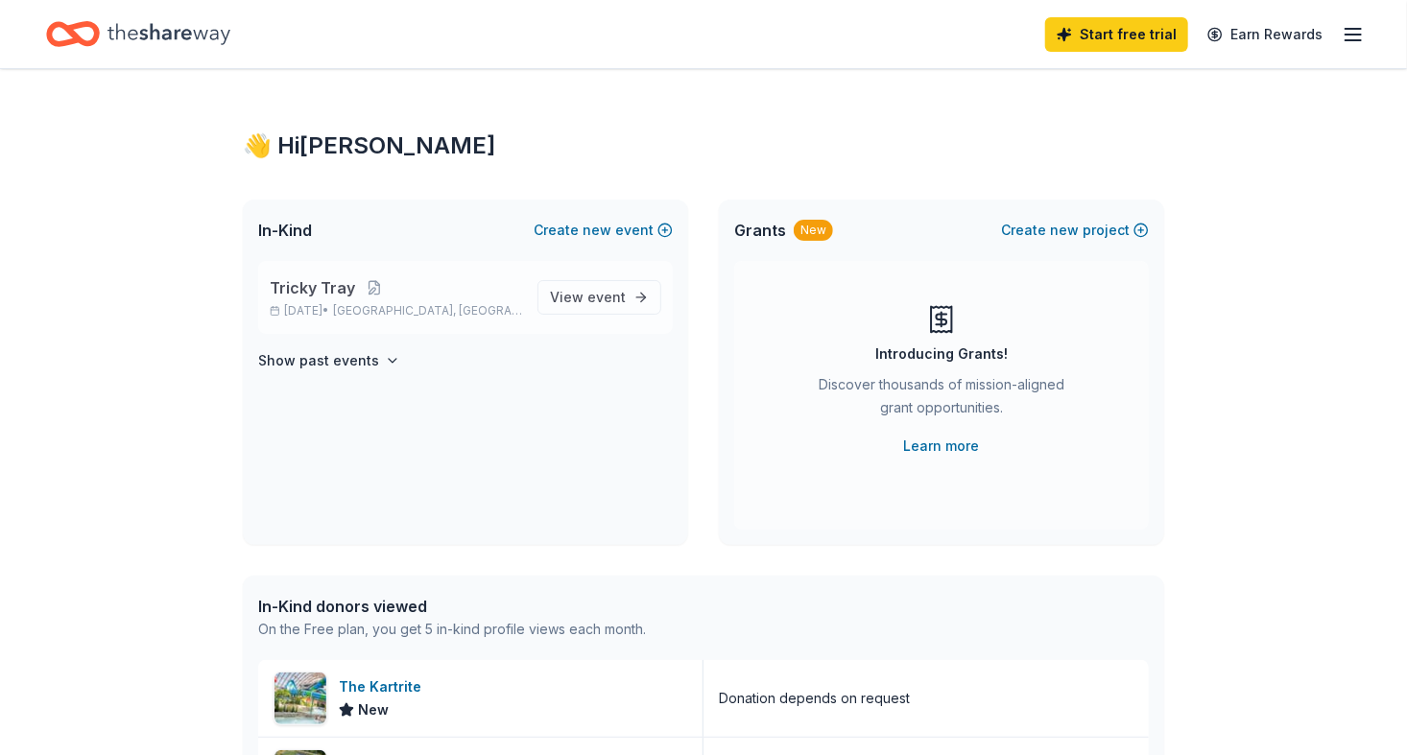
click at [347, 300] on div "Tricky Tray [DATE] • [GEOGRAPHIC_DATA], [GEOGRAPHIC_DATA]" at bounding box center [396, 297] width 252 height 42
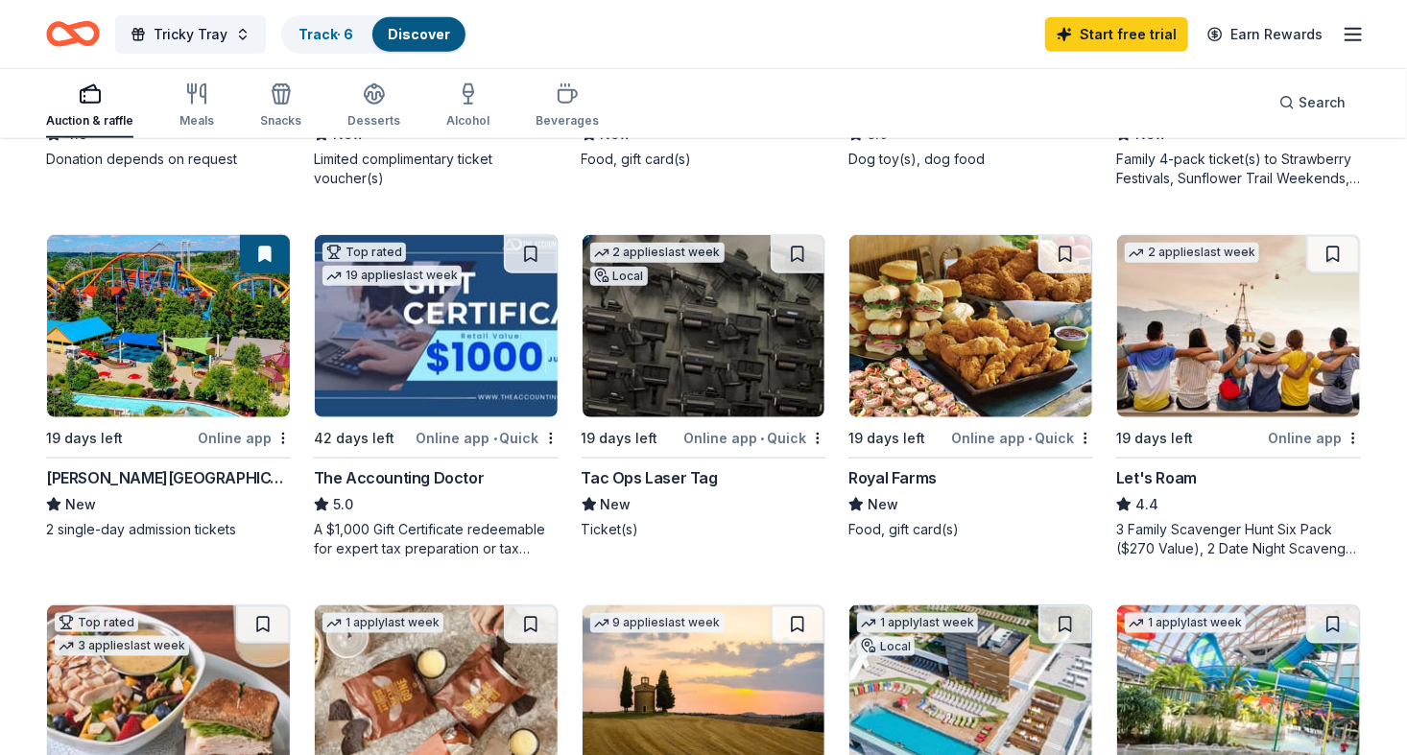
scroll to position [983, 0]
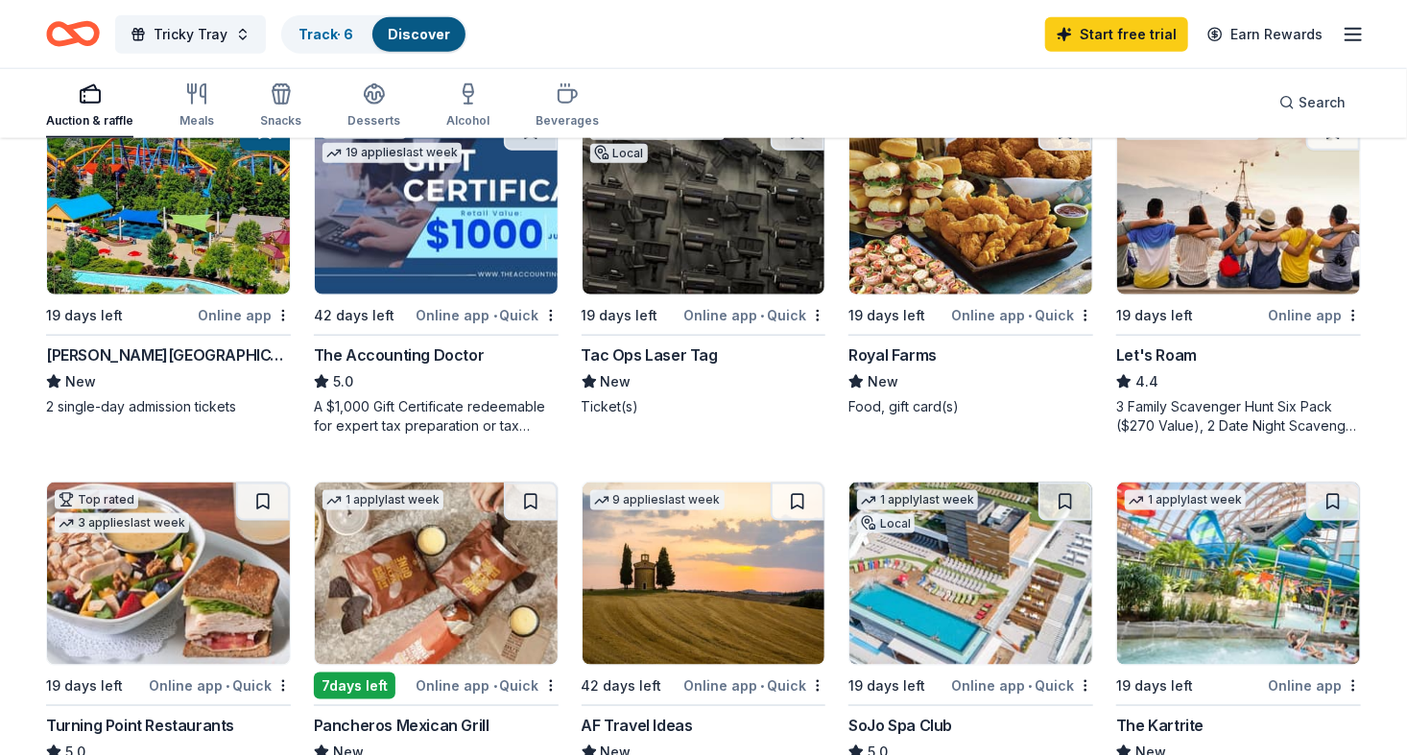
click at [836, 353] on div "Let's Roam" at bounding box center [1156, 355] width 81 height 23
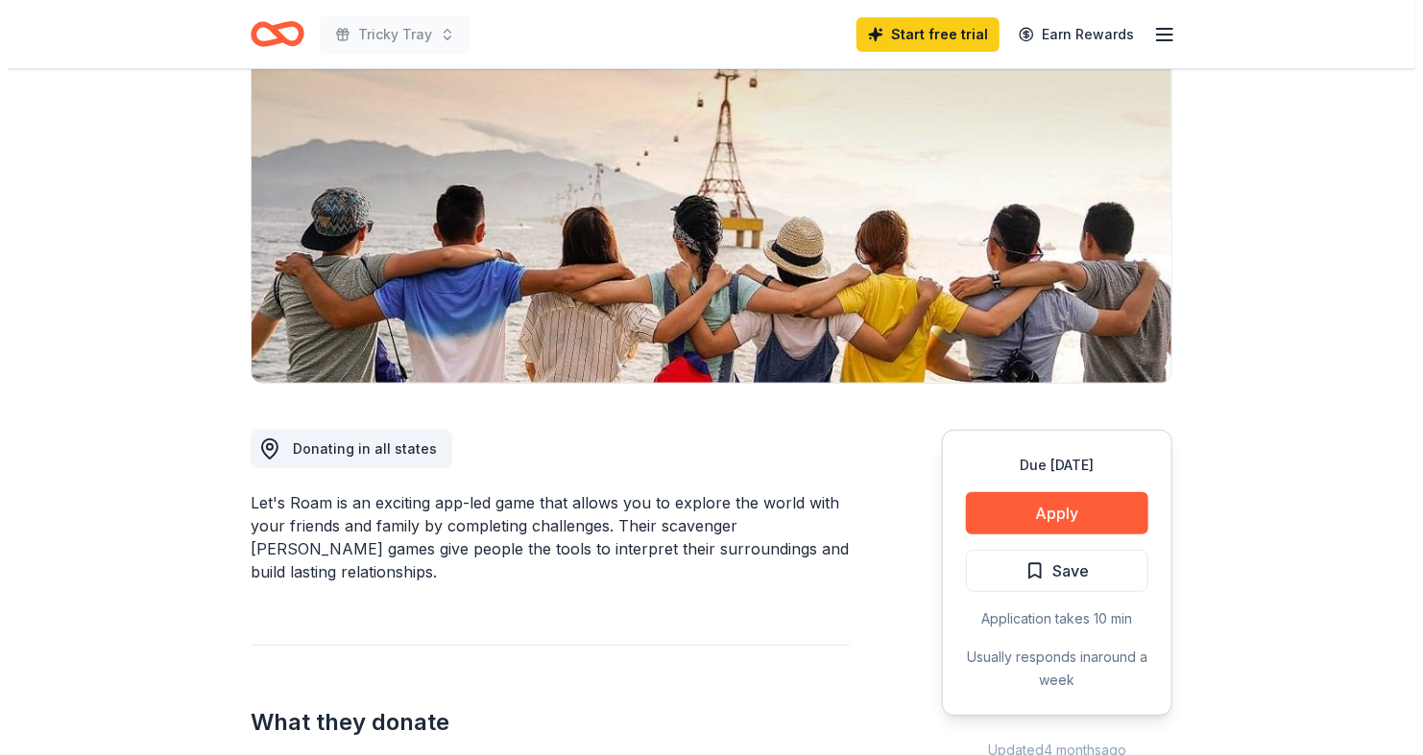
scroll to position [288, 0]
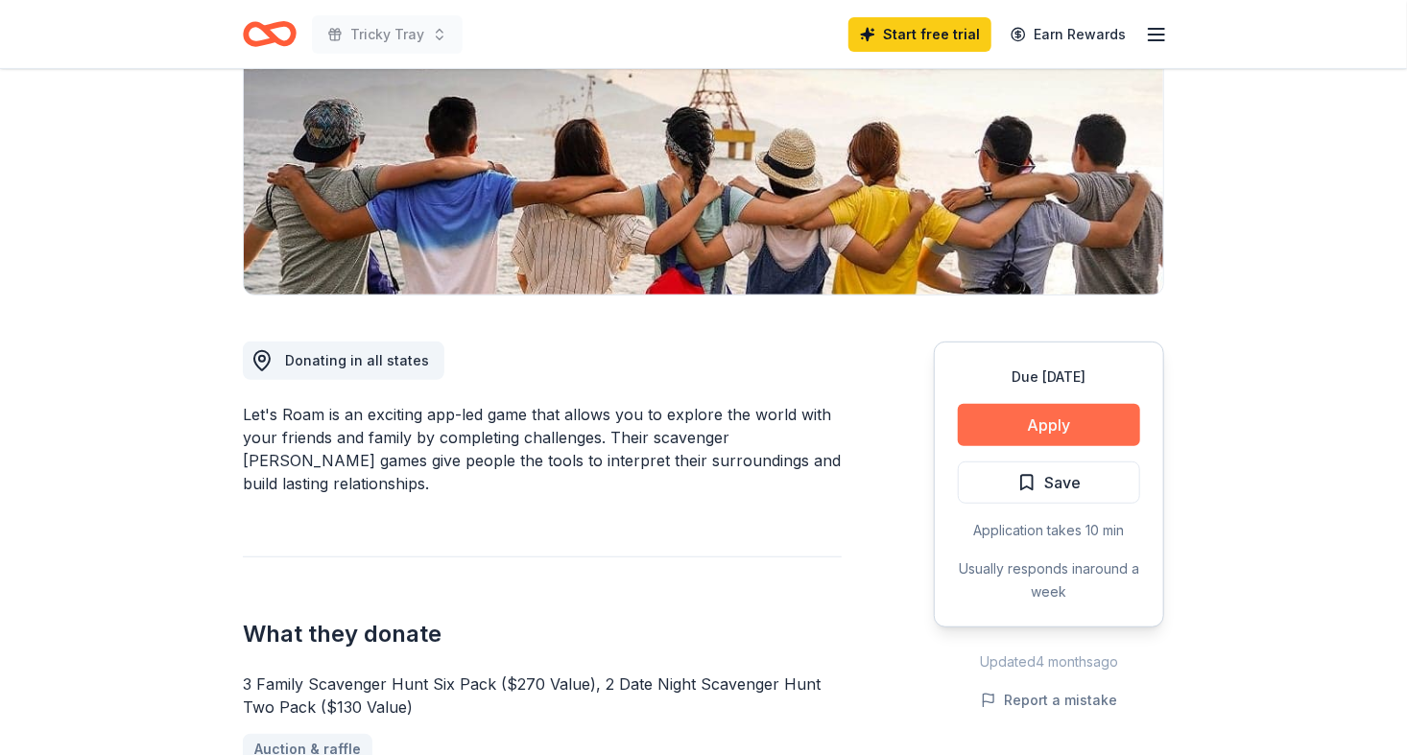
click at [1035, 417] on button "Apply" at bounding box center [1049, 425] width 182 height 42
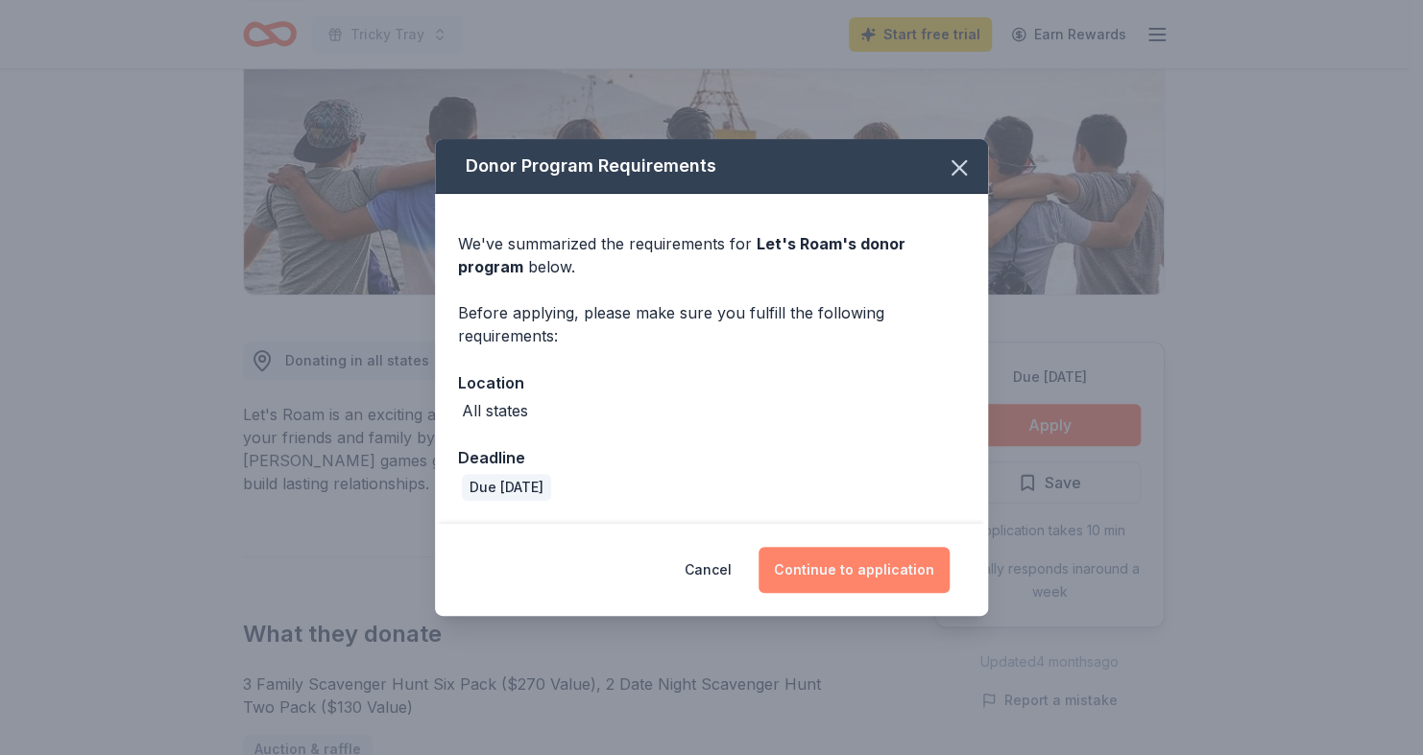
click at [838, 572] on button "Continue to application" at bounding box center [853, 570] width 191 height 46
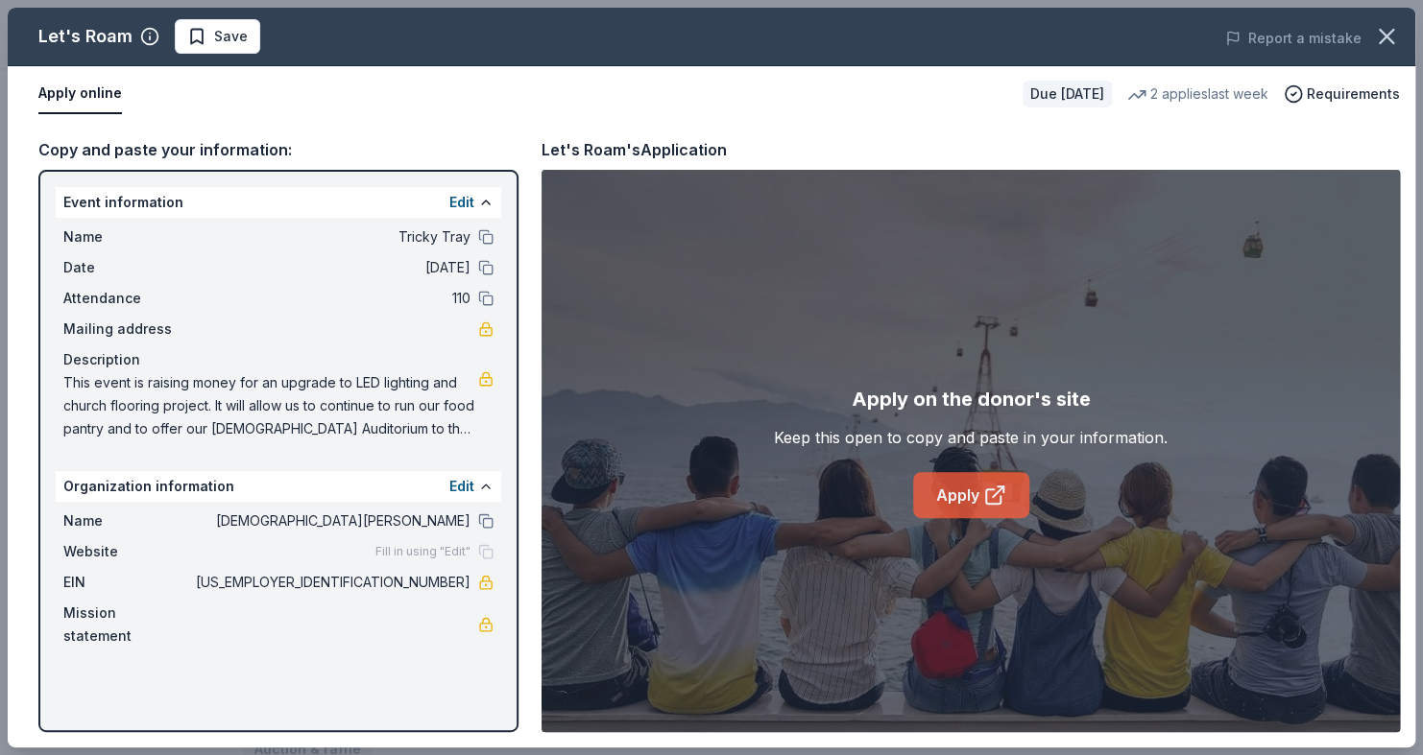
click at [965, 495] on link "Apply" at bounding box center [971, 495] width 116 height 46
